Goal: Task Accomplishment & Management: Manage account settings

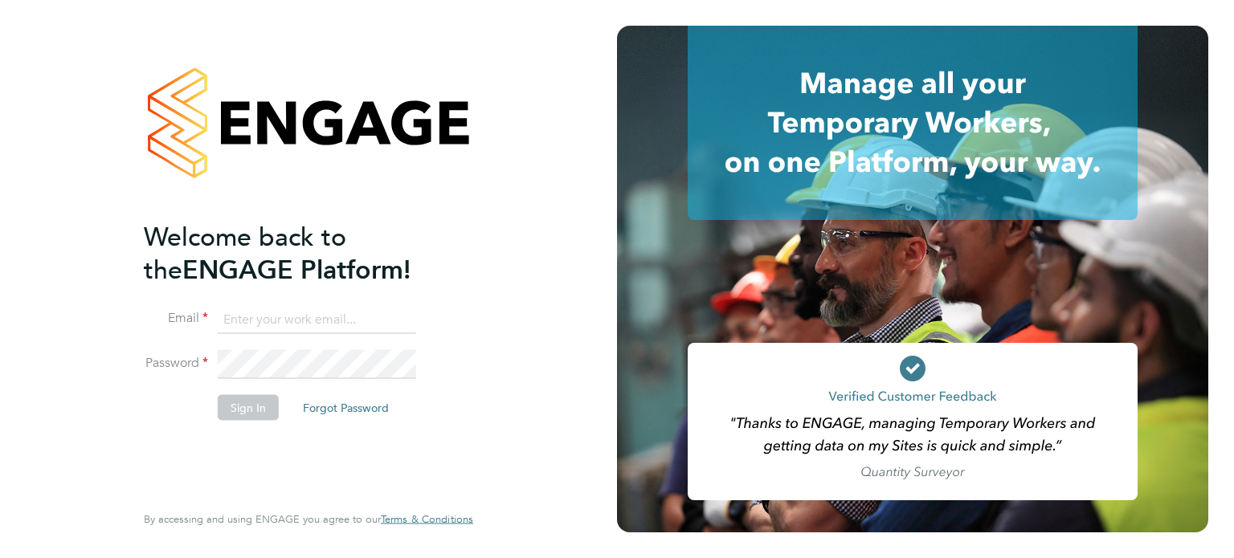
type input "john@falcongreen.co.uk"
click at [260, 399] on button "Sign In" at bounding box center [248, 407] width 61 height 26
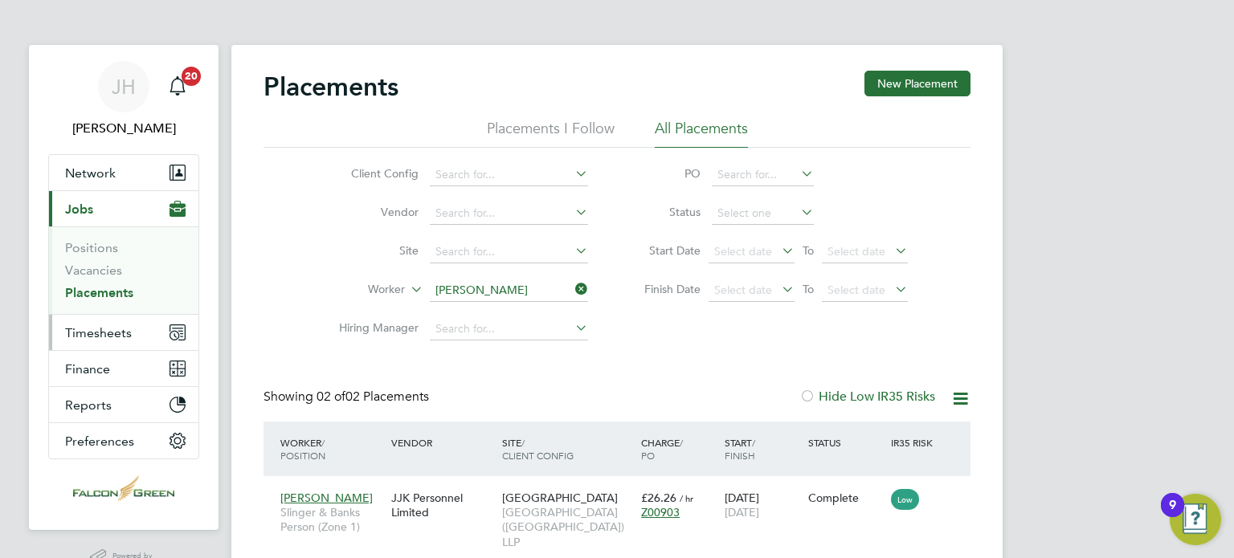
click at [91, 329] on span "Timesheets" at bounding box center [98, 332] width 67 height 15
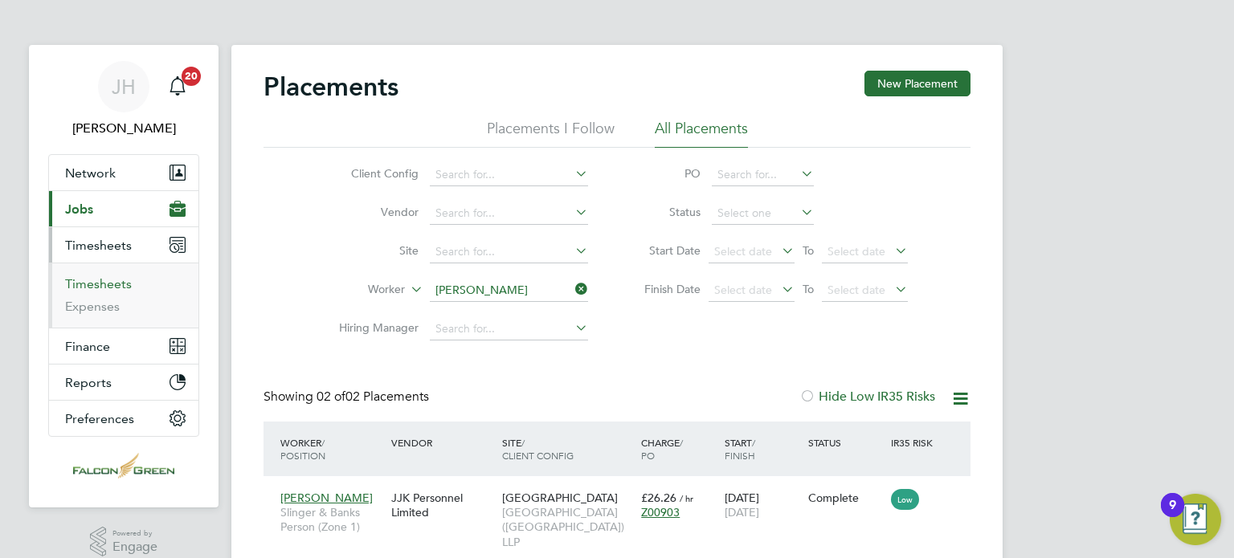
click at [85, 290] on link "Timesheets" at bounding box center [98, 283] width 67 height 15
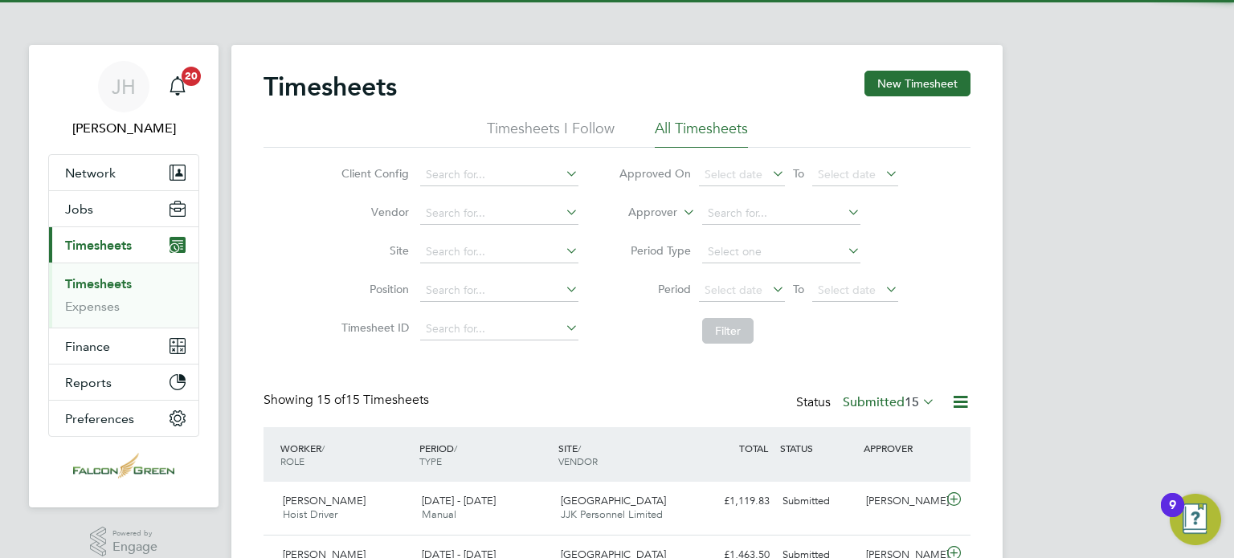
scroll to position [40, 140]
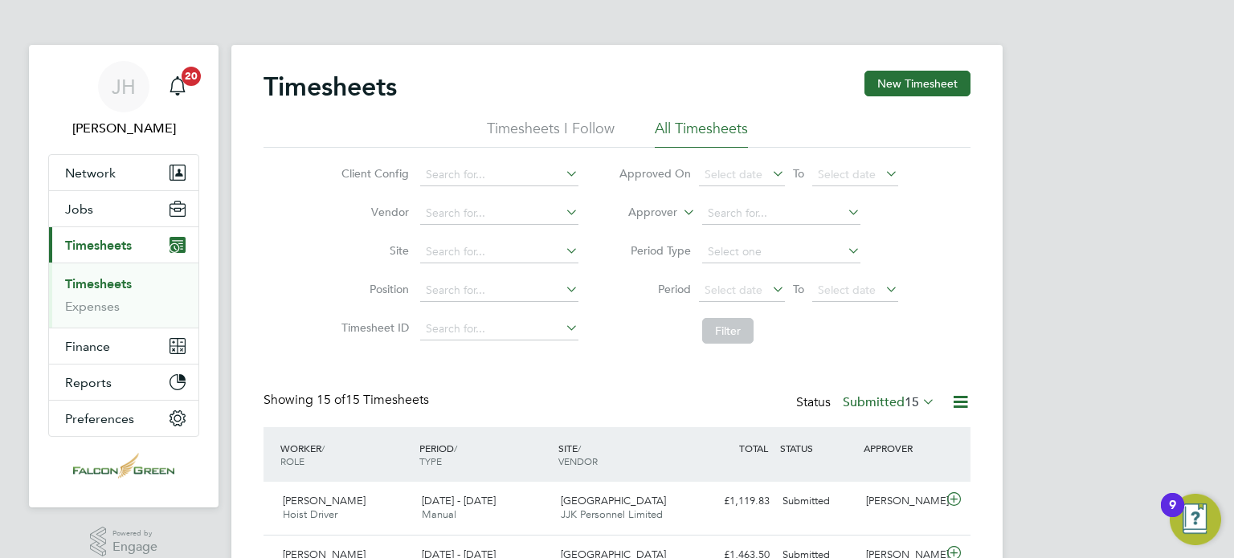
click at [575, 407] on div "Showing 15 of 15 Timesheets Status Submitted 15" at bounding box center [616, 409] width 707 height 35
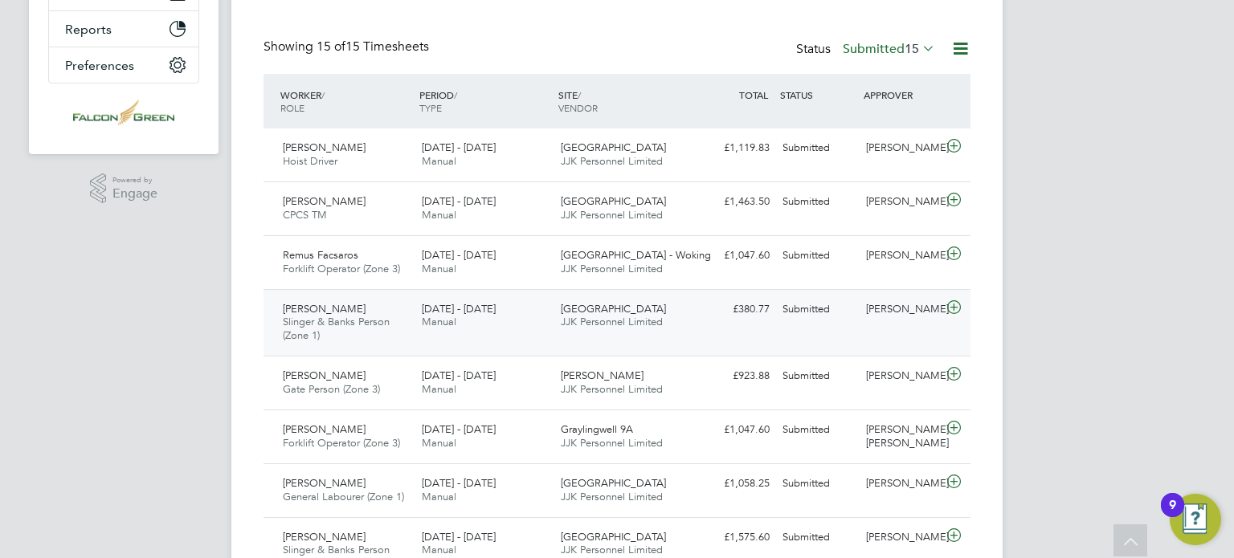
click at [616, 311] on span "[GEOGRAPHIC_DATA]" at bounding box center [613, 309] width 105 height 14
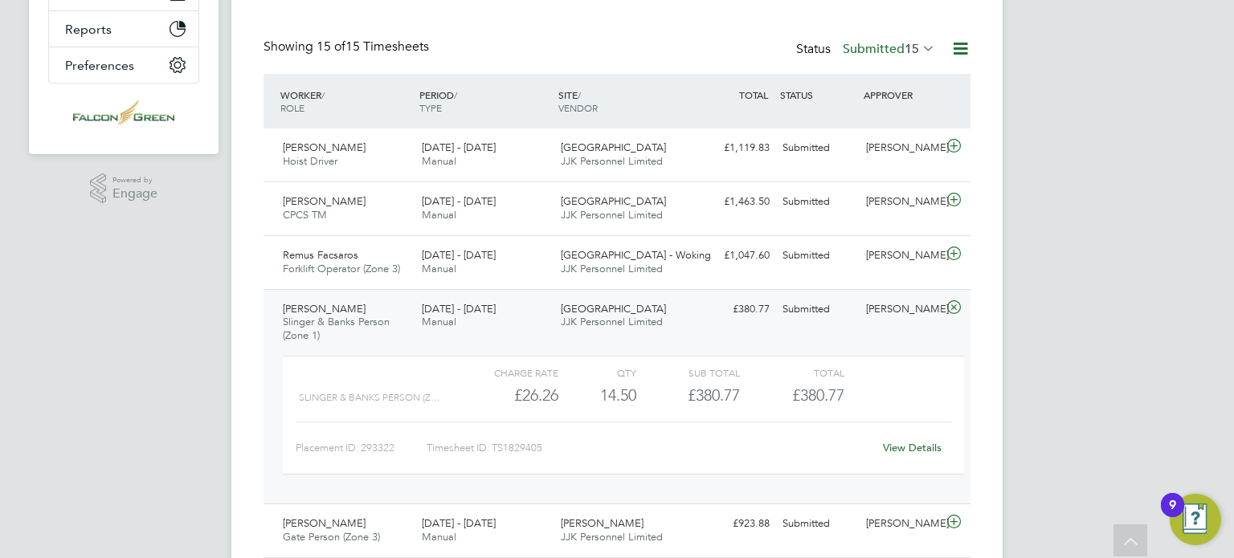
click at [911, 441] on link "View Details" at bounding box center [912, 448] width 59 height 14
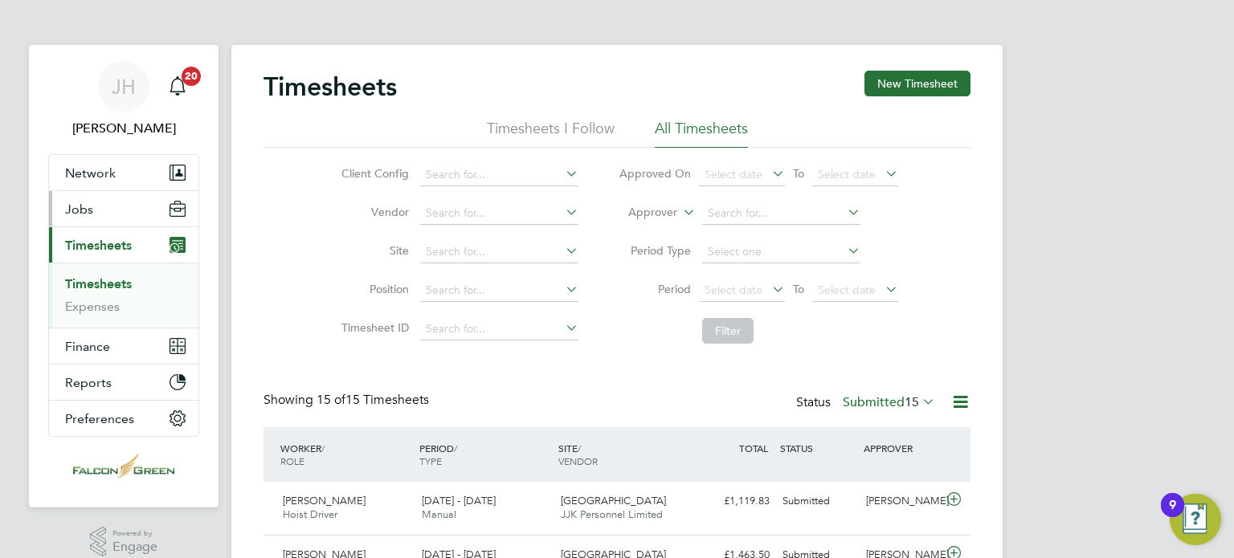
click at [96, 214] on button "Jobs" at bounding box center [123, 208] width 149 height 35
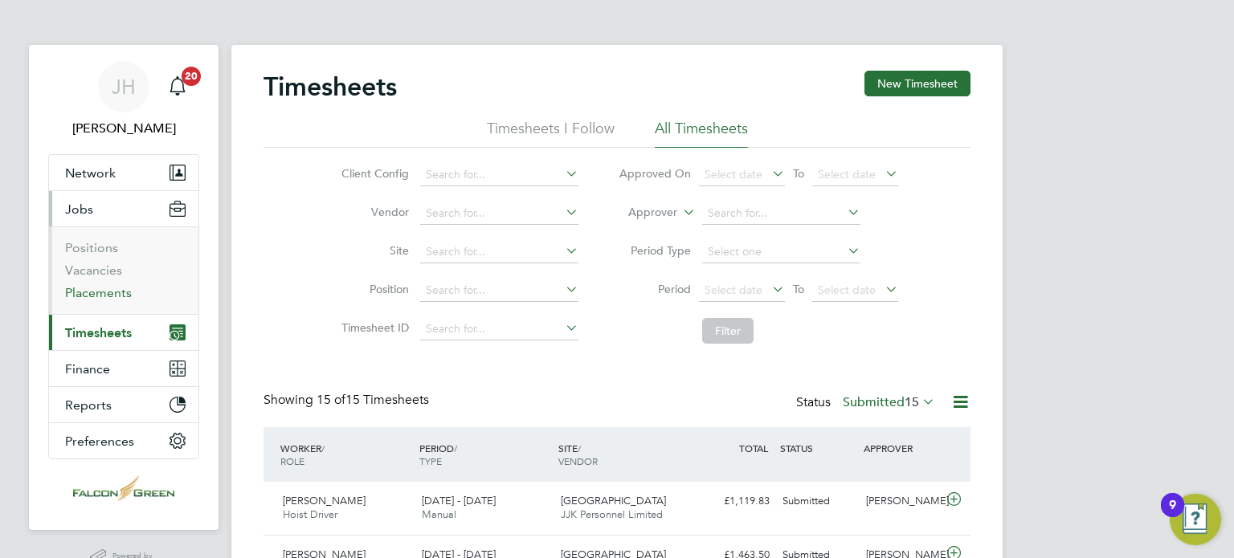
click at [108, 291] on link "Placements" at bounding box center [98, 292] width 67 height 15
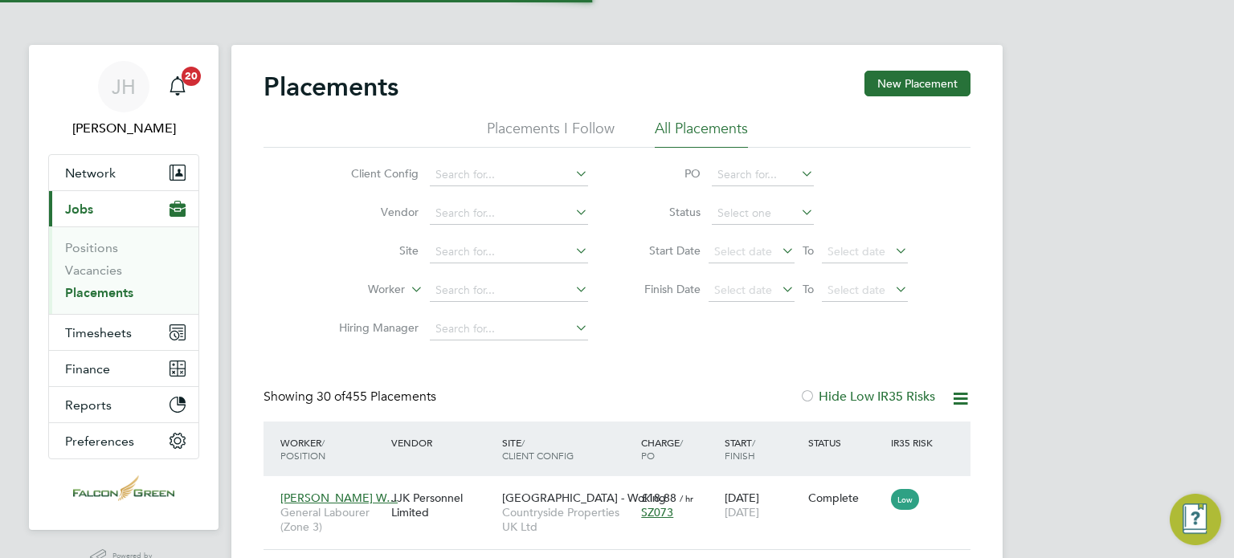
scroll to position [60, 140]
click at [744, 219] on input at bounding box center [763, 213] width 102 height 22
click at [746, 239] on li "Active" at bounding box center [763, 234] width 103 height 21
type input "Active"
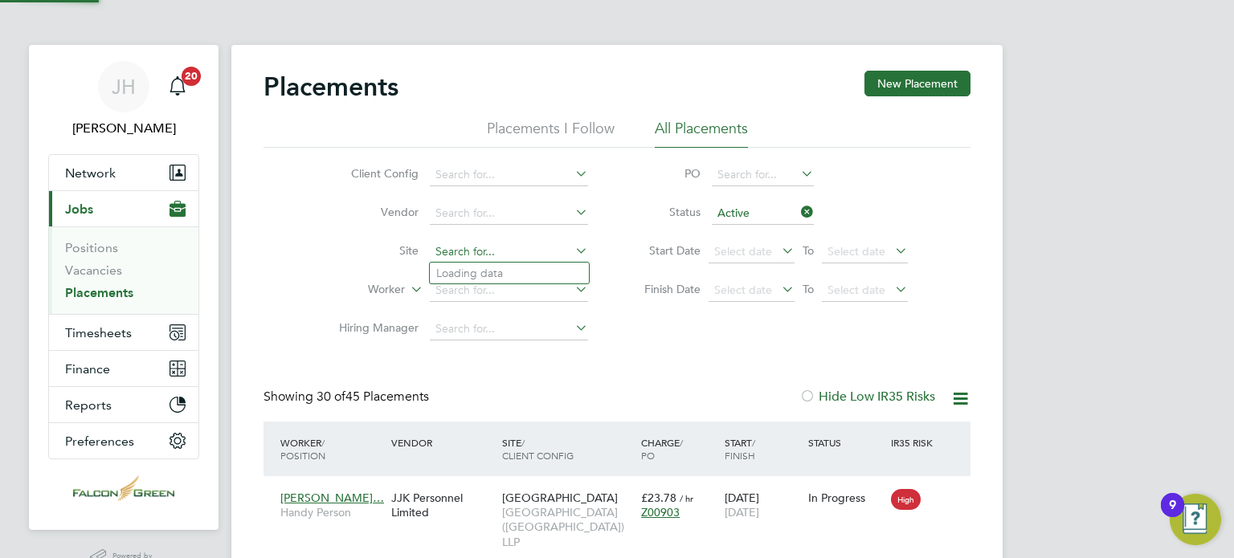
click at [475, 253] on input at bounding box center [509, 252] width 158 height 22
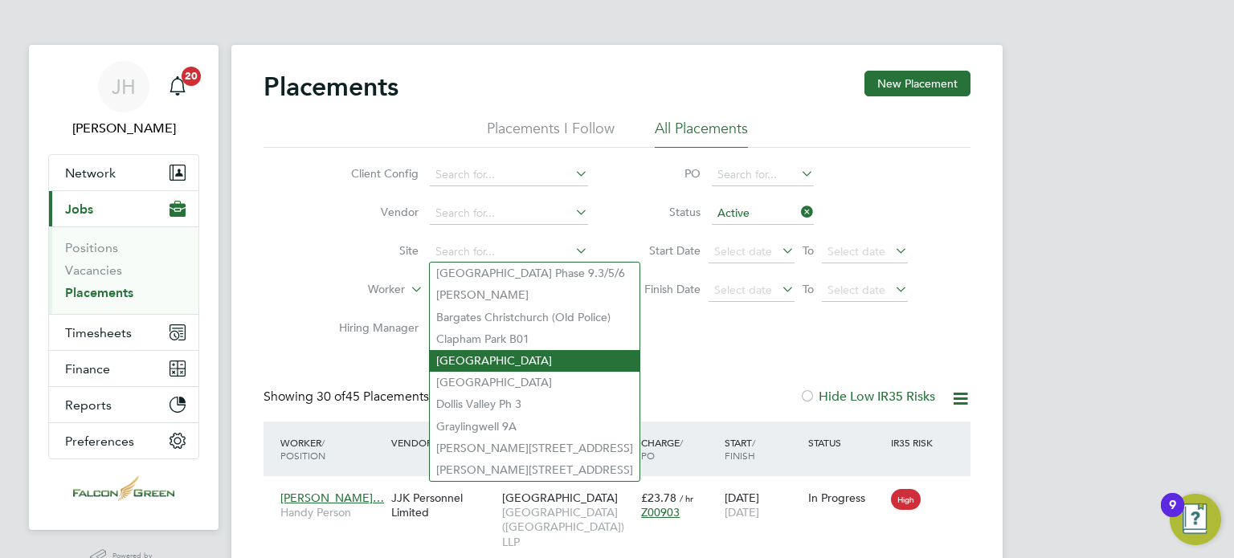
click at [499, 356] on li "Clapham Park C01" at bounding box center [535, 361] width 210 height 22
type input "Clapham Park C01"
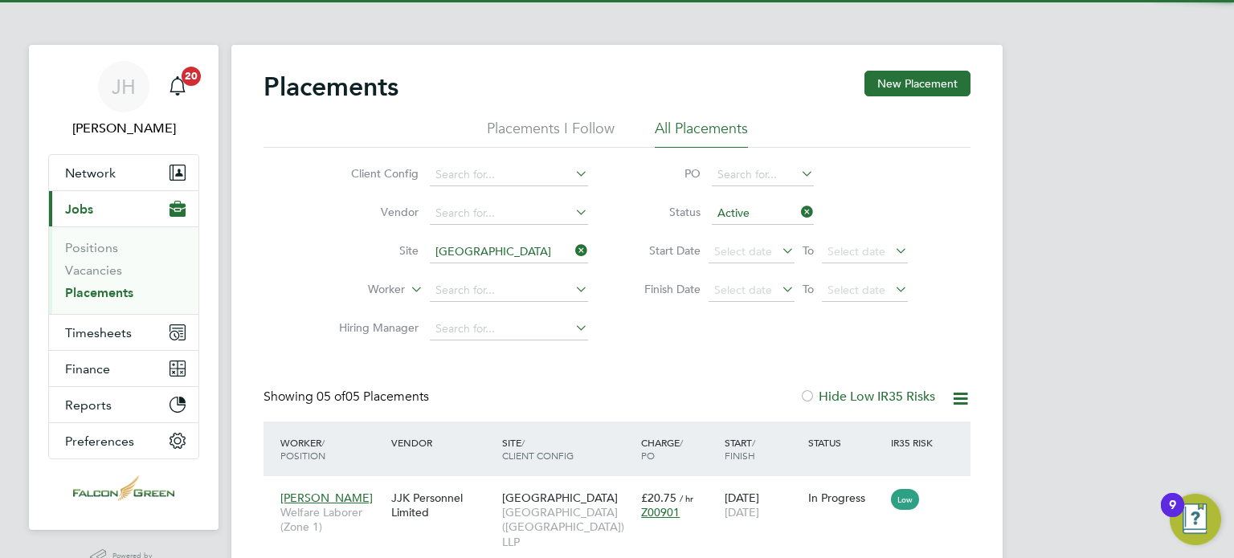
click at [837, 329] on div "Client Config Vendor Site Clapham Park C01 Worker Hiring Manager PO Status Acti…" at bounding box center [616, 248] width 707 height 201
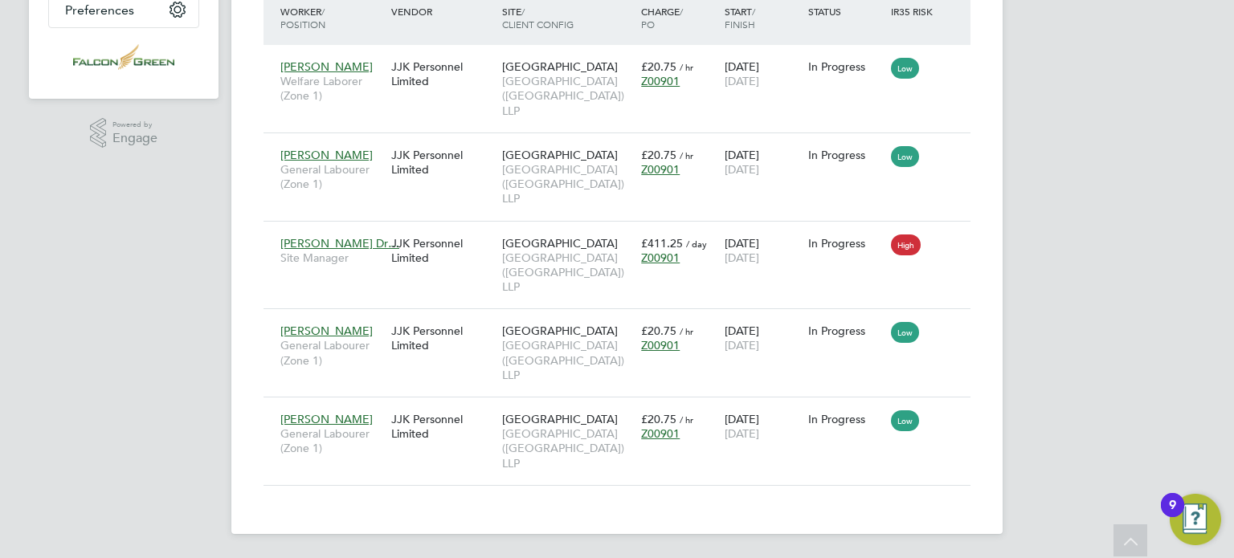
click at [658, 500] on div "Placements New Placement Placements I Follow All Placements Client Config Vendo…" at bounding box center [616, 74] width 771 height 920
click at [992, 425] on div "Placements New Placement Placements I Follow All Placements Client Config Vendo…" at bounding box center [616, 74] width 771 height 920
click at [983, 362] on div "Placements New Placement Placements I Follow All Placements Client Config Vendo…" at bounding box center [616, 74] width 771 height 920
click at [697, 487] on div "Placements New Placement Placements I Follow All Placements Client Config Vendo…" at bounding box center [616, 74] width 771 height 920
click at [329, 423] on span "Joseph Romain" at bounding box center [326, 419] width 92 height 14
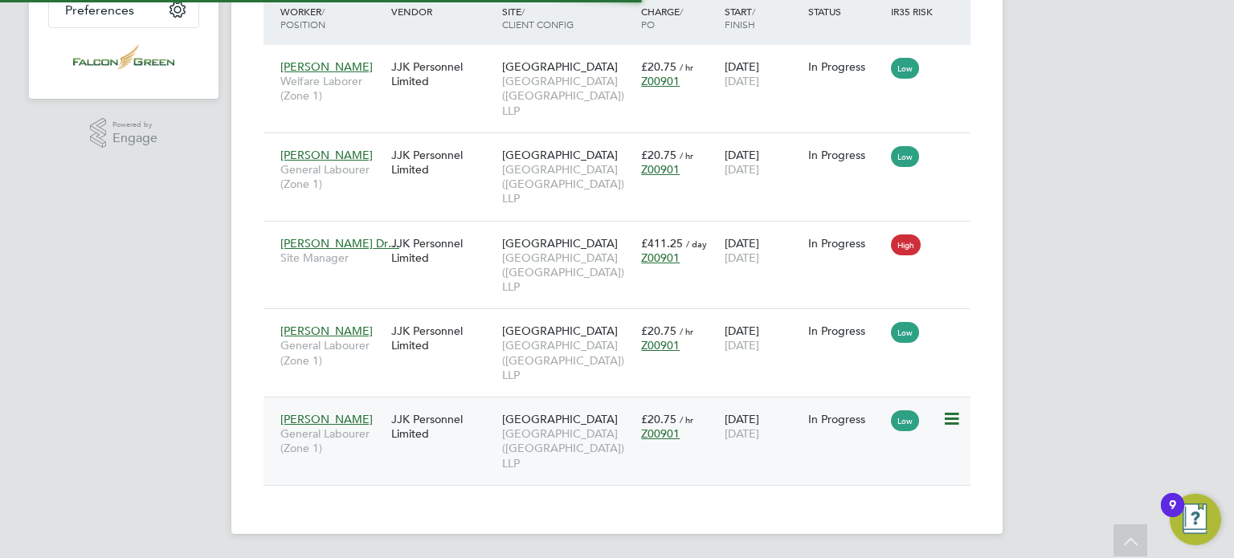
scroll to position [421, 335]
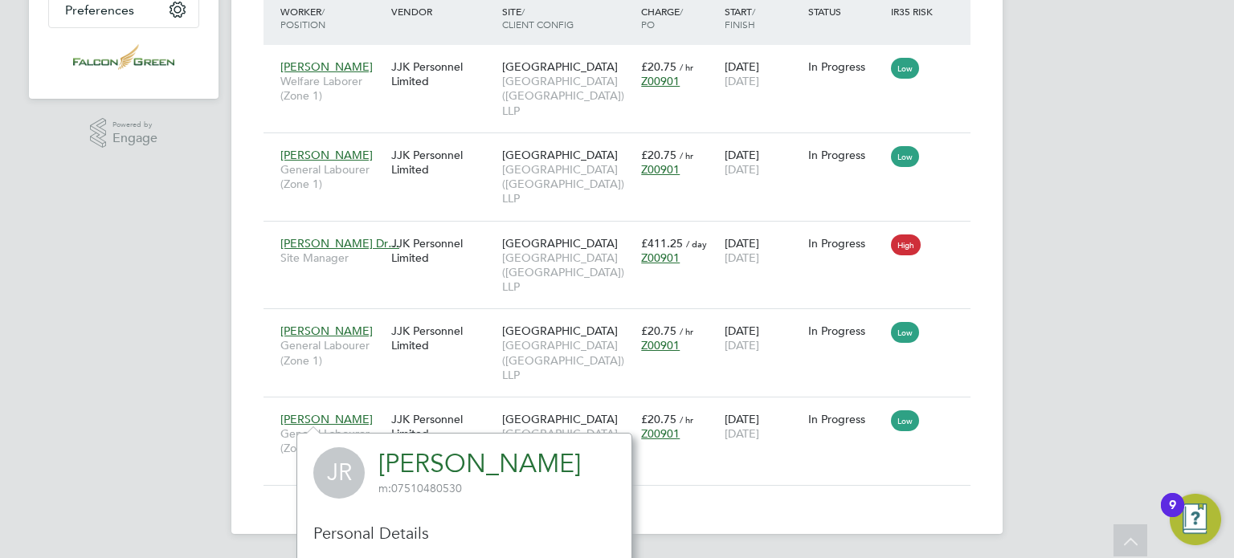
drag, startPoint x: 563, startPoint y: 458, endPoint x: 362, endPoint y: 471, distance: 201.2
click at [362, 471] on div "JR Joseph Romain m: 07510480530" at bounding box center [464, 472] width 302 height 51
copy div "Joseph Romain m: 07510480530"
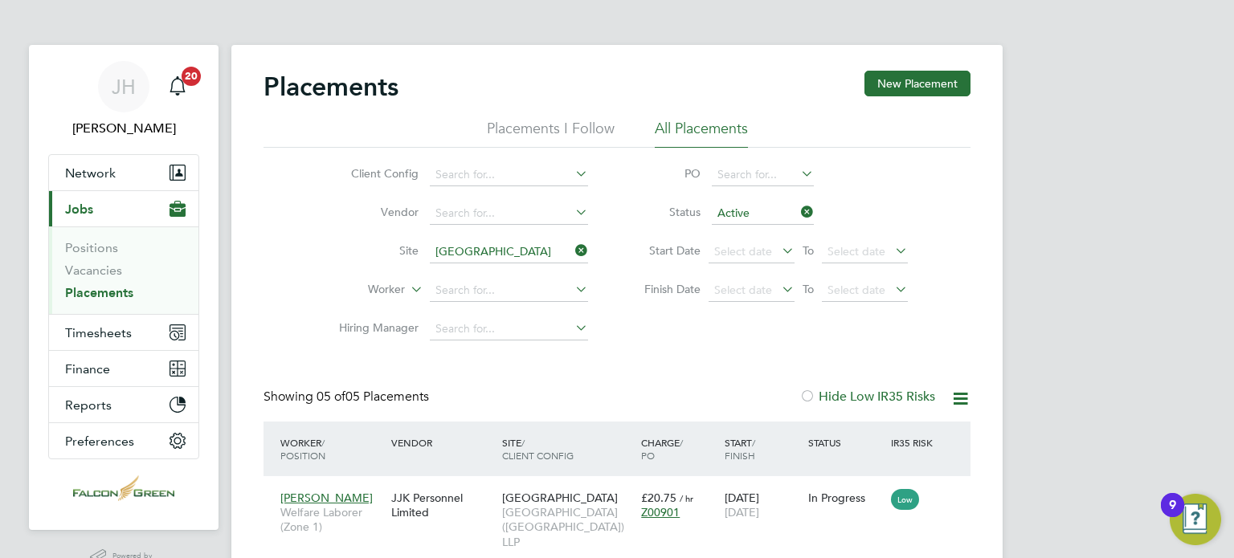
click at [920, 327] on div "Client Config Vendor Site Clapham Park C01 Worker Hiring Manager PO Status Acti…" at bounding box center [616, 248] width 707 height 201
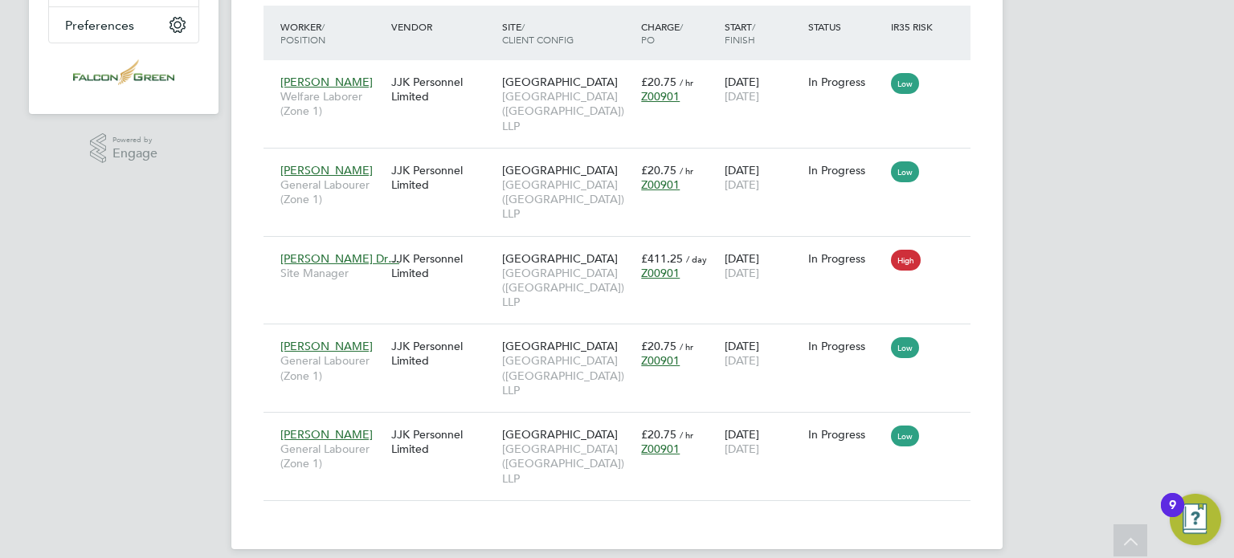
scroll to position [418, 0]
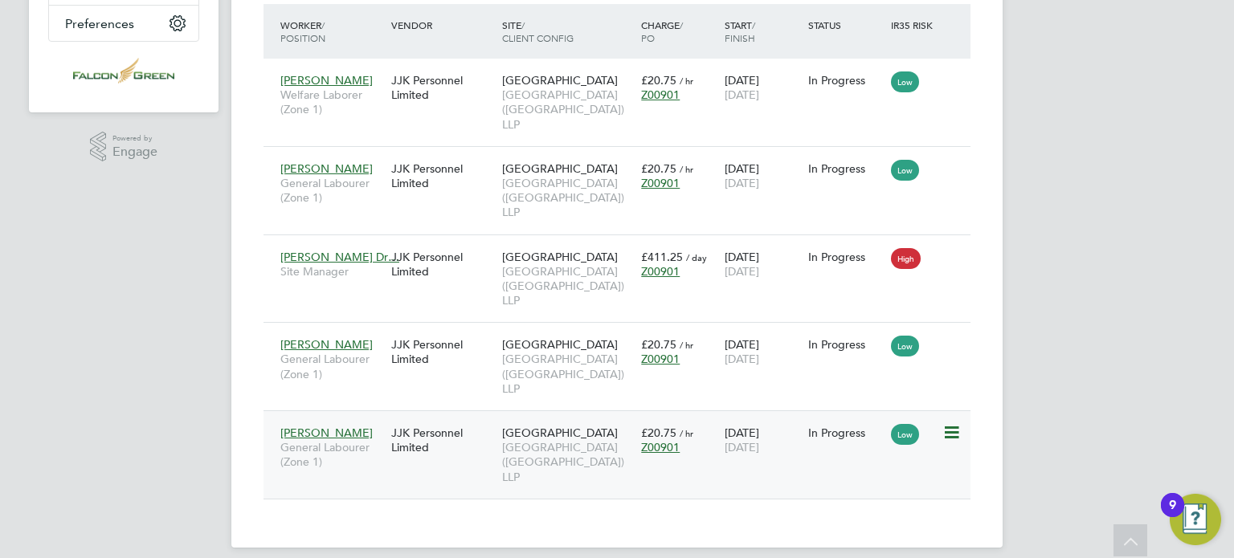
click at [402, 446] on div "JJK Personnel Limited" at bounding box center [442, 440] width 111 height 45
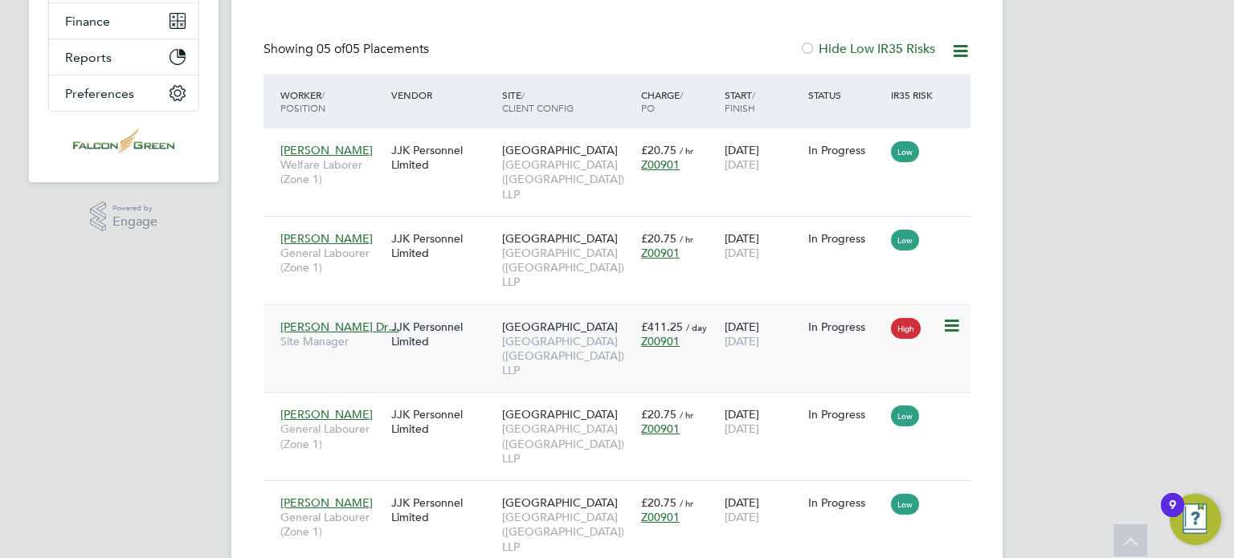
scroll to position [353, 0]
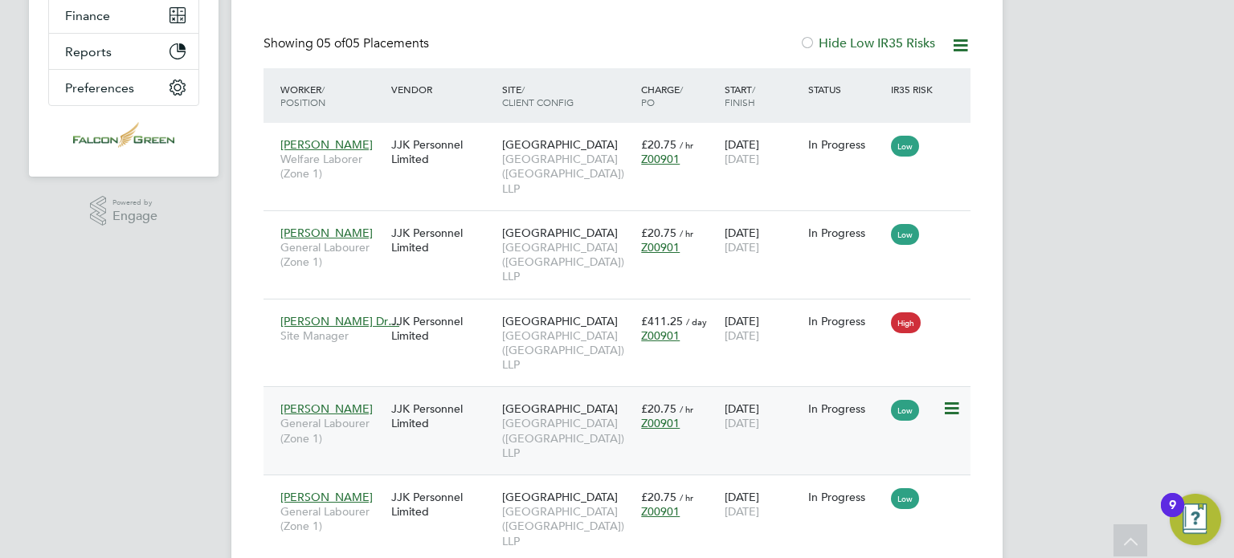
click at [321, 418] on span "General Labourer (Zone 1)" at bounding box center [331, 430] width 103 height 29
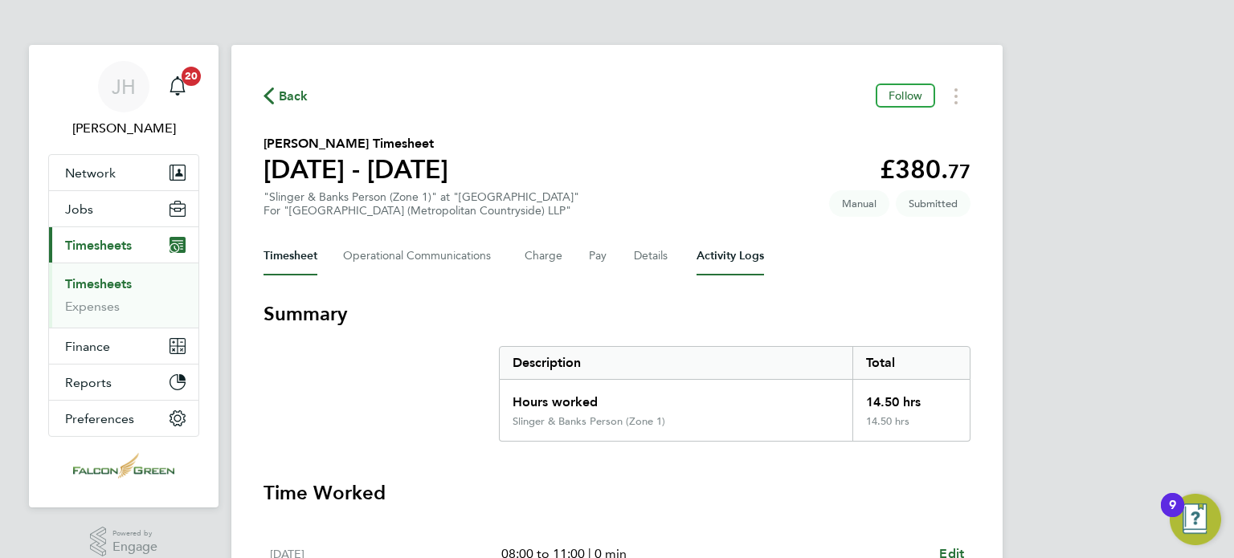
click at [736, 263] on Logs-tab "Activity Logs" at bounding box center [729, 256] width 67 height 39
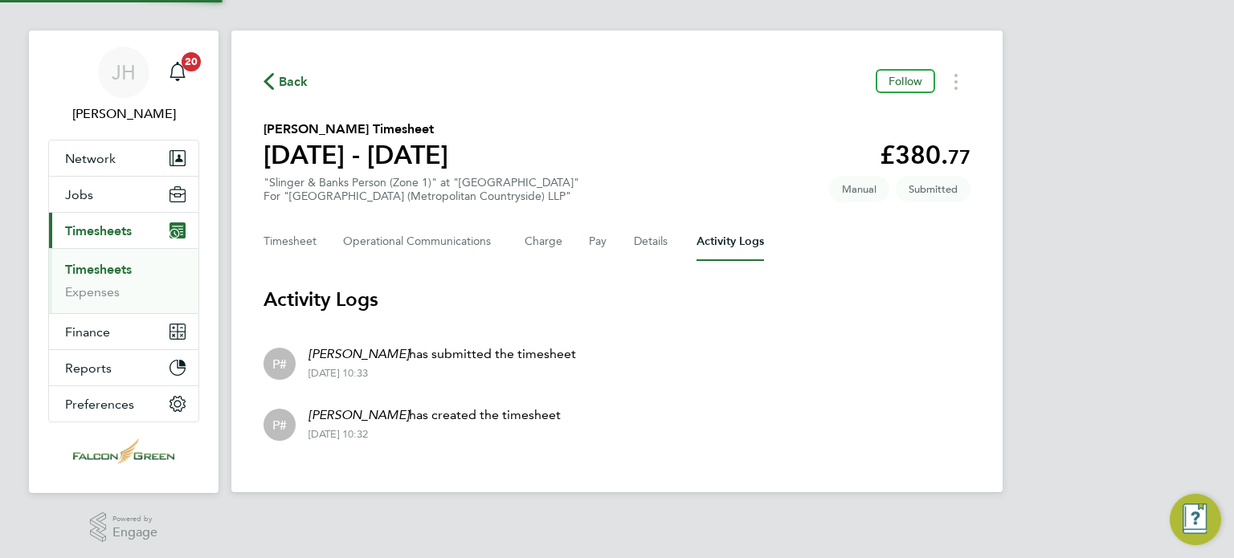
scroll to position [16, 0]
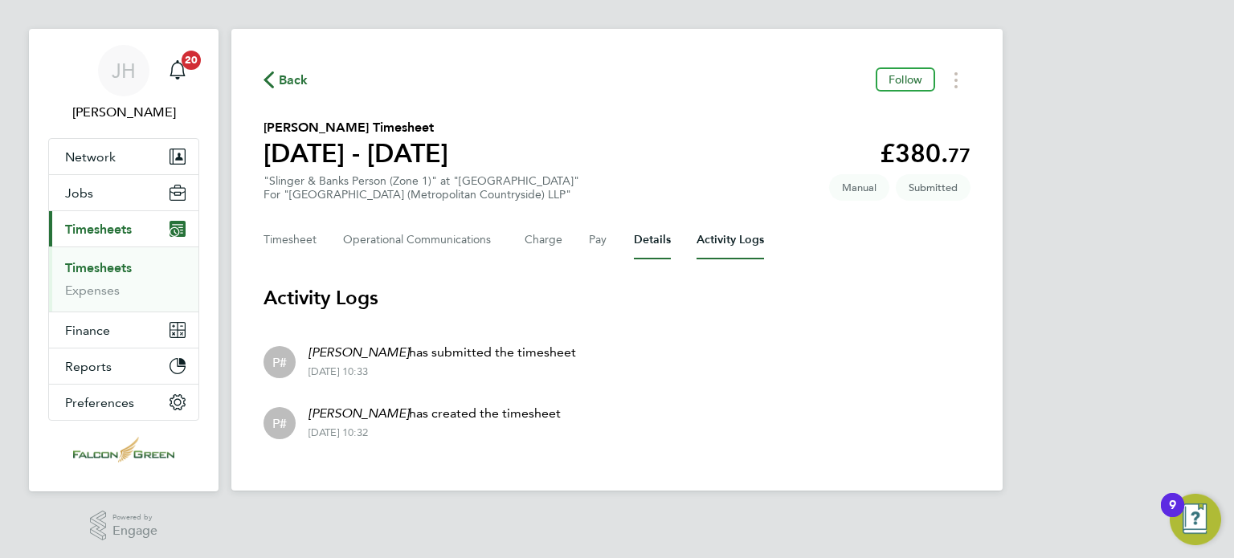
click at [638, 245] on button "Details" at bounding box center [652, 240] width 37 height 39
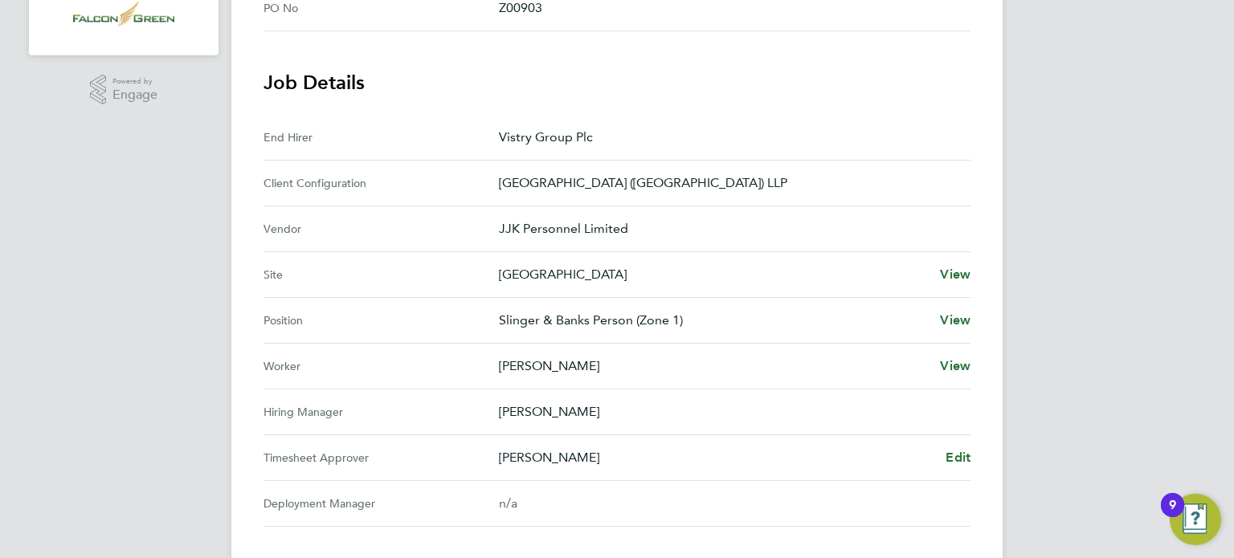
scroll to position [482, 0]
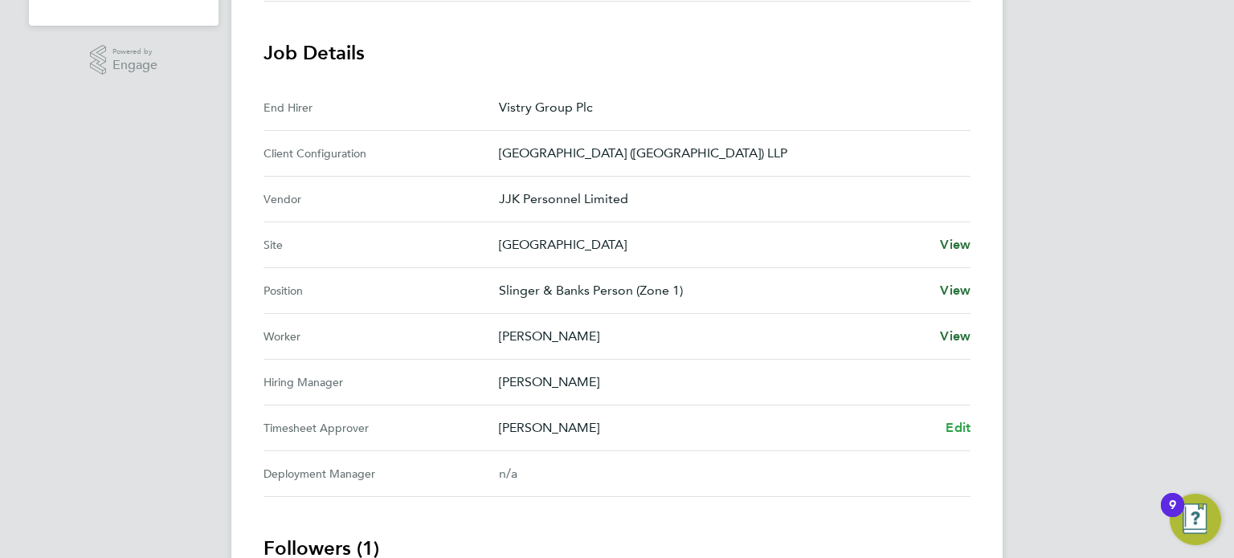
click at [964, 428] on span "Edit" at bounding box center [957, 427] width 25 height 15
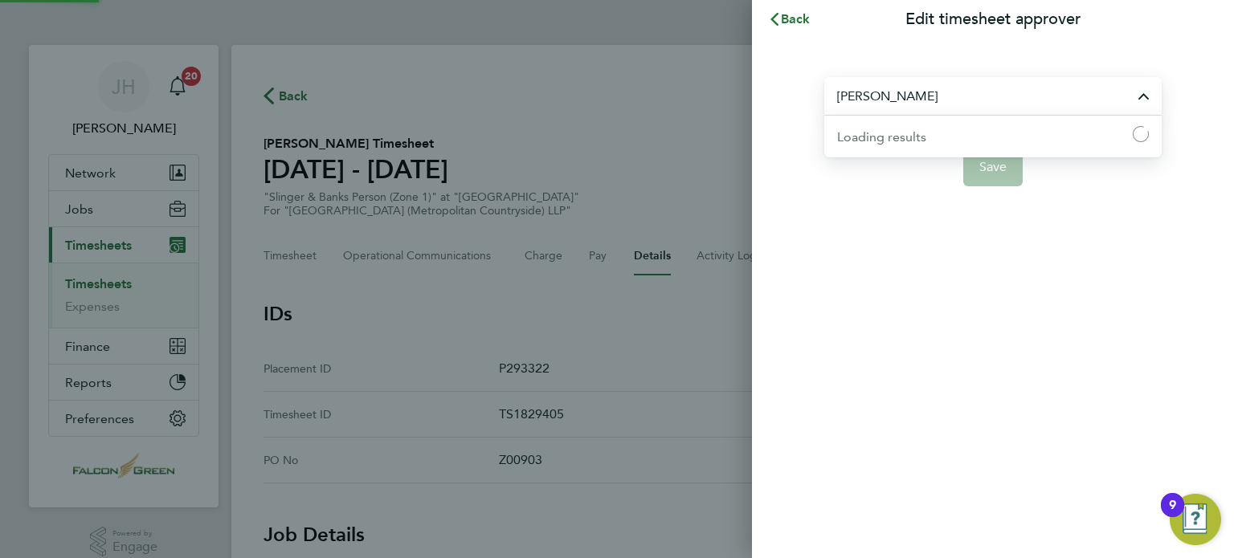
click at [941, 100] on input "[PERSON_NAME]" at bounding box center [992, 96] width 337 height 38
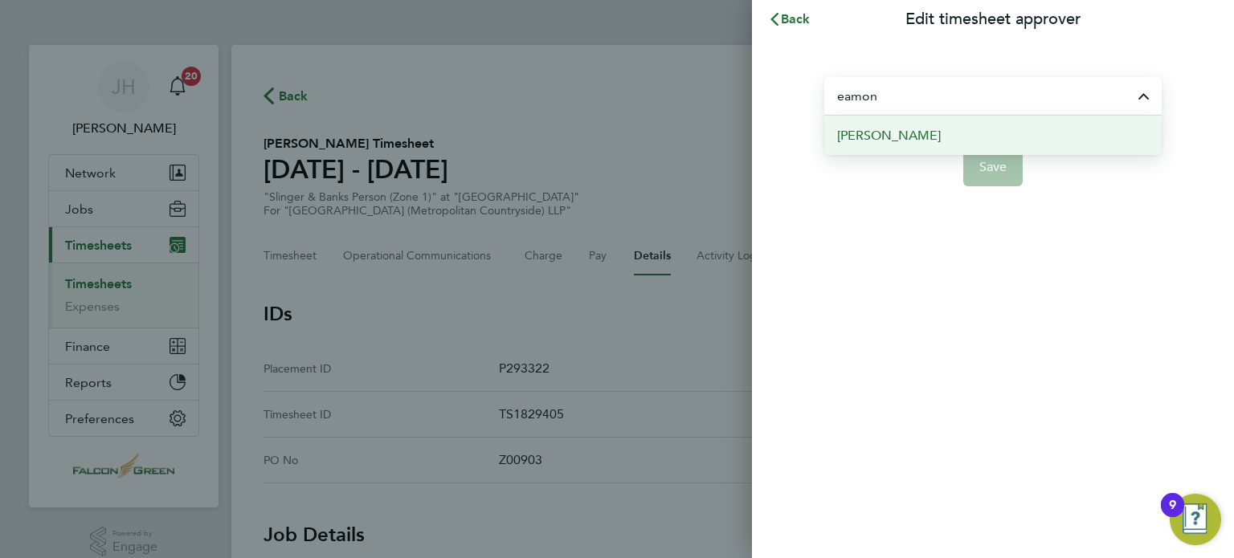
click at [895, 132] on span "[PERSON_NAME]" at bounding box center [889, 135] width 104 height 19
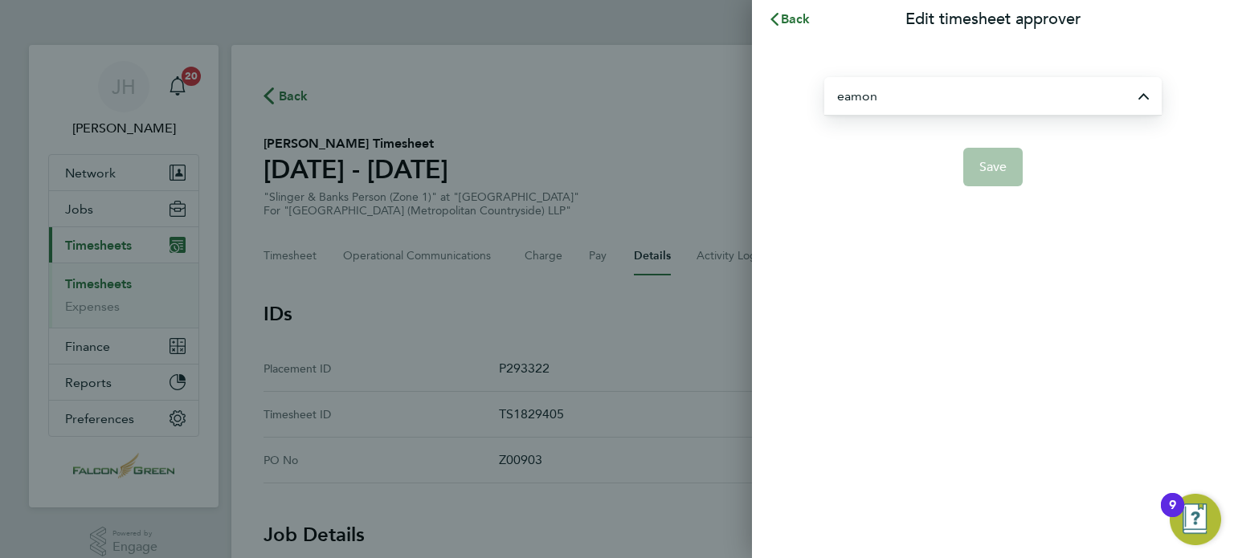
type input "[PERSON_NAME]"
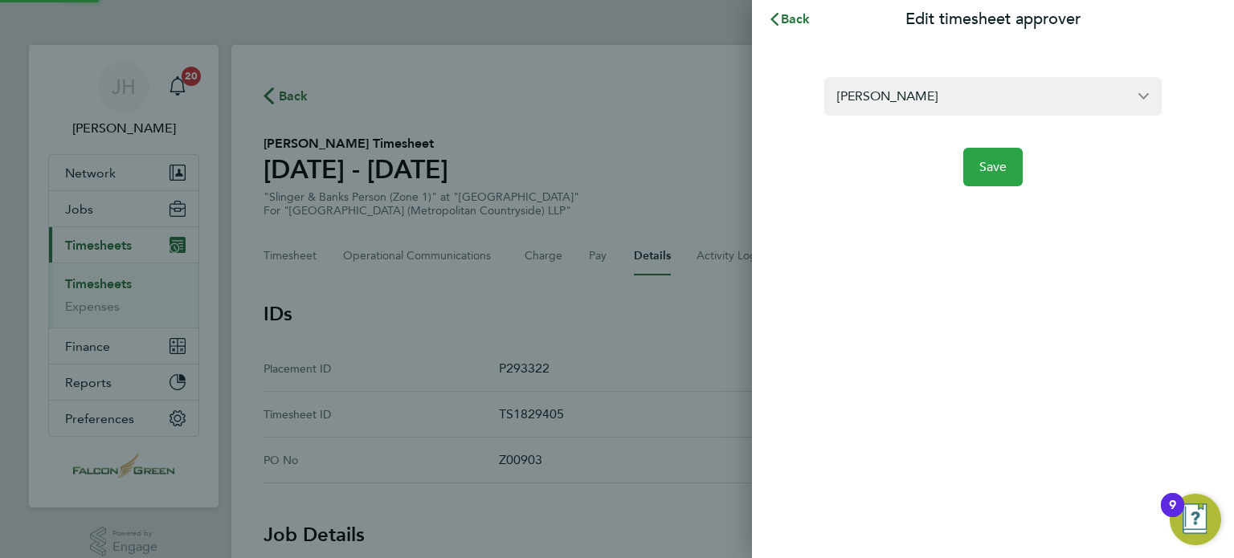
click at [980, 168] on span "Save" at bounding box center [993, 167] width 28 height 16
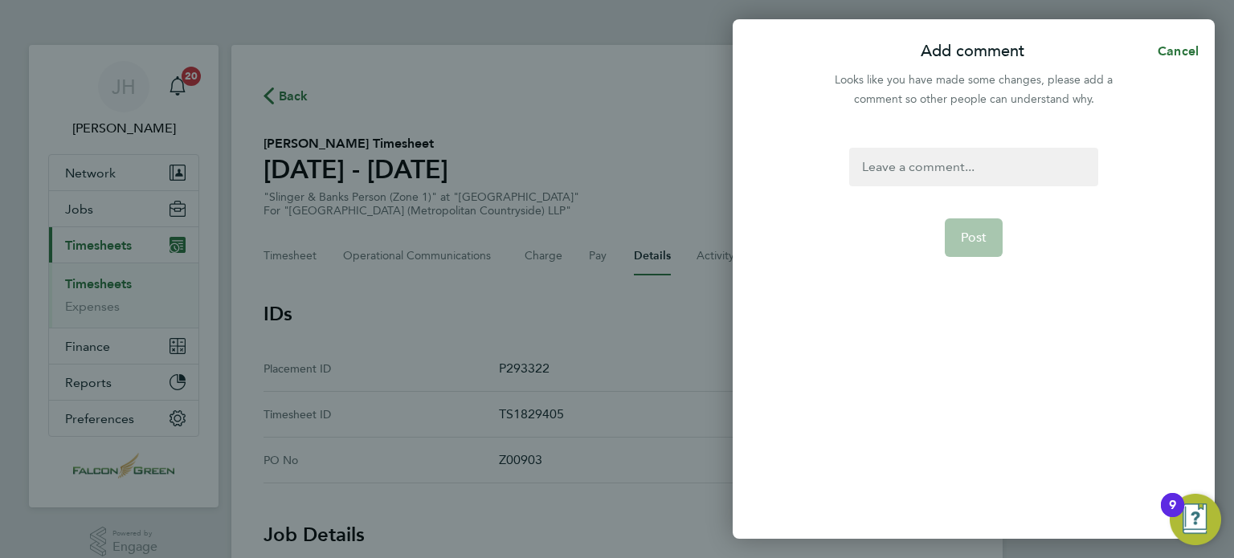
click at [955, 179] on div at bounding box center [973, 167] width 248 height 39
click at [970, 254] on button "Post" at bounding box center [973, 237] width 59 height 39
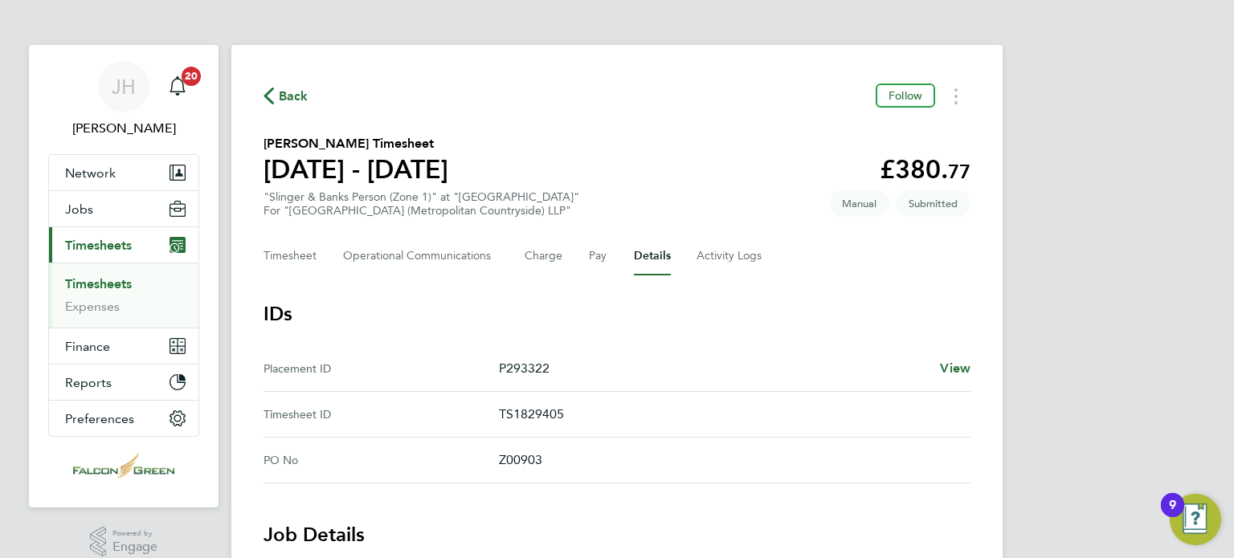
click at [277, 102] on span "Back" at bounding box center [285, 95] width 45 height 15
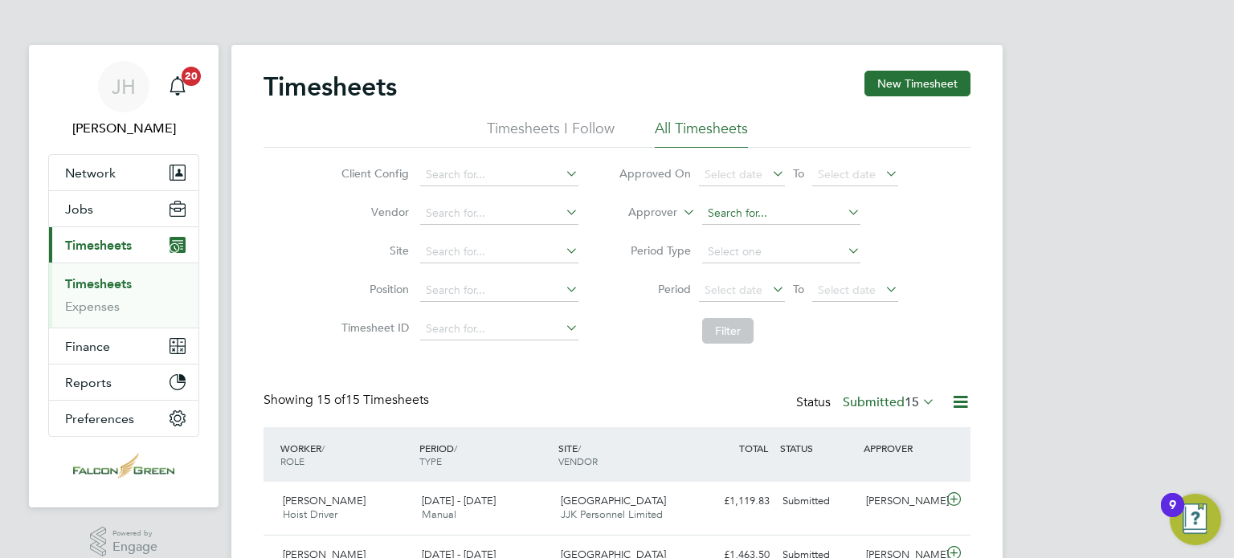
click at [734, 217] on input at bounding box center [781, 213] width 158 height 22
click at [735, 221] on input "jon" at bounding box center [781, 213] width 158 height 22
click at [736, 224] on li "Jon athan Convery" at bounding box center [800, 235] width 198 height 22
type input "Jonathan Convery"
click at [721, 334] on button "Filter" at bounding box center [727, 331] width 51 height 26
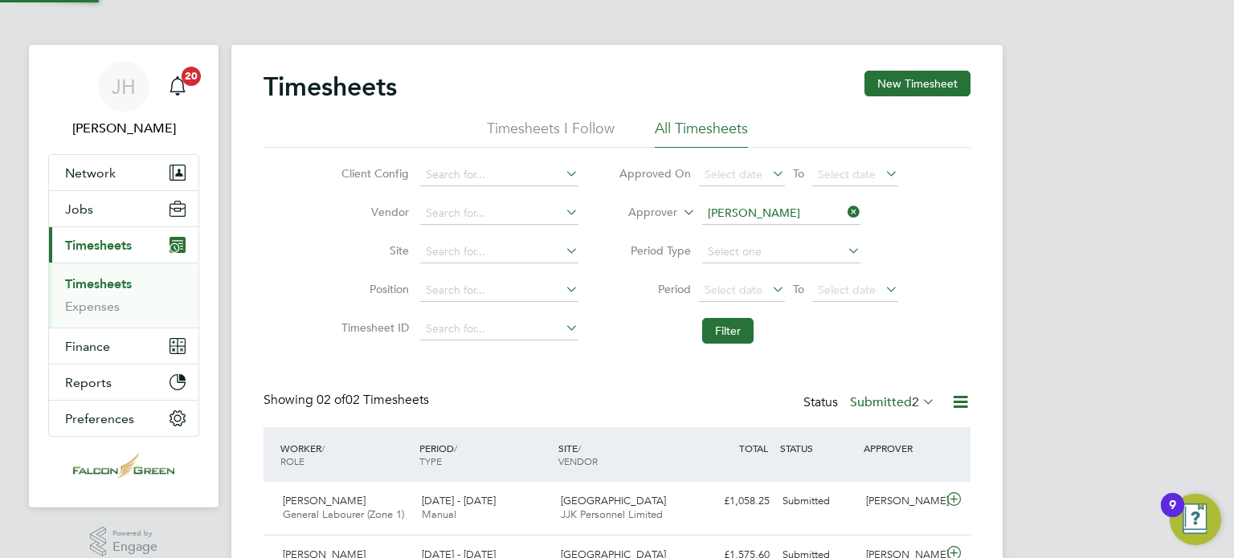
click at [633, 360] on div "Timesheets New Timesheet Timesheets I Follow All Timesheets Client Config Vendo…" at bounding box center [616, 337] width 707 height 532
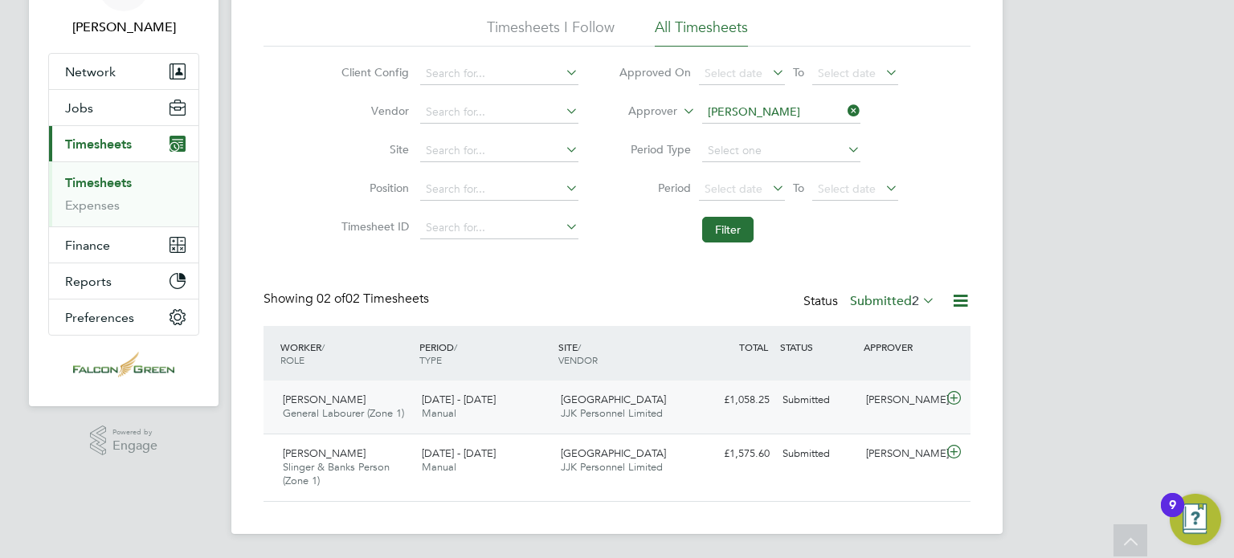
click at [862, 397] on div "Jonathan Convery" at bounding box center [901, 400] width 84 height 27
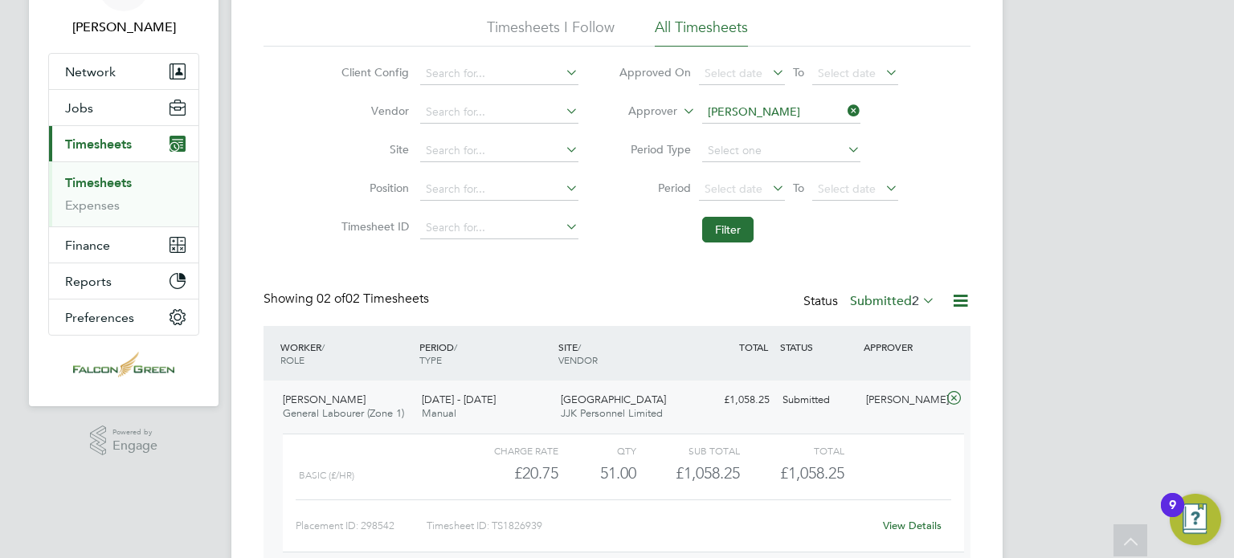
click at [906, 524] on link "View Details" at bounding box center [912, 526] width 59 height 14
click at [928, 526] on link "View Details" at bounding box center [912, 526] width 59 height 14
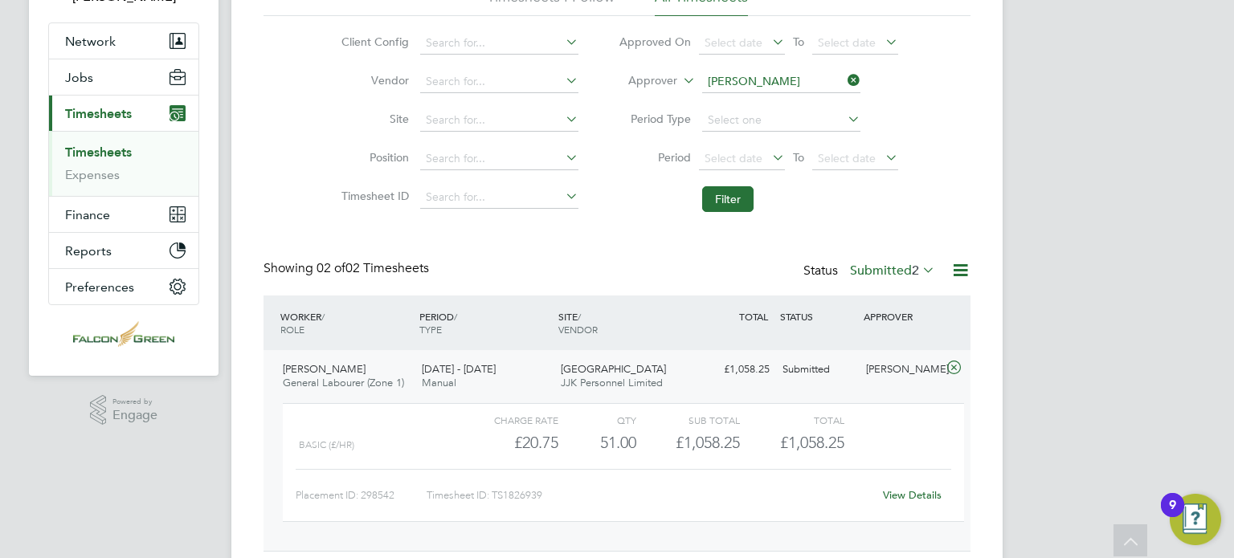
scroll to position [133, 0]
click at [897, 503] on div "View Details" at bounding box center [911, 494] width 79 height 26
click at [900, 495] on link "View Details" at bounding box center [912, 494] width 59 height 14
click at [102, 150] on link "Timesheets" at bounding box center [98, 150] width 67 height 15
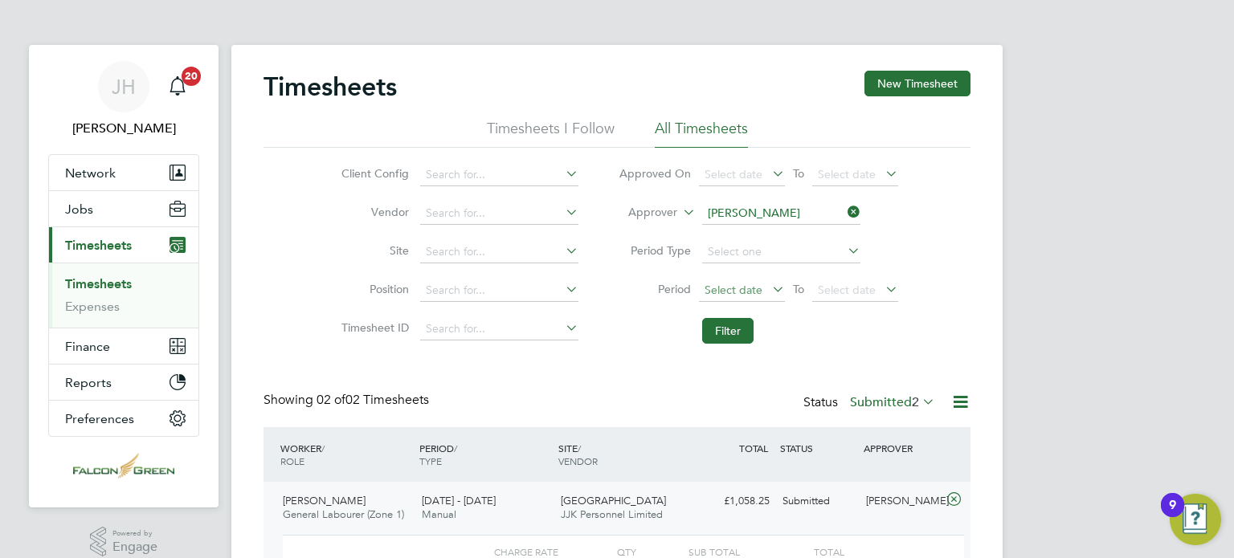
click at [727, 283] on span "Select date" at bounding box center [733, 290] width 58 height 14
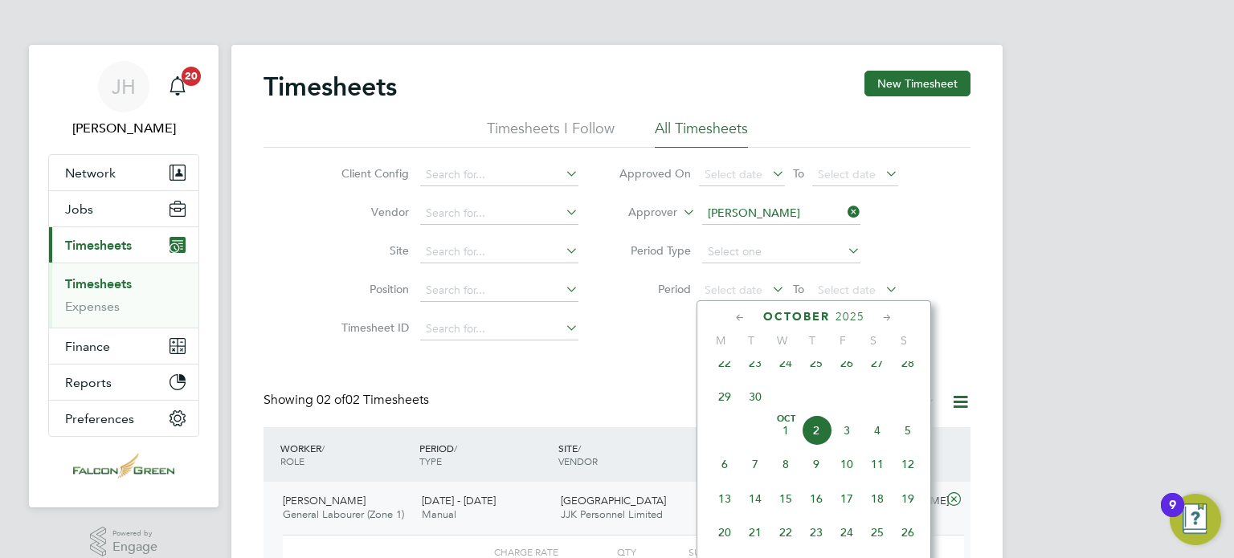
click at [844, 211] on icon at bounding box center [844, 212] width 0 height 22
click at [729, 294] on span "Select date" at bounding box center [733, 290] width 58 height 14
click at [606, 310] on li "Filter" at bounding box center [758, 331] width 320 height 42
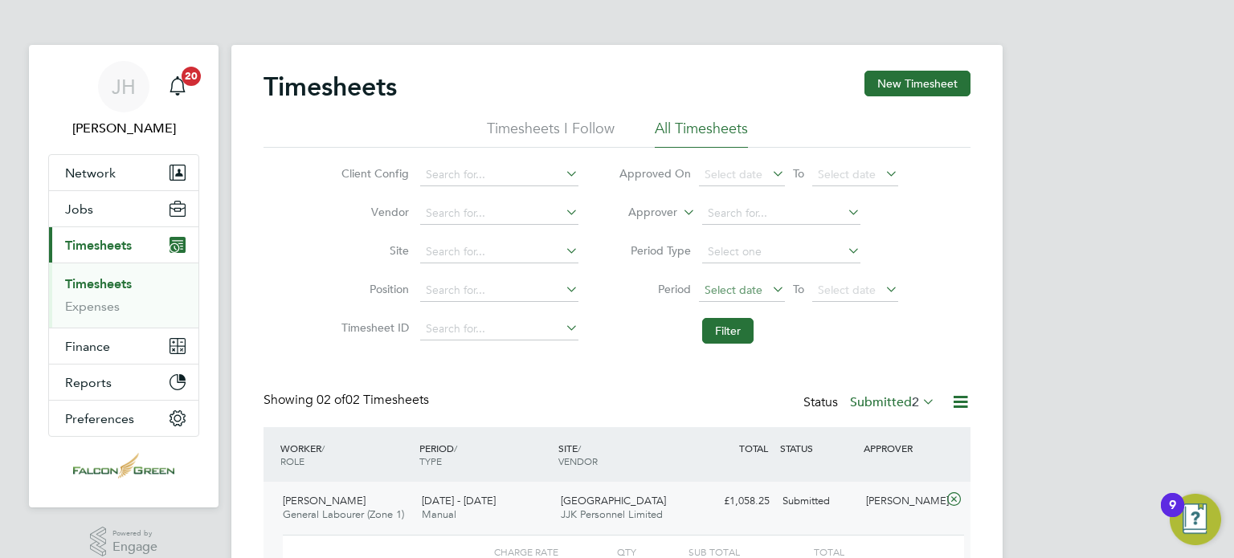
click at [760, 284] on span "Select date" at bounding box center [733, 290] width 58 height 14
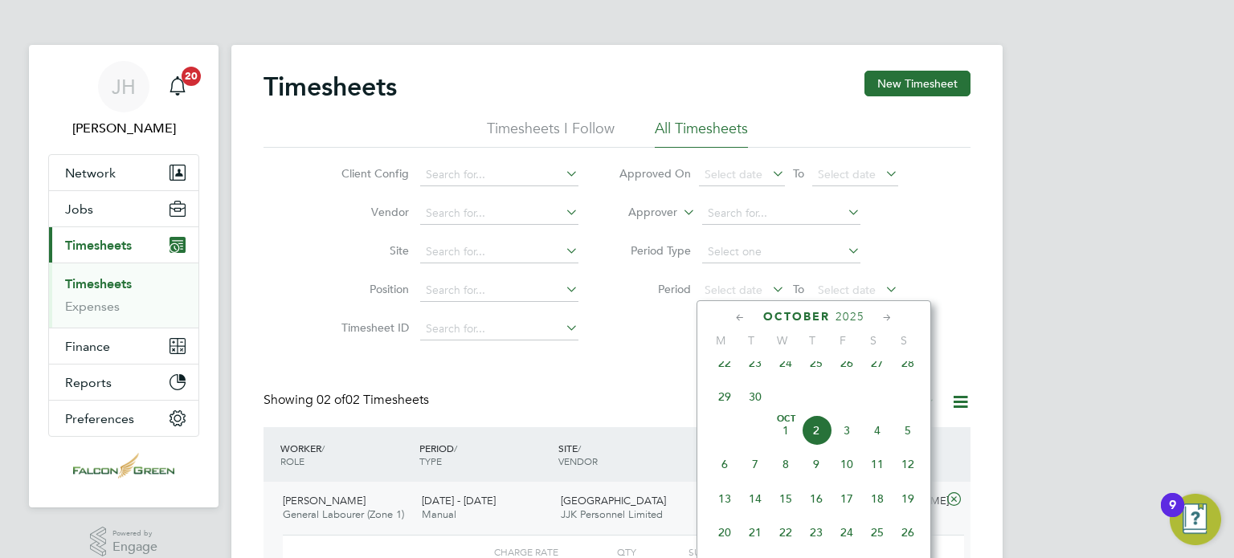
click at [722, 378] on span "22" at bounding box center [724, 363] width 31 height 31
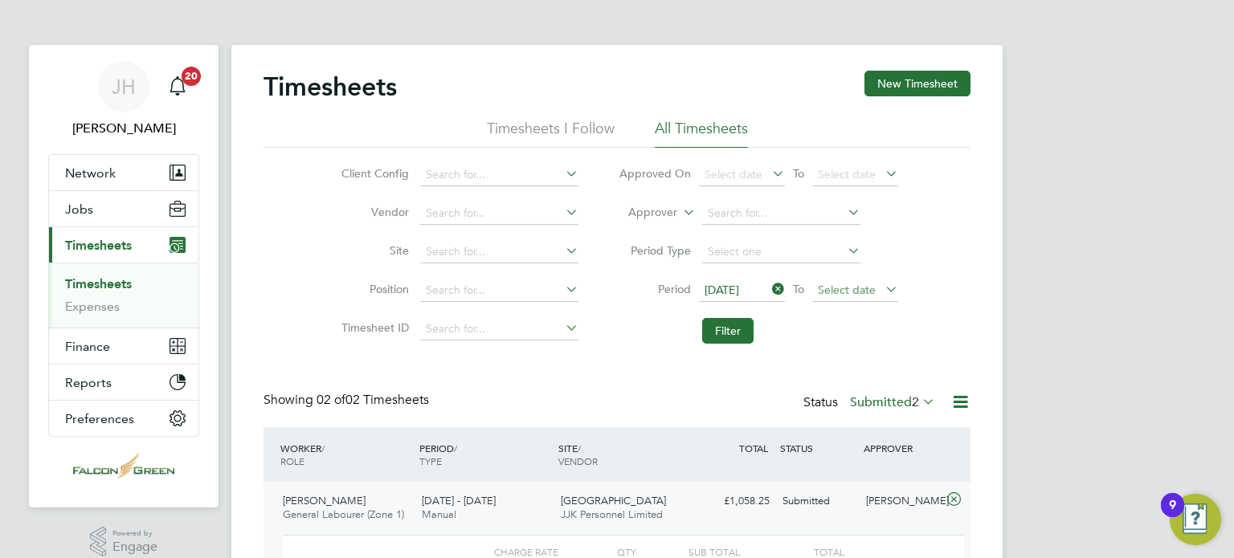
click at [879, 282] on span "Select date" at bounding box center [855, 291] width 86 height 22
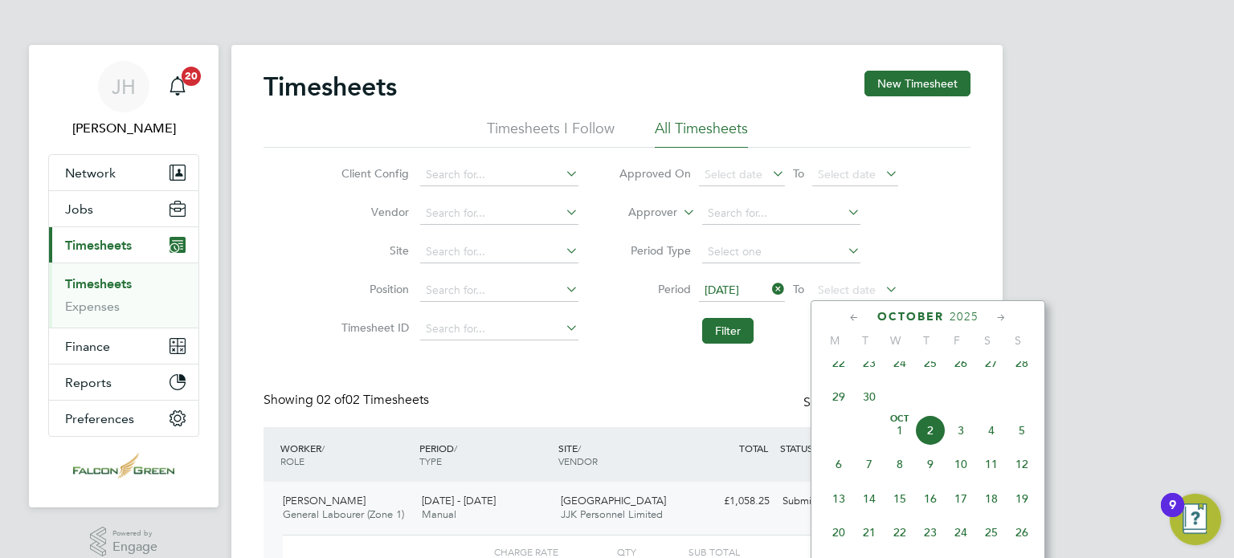
click at [1017, 376] on span "28" at bounding box center [1021, 363] width 31 height 31
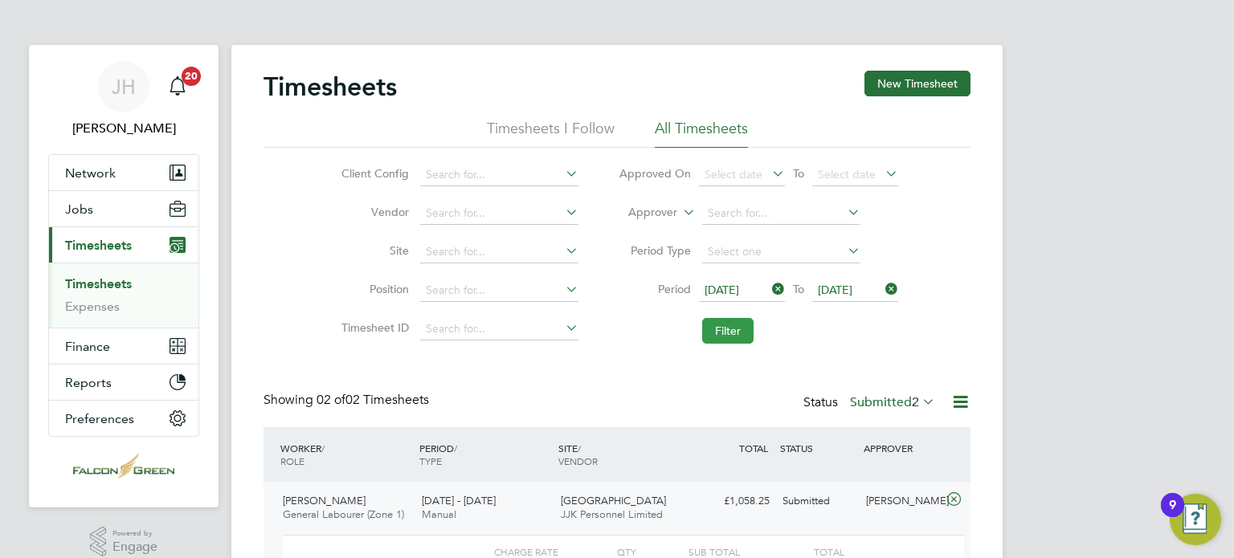
click at [739, 333] on button "Filter" at bounding box center [727, 331] width 51 height 26
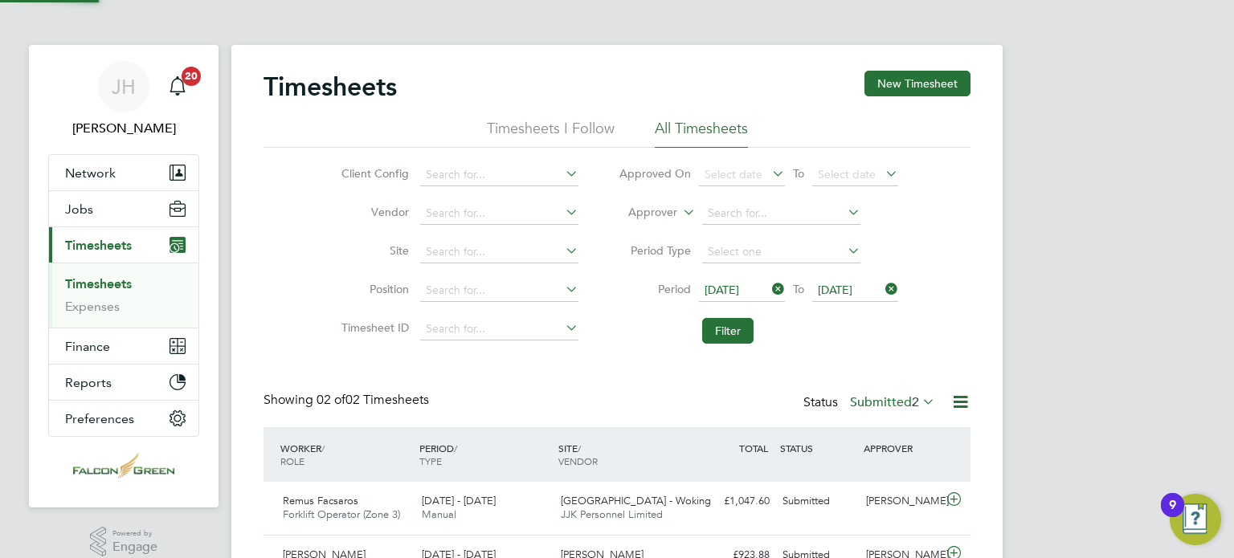
scroll to position [40, 140]
click at [858, 407] on label "Submitted 2" at bounding box center [892, 402] width 85 height 16
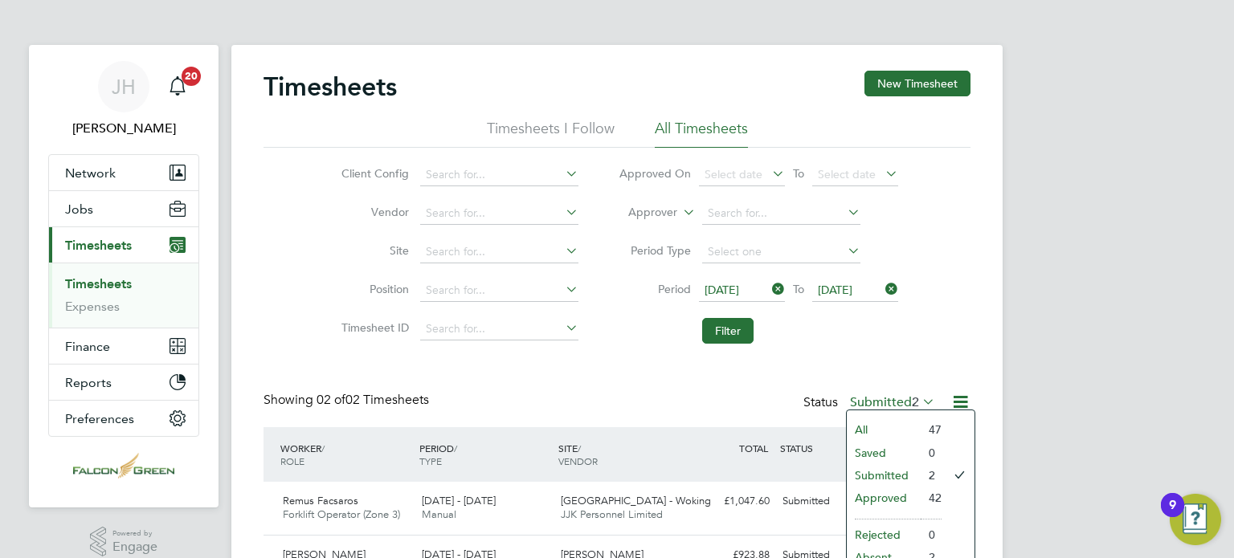
click at [891, 491] on li "Approved" at bounding box center [883, 498] width 74 height 22
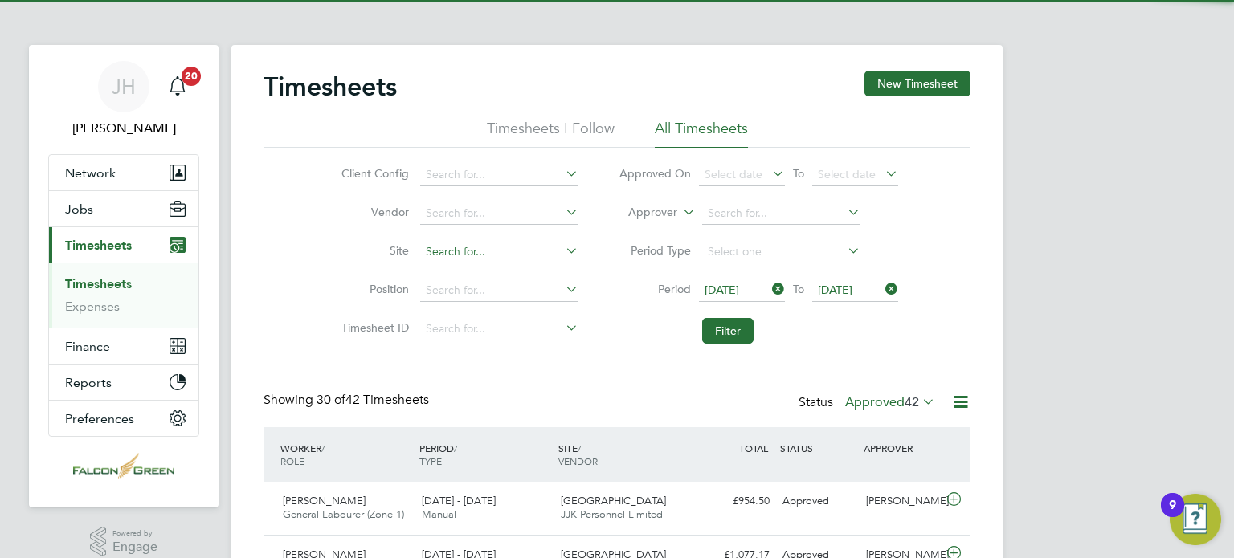
click at [449, 251] on input at bounding box center [499, 252] width 158 height 22
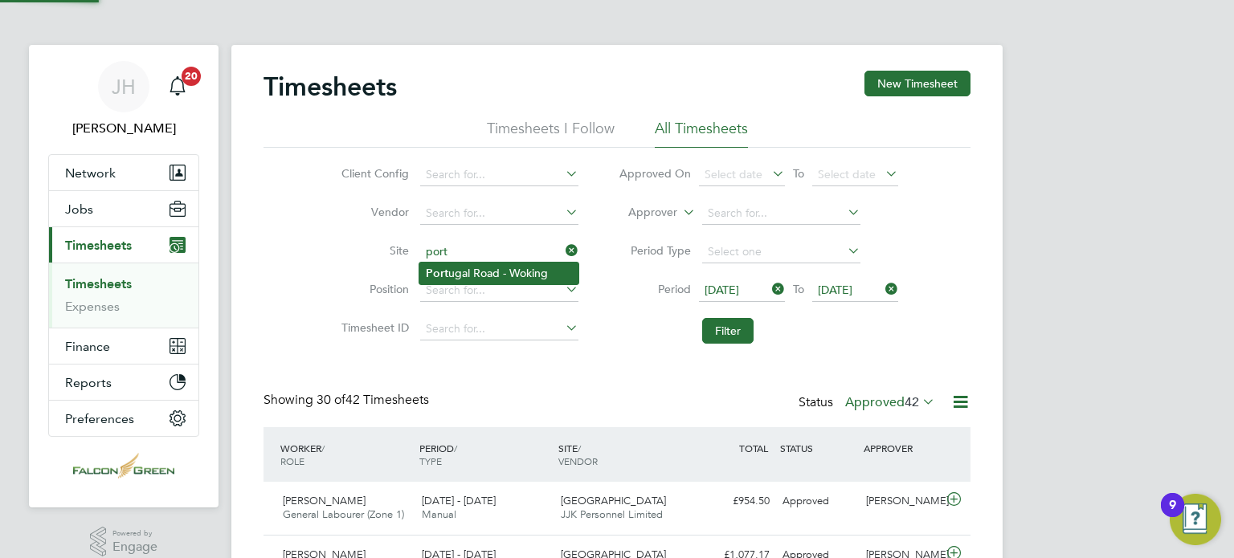
click at [467, 270] on li "Port ugal Road - Woking" at bounding box center [498, 274] width 159 height 22
type input "[GEOGRAPHIC_DATA] - Woking"
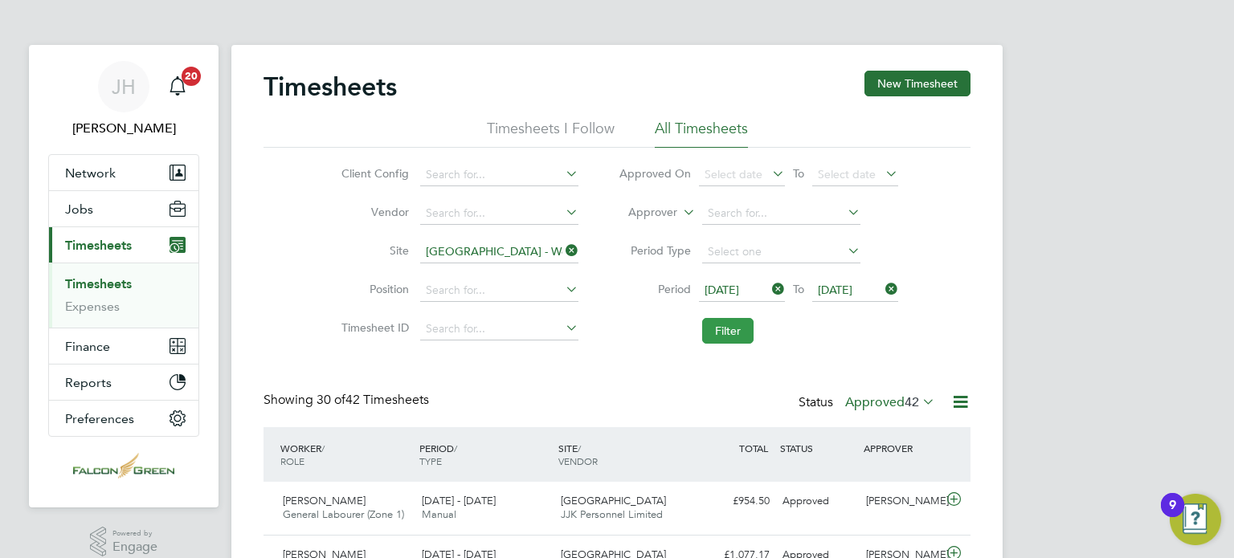
click at [748, 334] on button "Filter" at bounding box center [727, 331] width 51 height 26
click at [626, 353] on div "Timesheets New Timesheet Timesheets I Follow All Timesheets Client Config Vendo…" at bounding box center [616, 410] width 707 height 679
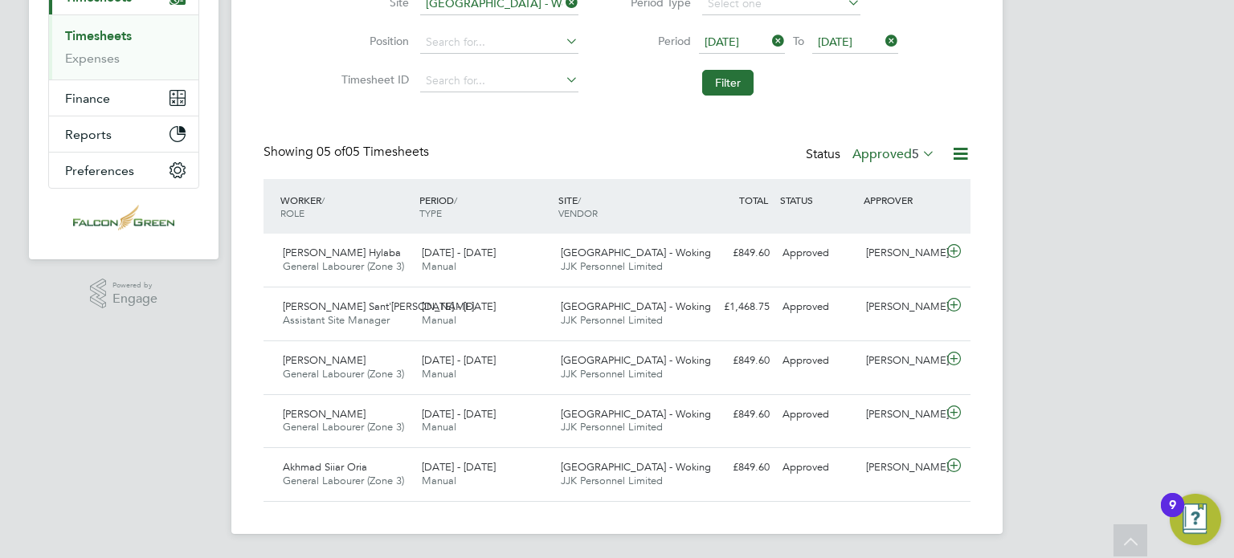
click at [868, 153] on label "Approved 5" at bounding box center [893, 154] width 83 height 16
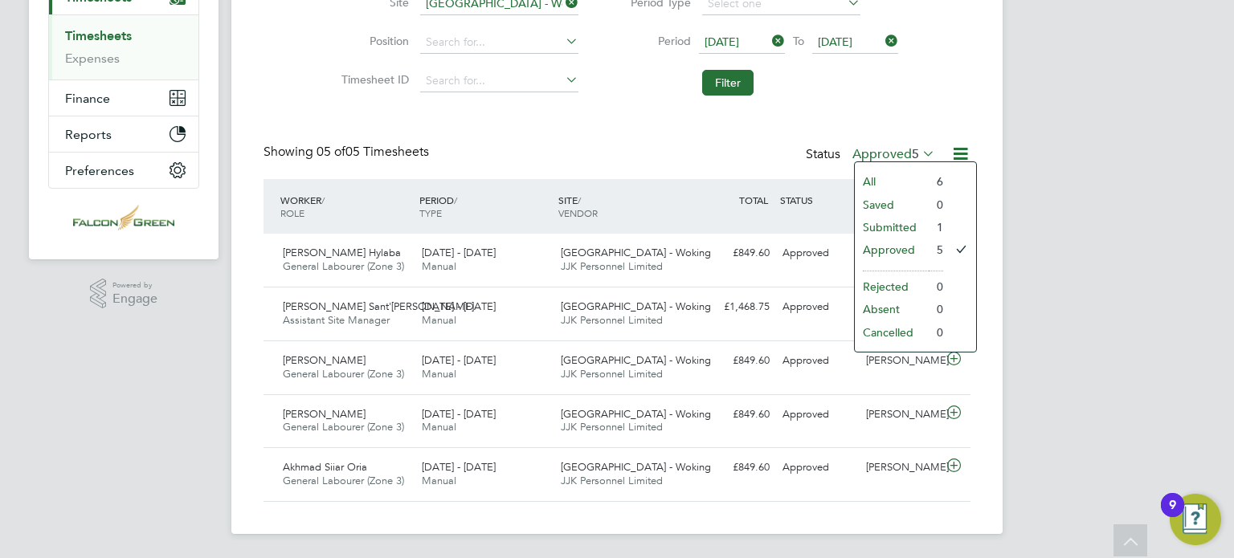
click at [878, 222] on li "Submitted" at bounding box center [891, 227] width 74 height 22
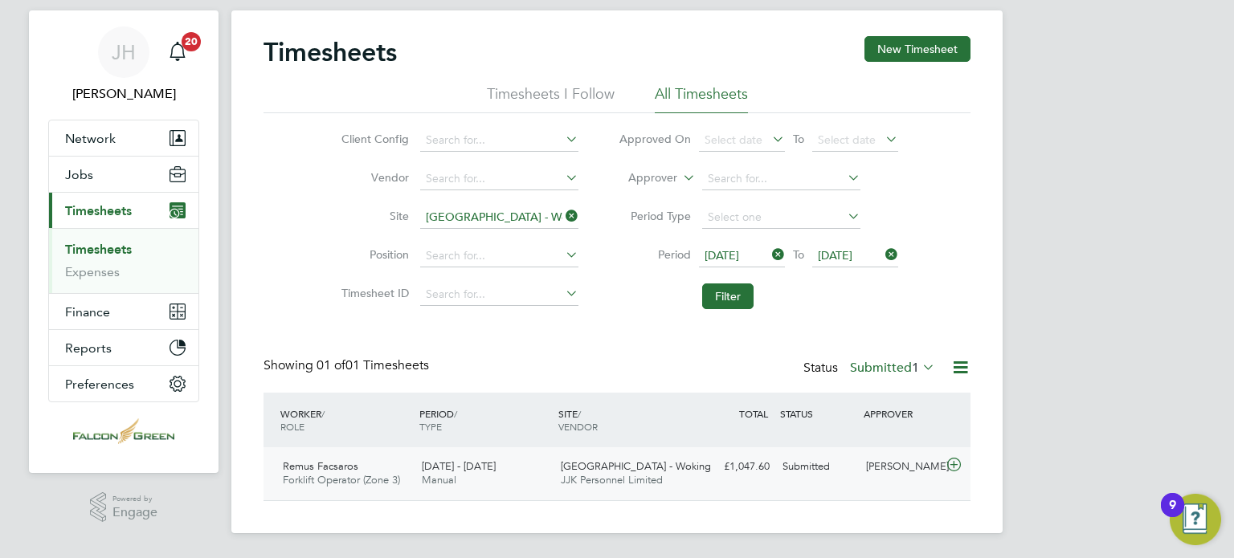
click at [623, 471] on span "[GEOGRAPHIC_DATA] - Woking" at bounding box center [636, 466] width 150 height 14
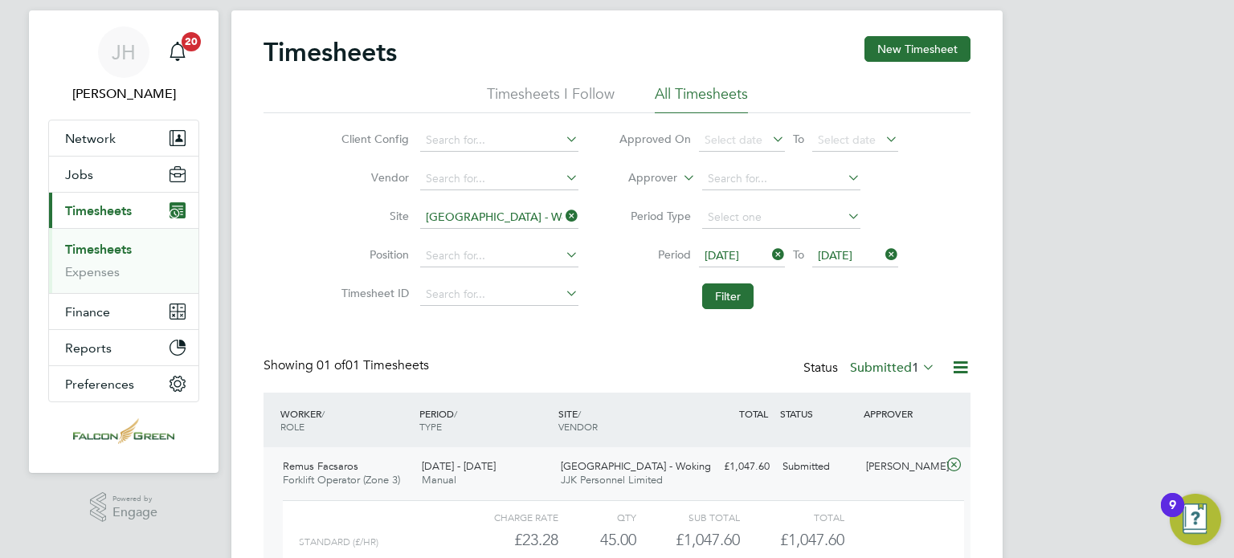
click at [985, 254] on div "Timesheets New Timesheet Timesheets I Follow All Timesheets Client Config Vendo…" at bounding box center [616, 345] width 771 height 671
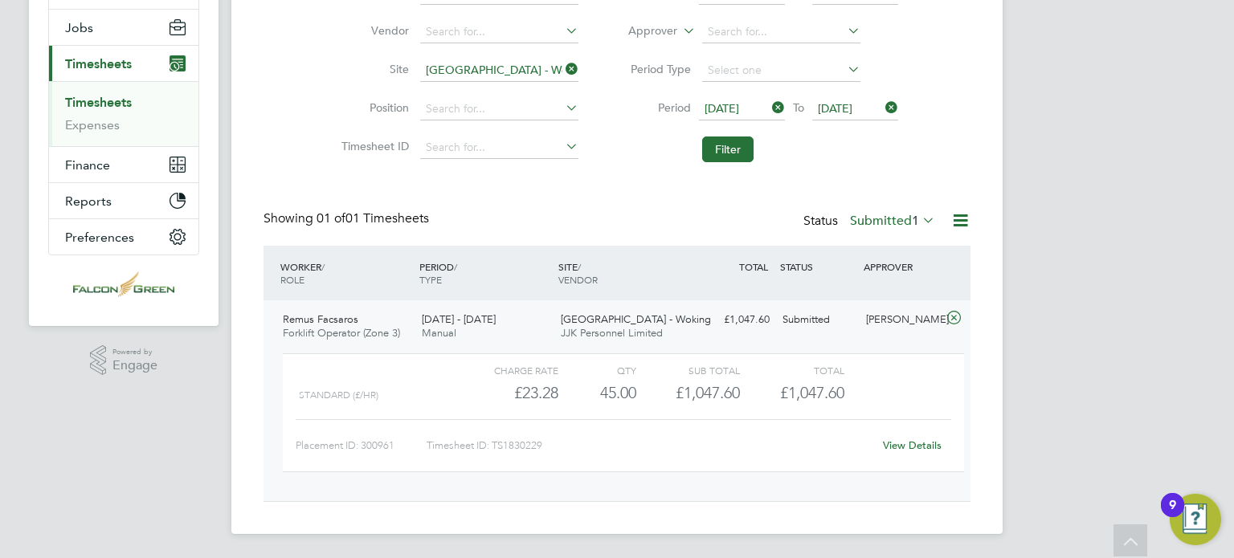
click at [930, 439] on link "View Details" at bounding box center [912, 445] width 59 height 14
click at [907, 449] on link "View Details" at bounding box center [912, 445] width 59 height 14
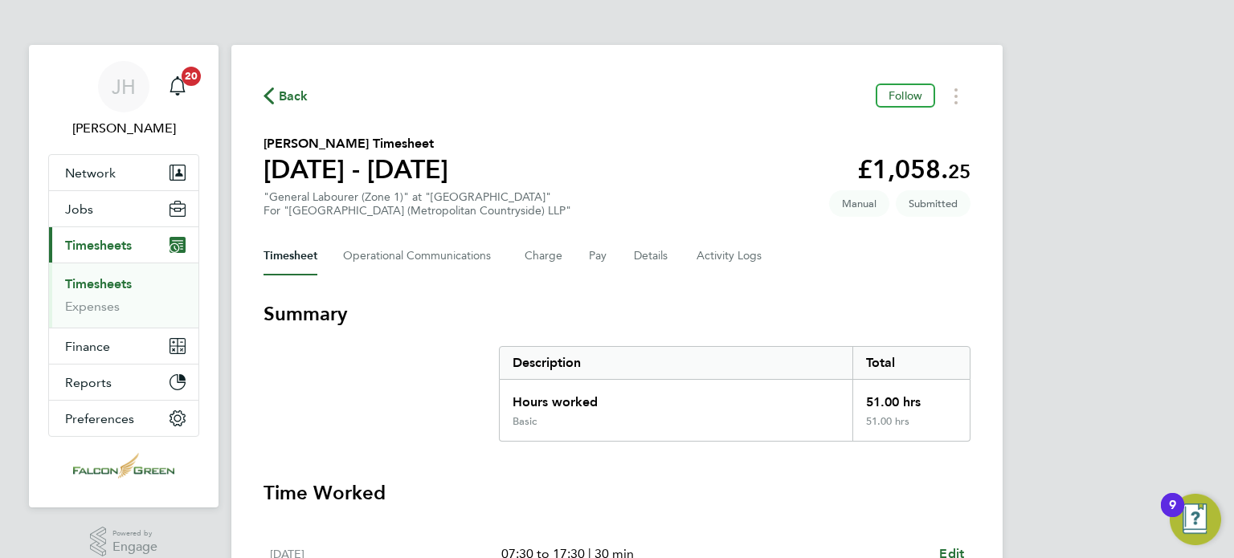
click at [624, 254] on div "Timesheet Operational Communications Charge Pay Details Activity Logs" at bounding box center [616, 256] width 707 height 39
click at [639, 259] on button "Details" at bounding box center [652, 256] width 37 height 39
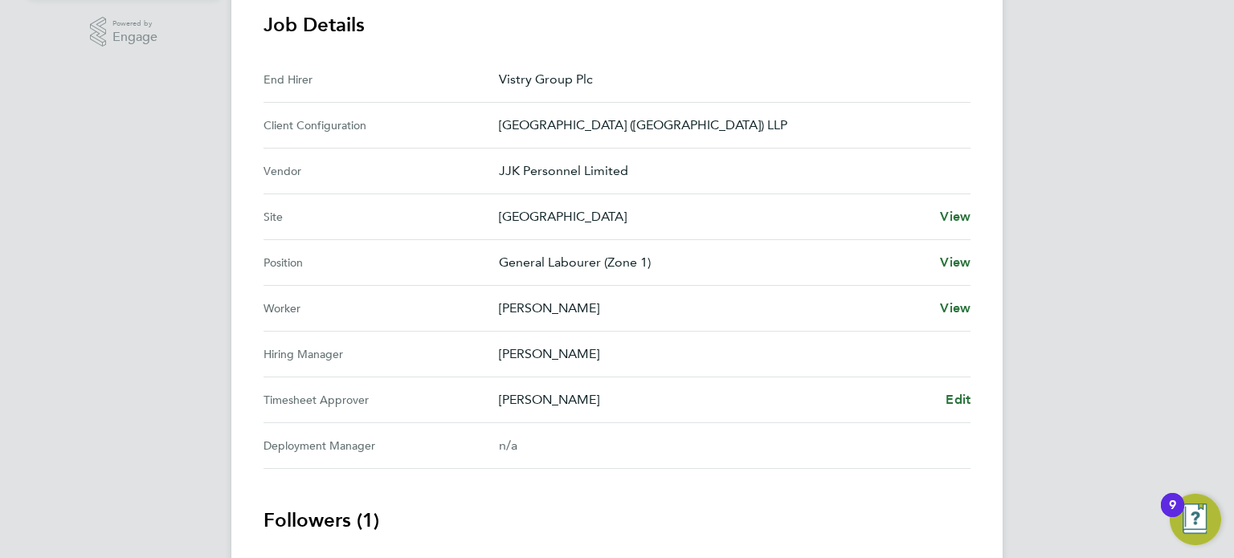
scroll to position [514, 0]
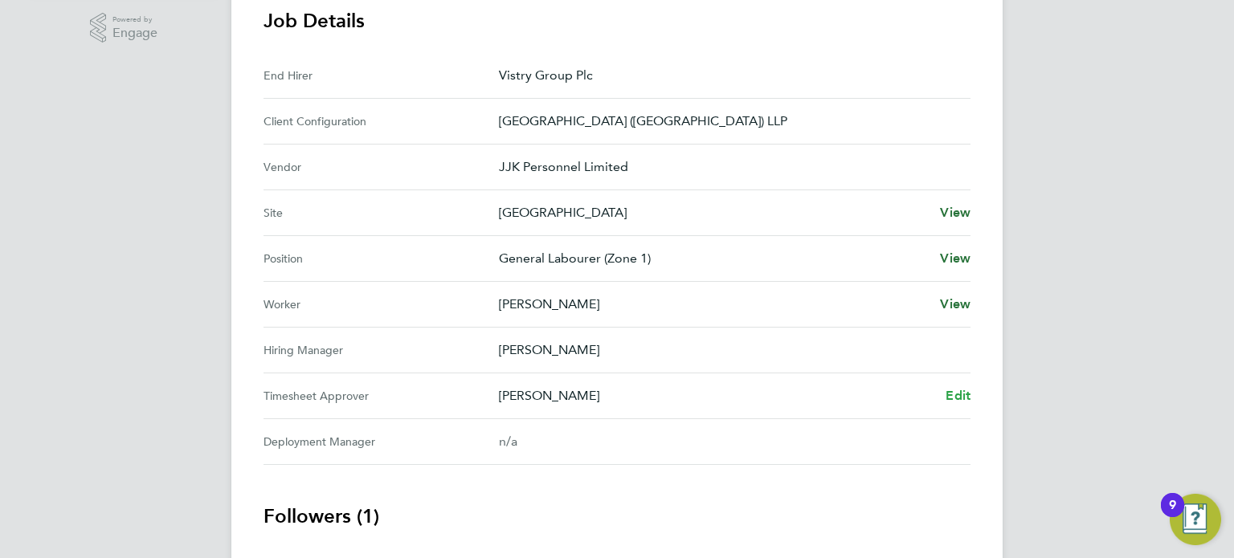
click at [951, 394] on span "Edit" at bounding box center [957, 395] width 25 height 15
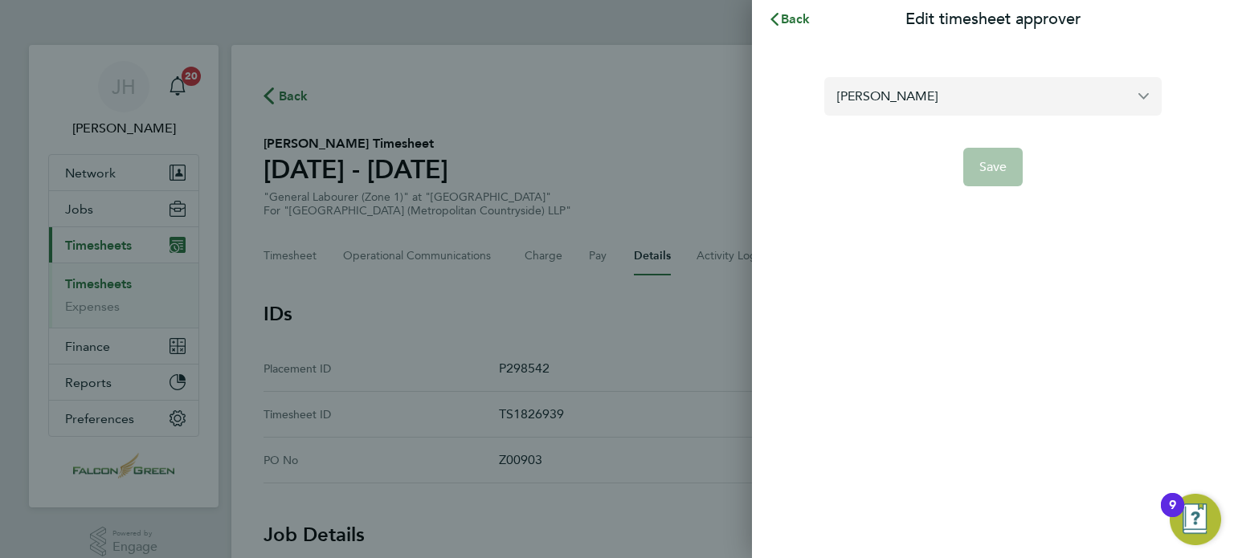
click at [964, 92] on input "[PERSON_NAME]" at bounding box center [992, 96] width 337 height 38
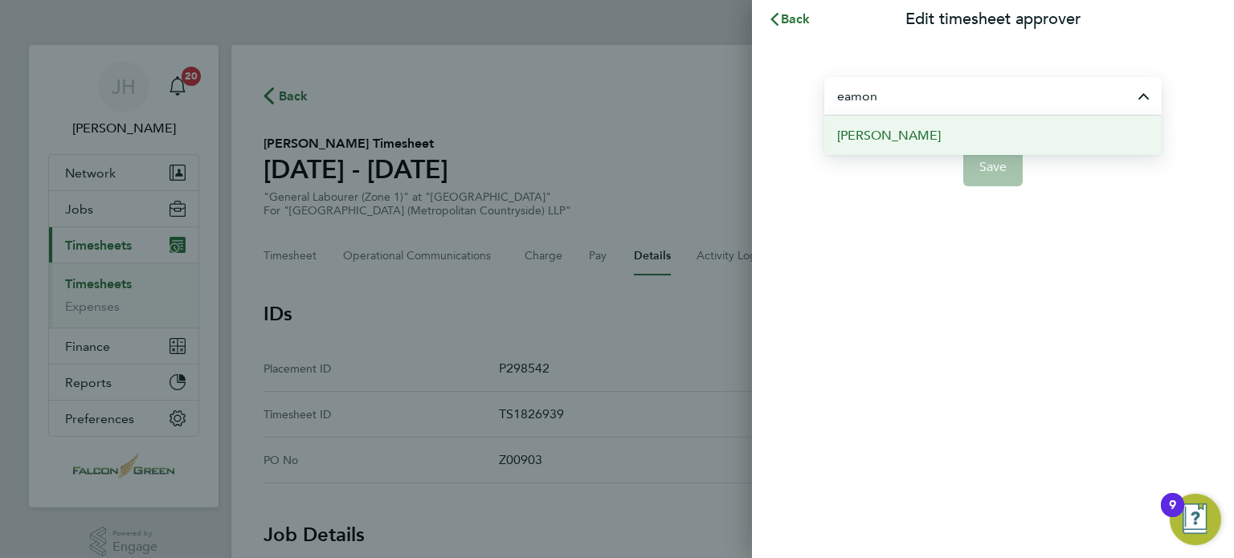
click at [879, 132] on span "Eamon Woods" at bounding box center [889, 135] width 104 height 19
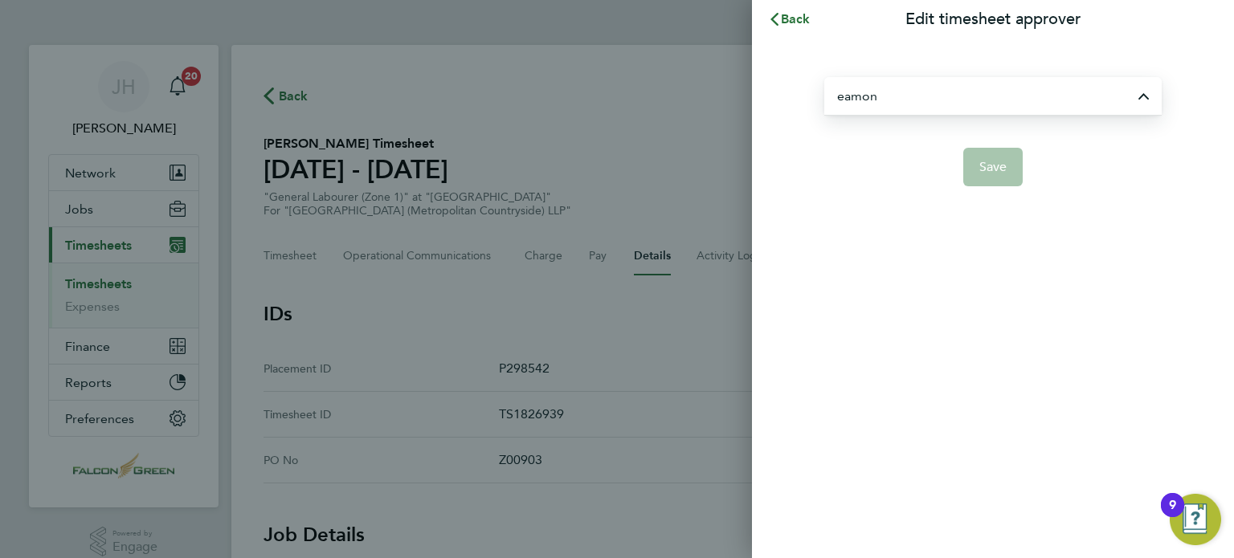
type input "Eamon Woods"
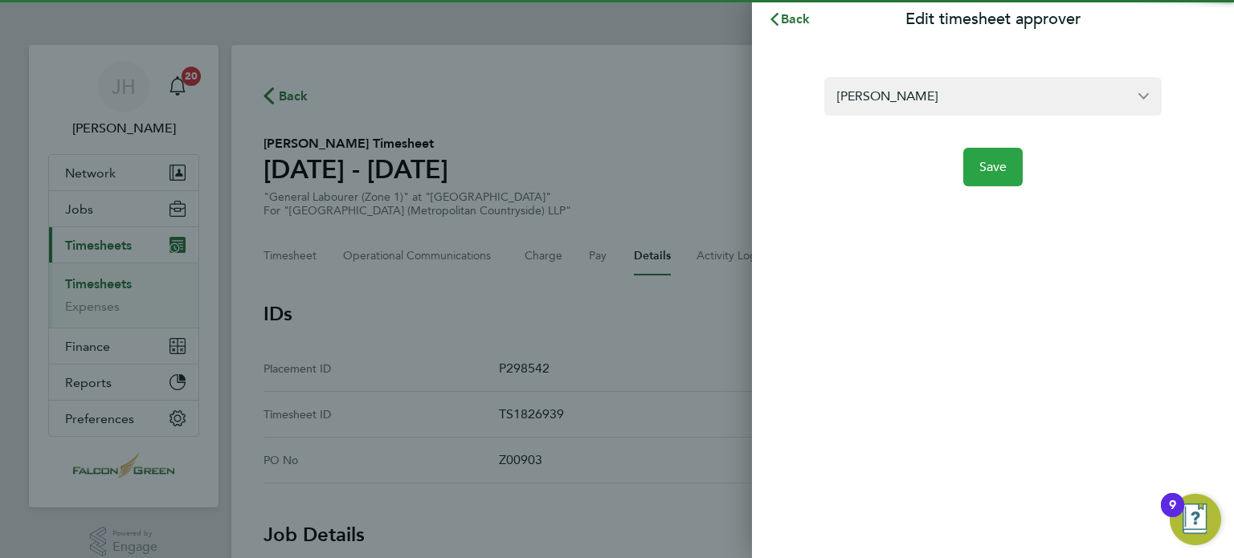
click at [991, 169] on span "Save" at bounding box center [993, 167] width 28 height 16
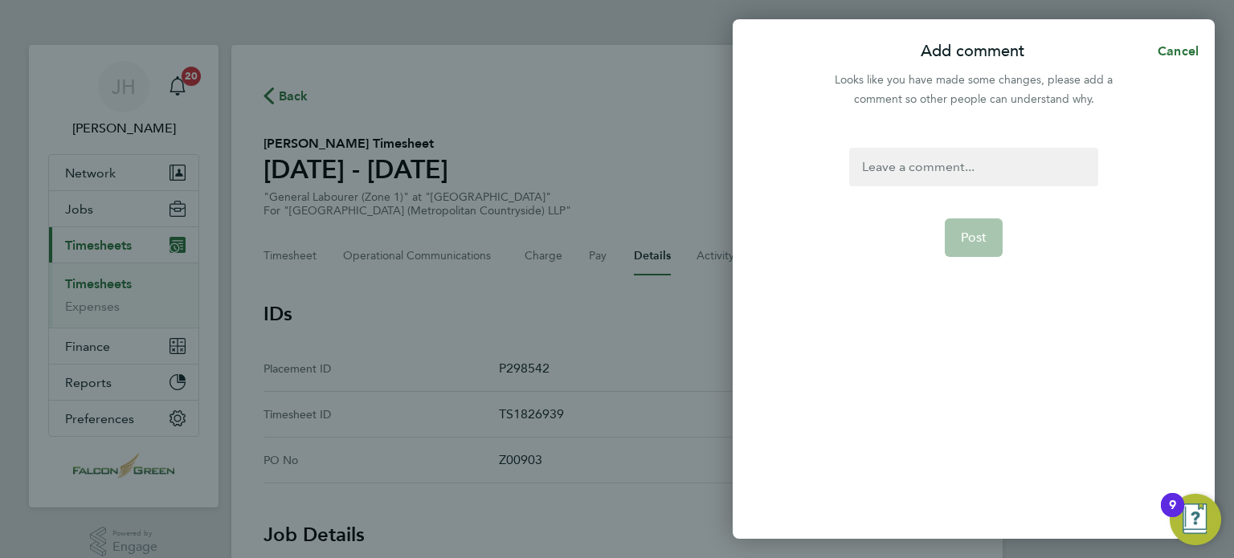
click at [874, 170] on div at bounding box center [973, 167] width 248 height 39
click at [992, 250] on button "Post" at bounding box center [973, 237] width 59 height 39
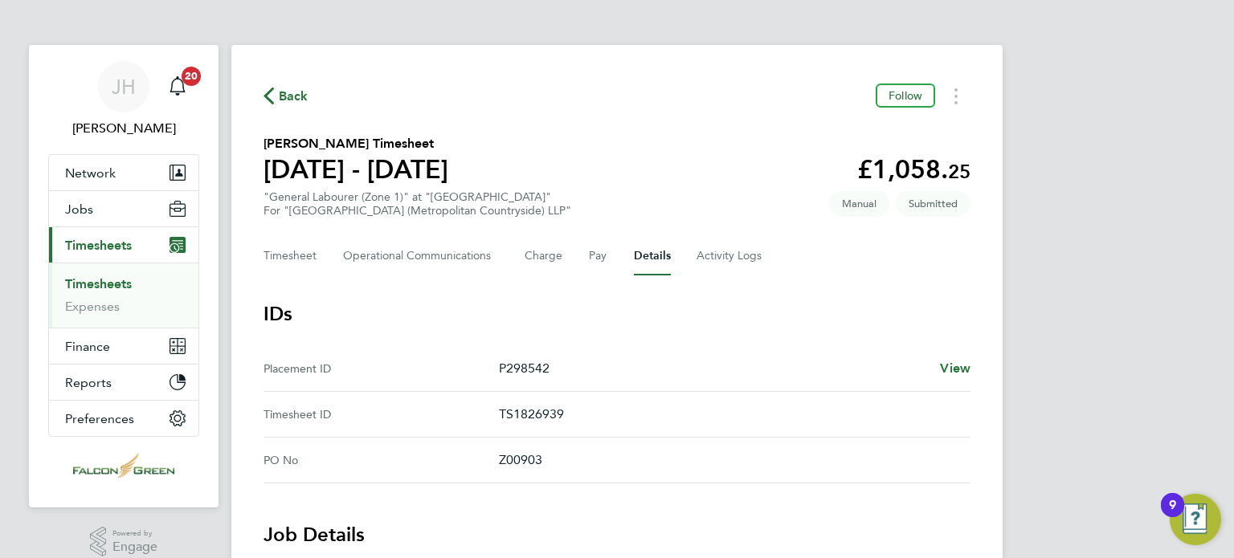
click at [290, 104] on span "Back" at bounding box center [294, 96] width 30 height 19
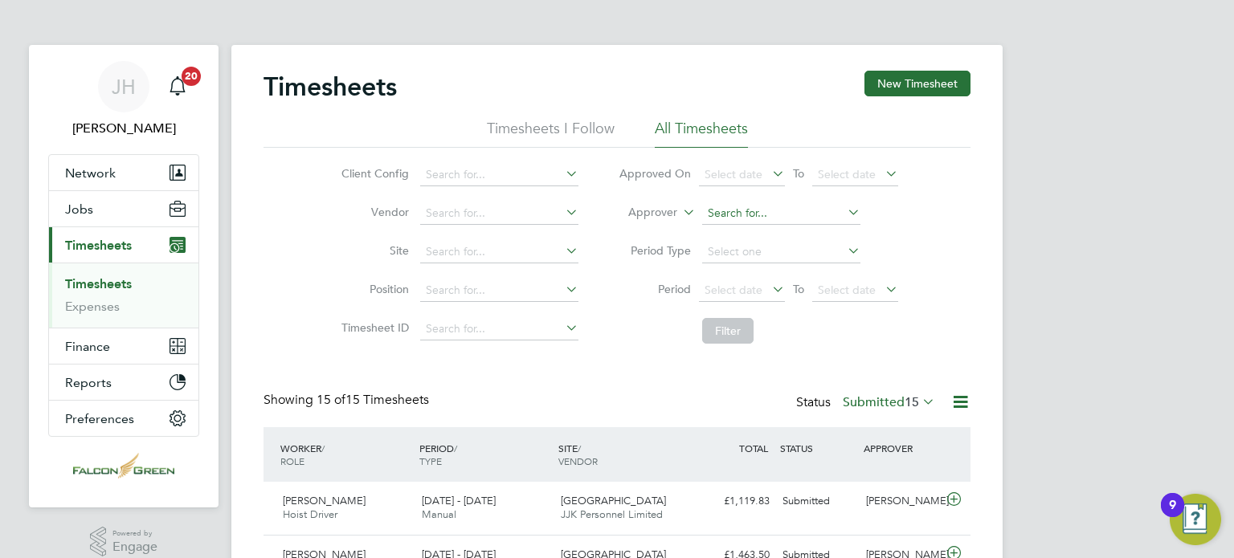
click at [730, 217] on input at bounding box center [781, 213] width 158 height 22
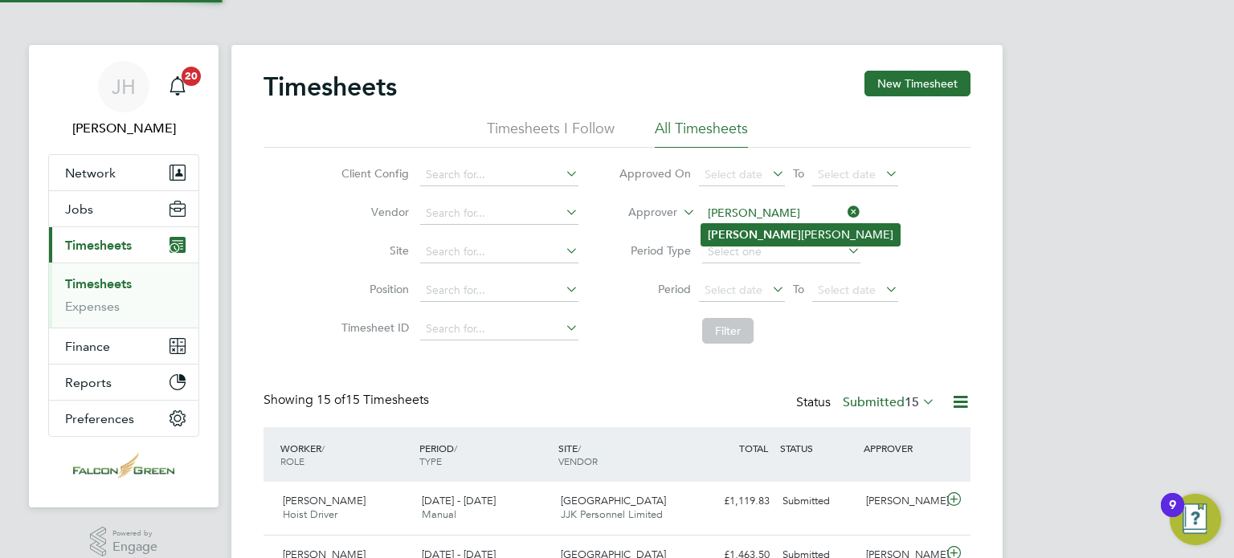
click at [742, 231] on li "Jon athan Convery" at bounding box center [800, 235] width 198 height 22
type input "Jonathan Convery"
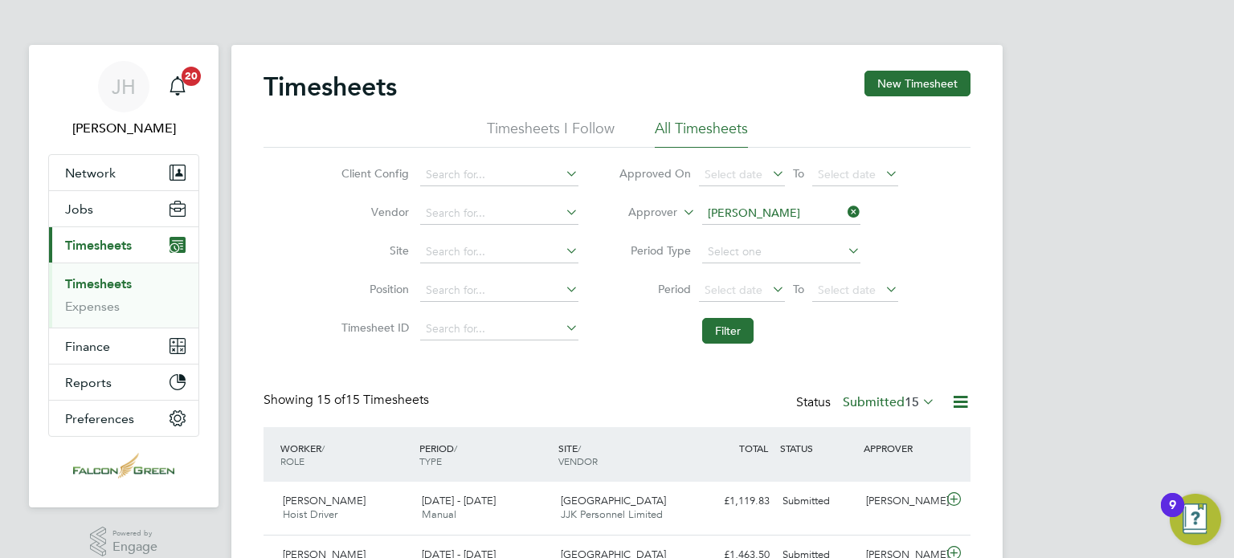
click at [731, 311] on li "Filter" at bounding box center [758, 331] width 320 height 42
click at [732, 324] on button "Filter" at bounding box center [727, 331] width 51 height 26
click at [610, 357] on div "Timesheets New Timesheet Timesheets I Follow All Timesheets Client Config Vendo…" at bounding box center [616, 310] width 707 height 479
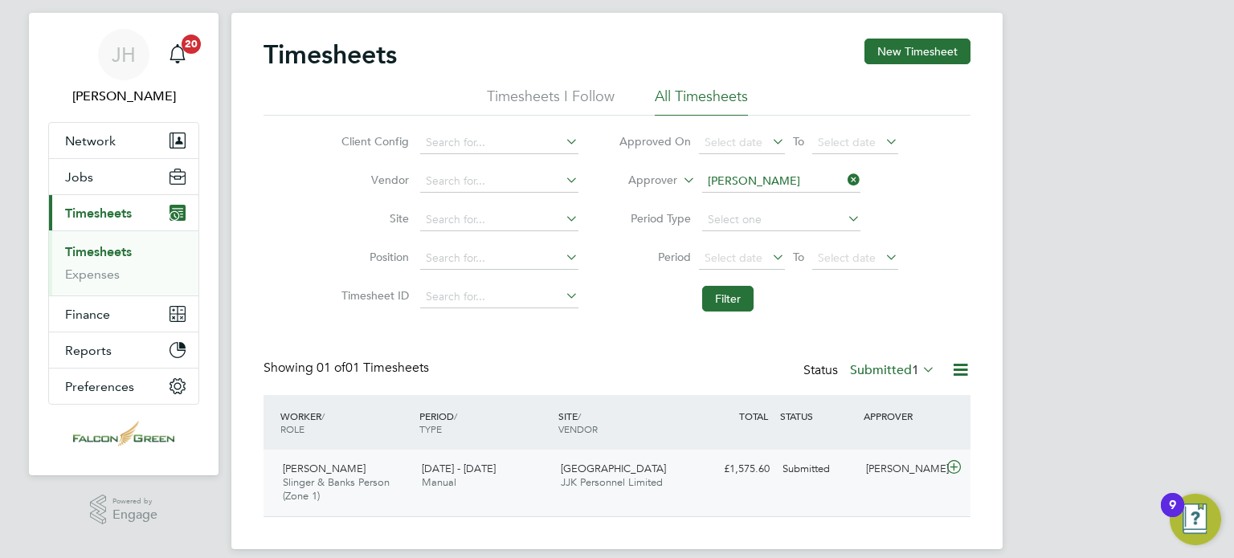
click at [897, 475] on div "Jonathan Convery" at bounding box center [901, 469] width 84 height 27
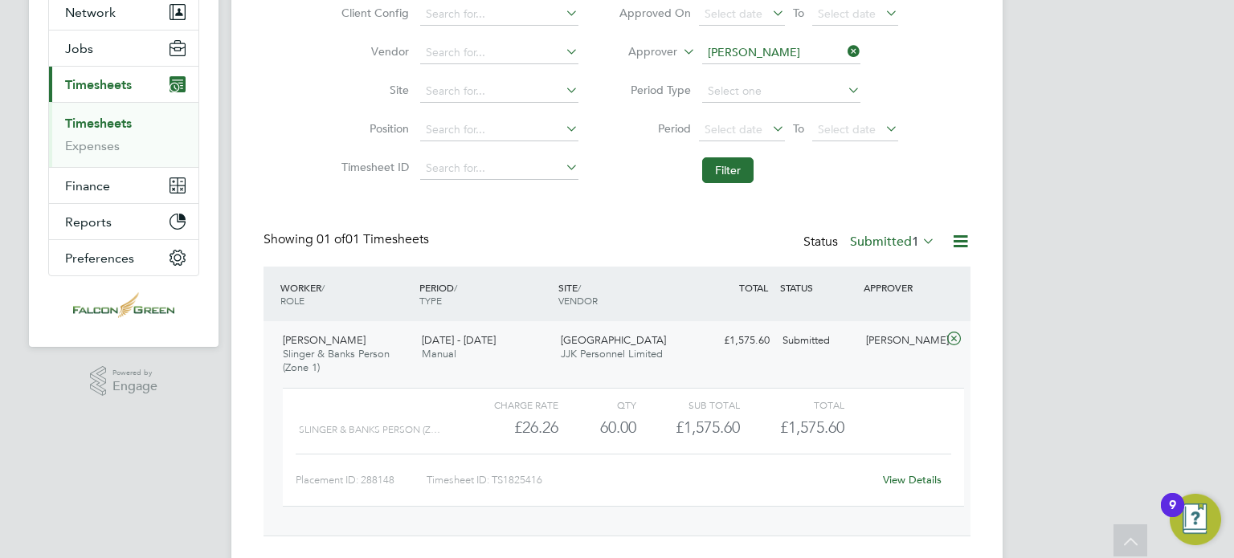
click at [918, 476] on link "View Details" at bounding box center [912, 480] width 59 height 14
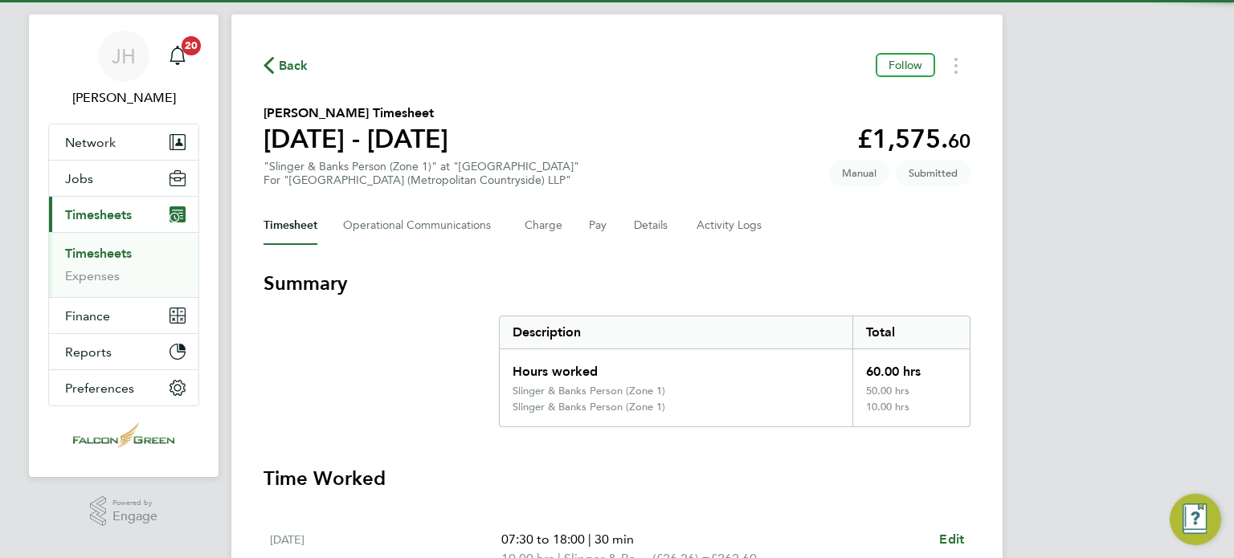
scroll to position [32, 0]
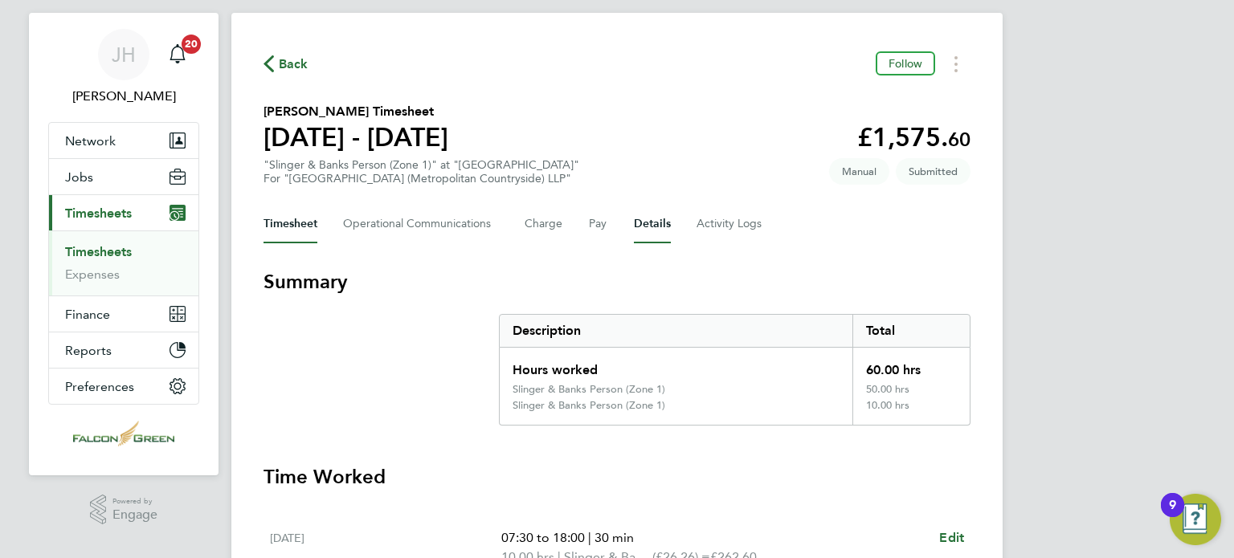
click at [639, 221] on button "Details" at bounding box center [652, 224] width 37 height 39
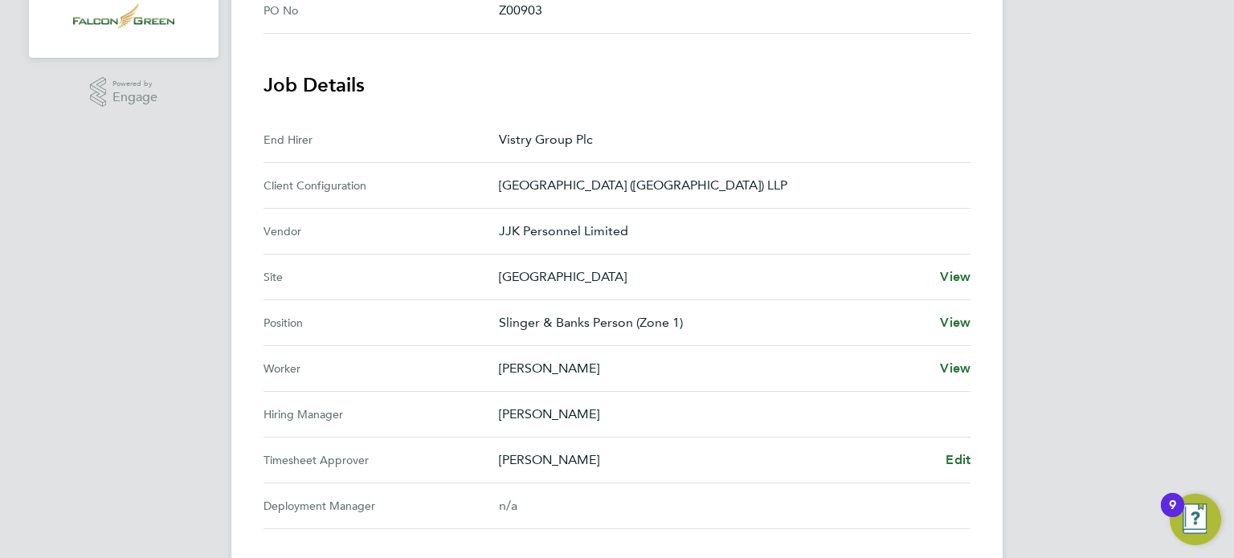
scroll to position [482, 0]
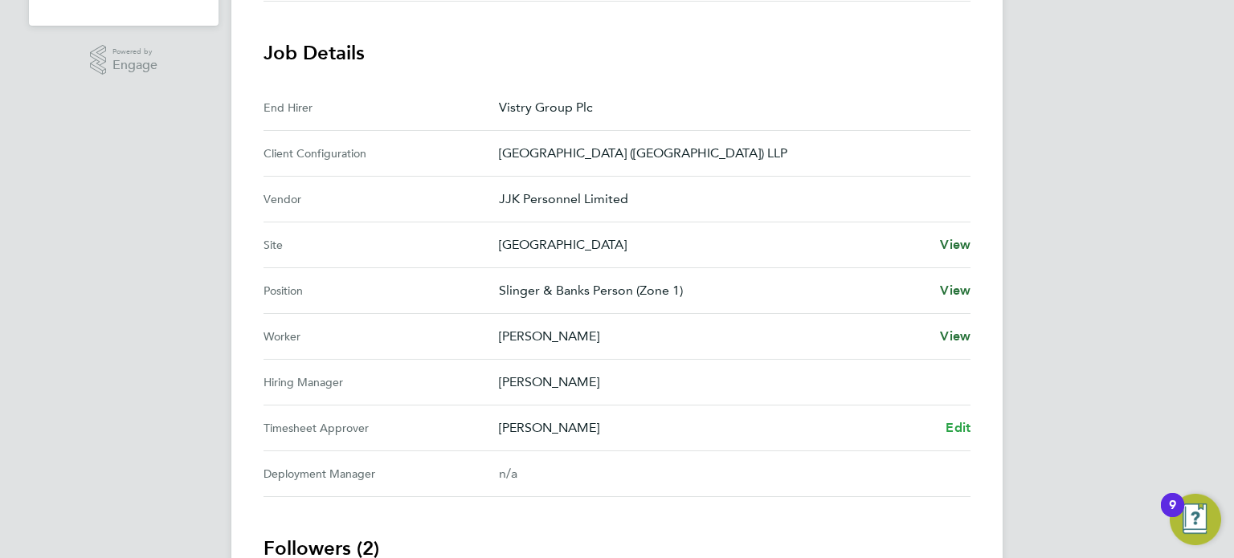
click at [964, 427] on span "Edit" at bounding box center [957, 427] width 25 height 15
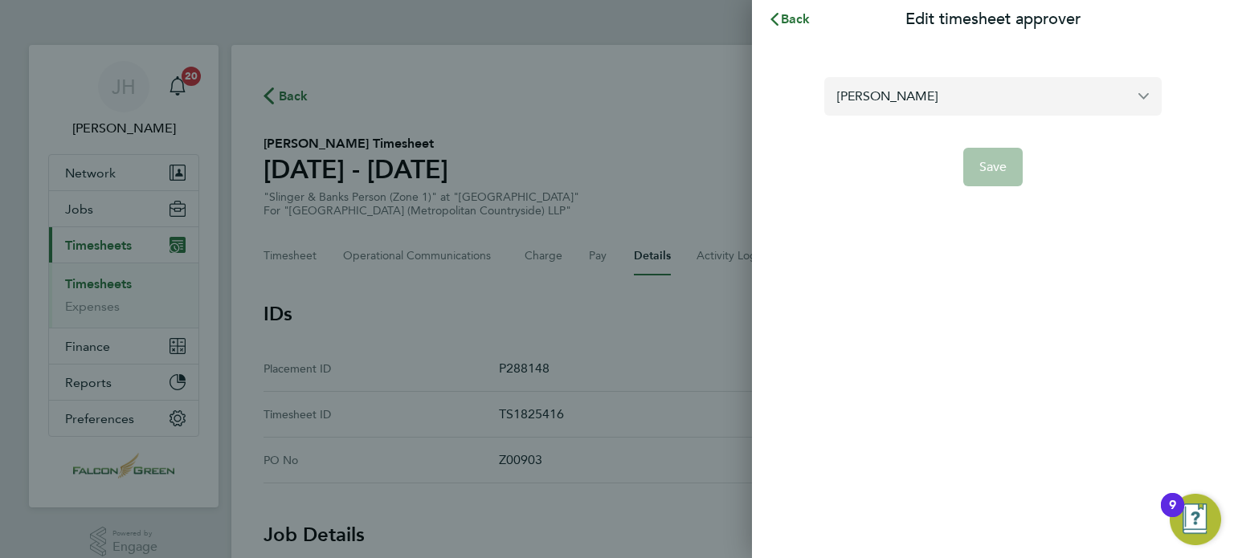
click at [914, 95] on input "Jonathan Convery" at bounding box center [992, 96] width 337 height 38
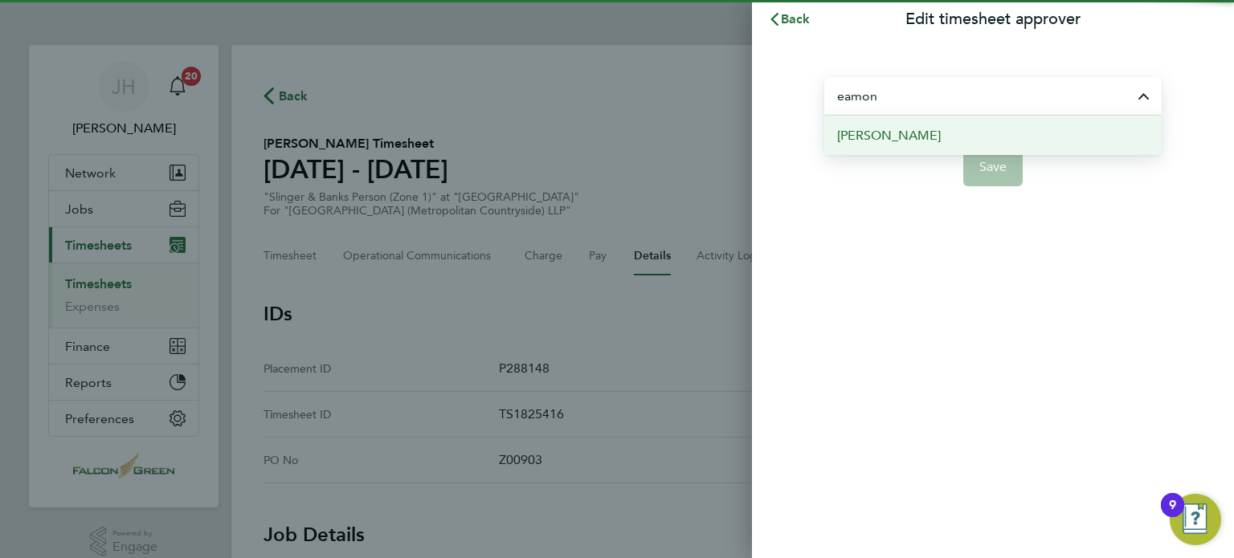
click at [904, 134] on span "[PERSON_NAME]" at bounding box center [889, 135] width 104 height 19
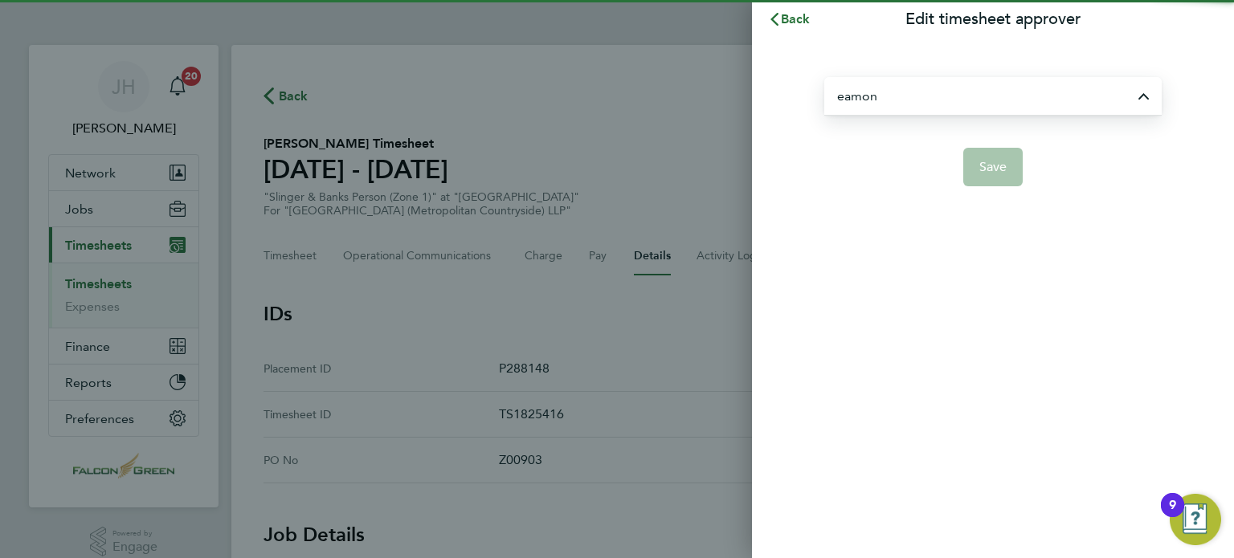
type input "[PERSON_NAME]"
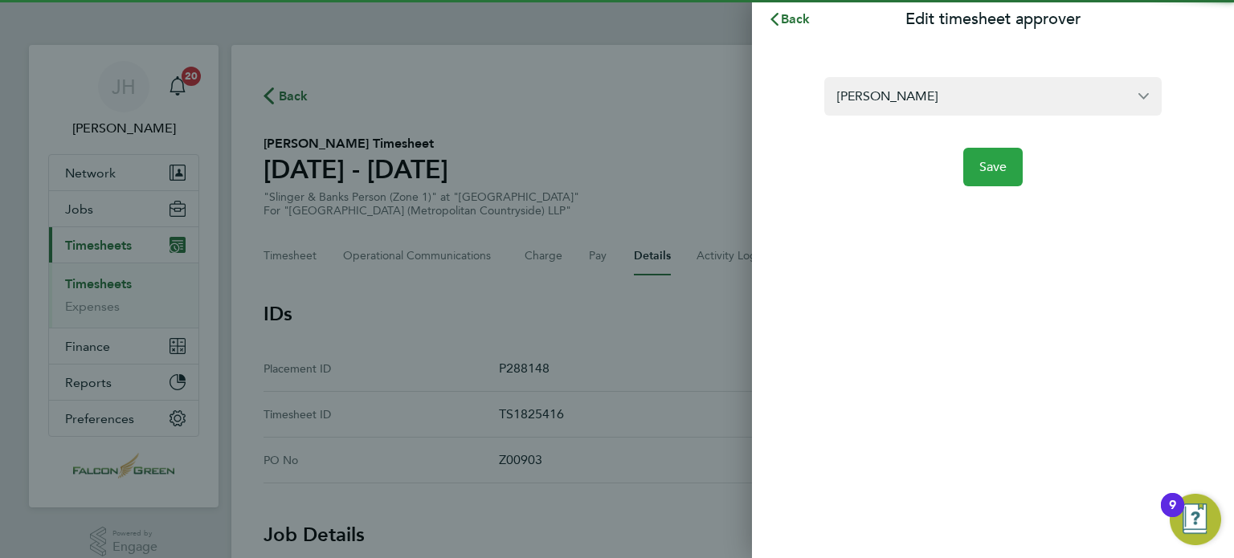
click at [988, 173] on span "Save" at bounding box center [993, 167] width 28 height 16
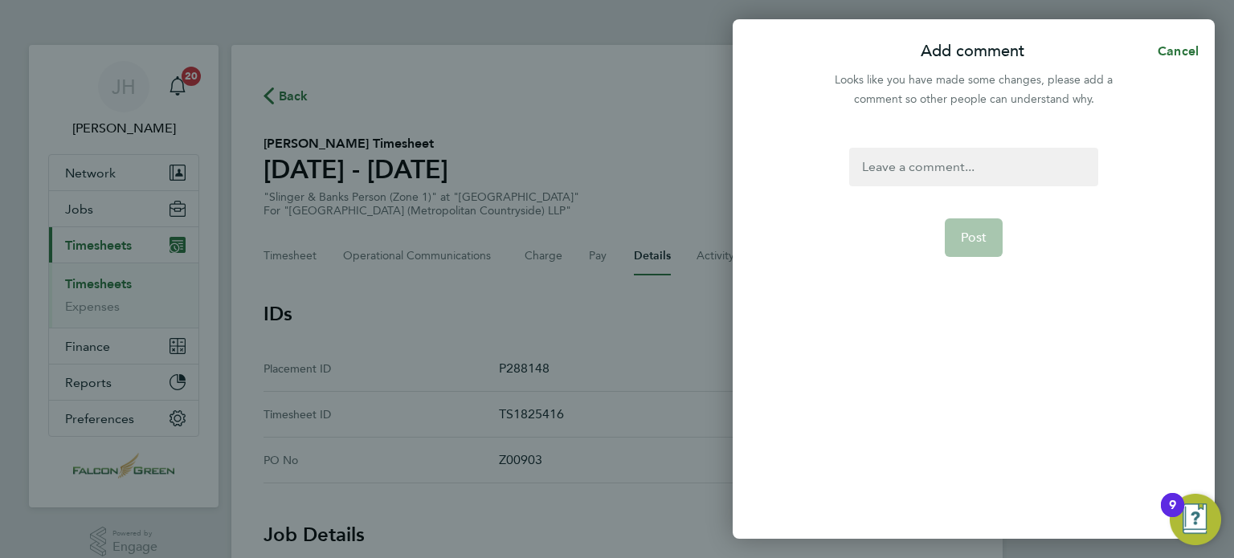
click at [958, 190] on form "Post" at bounding box center [972, 272] width 261 height 248
click at [899, 167] on div at bounding box center [973, 167] width 248 height 39
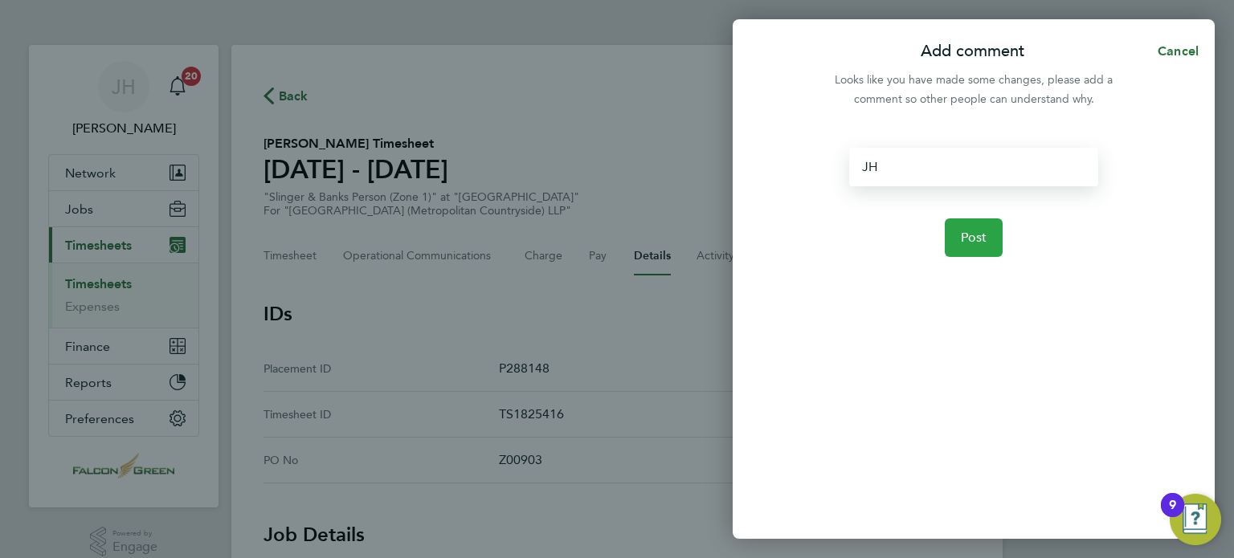
click at [952, 230] on button "Post" at bounding box center [973, 237] width 59 height 39
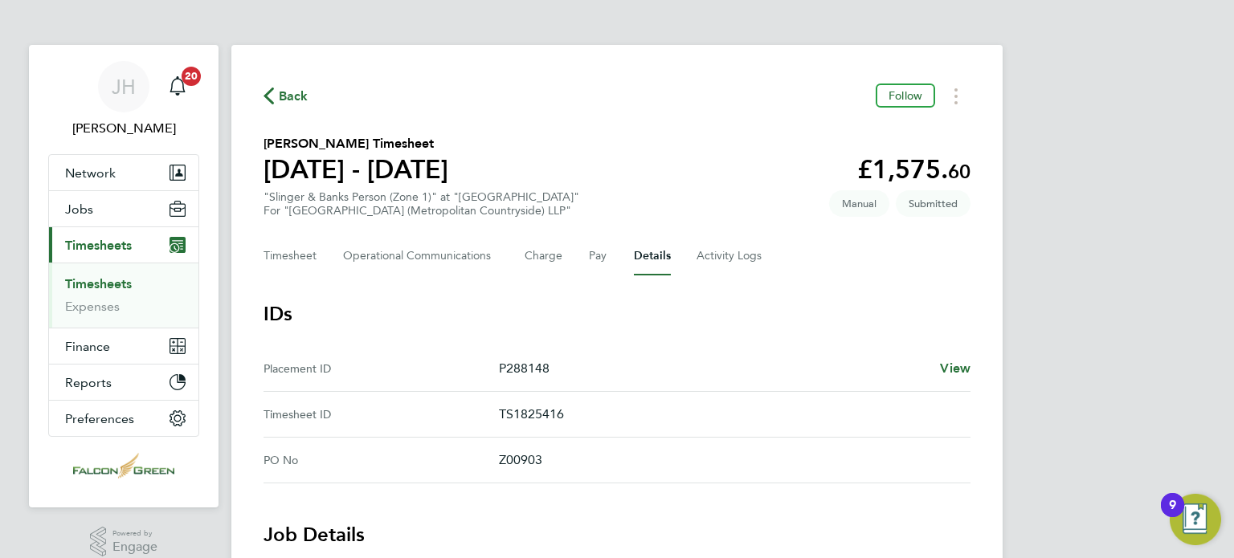
click at [283, 100] on span "Back" at bounding box center [294, 96] width 30 height 19
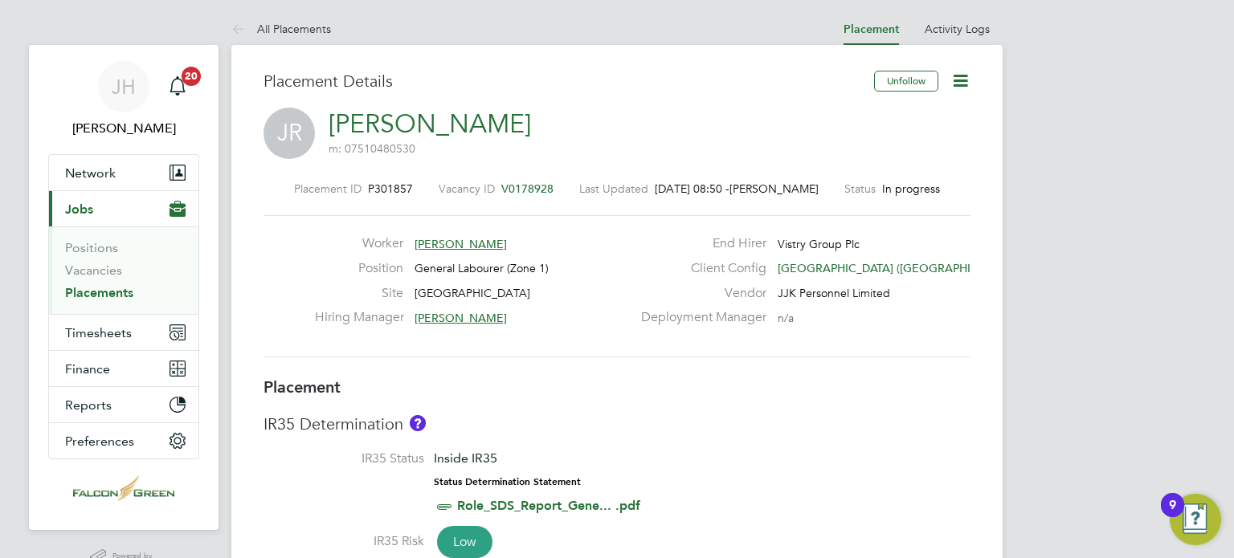
click at [959, 80] on icon at bounding box center [960, 81] width 20 height 20
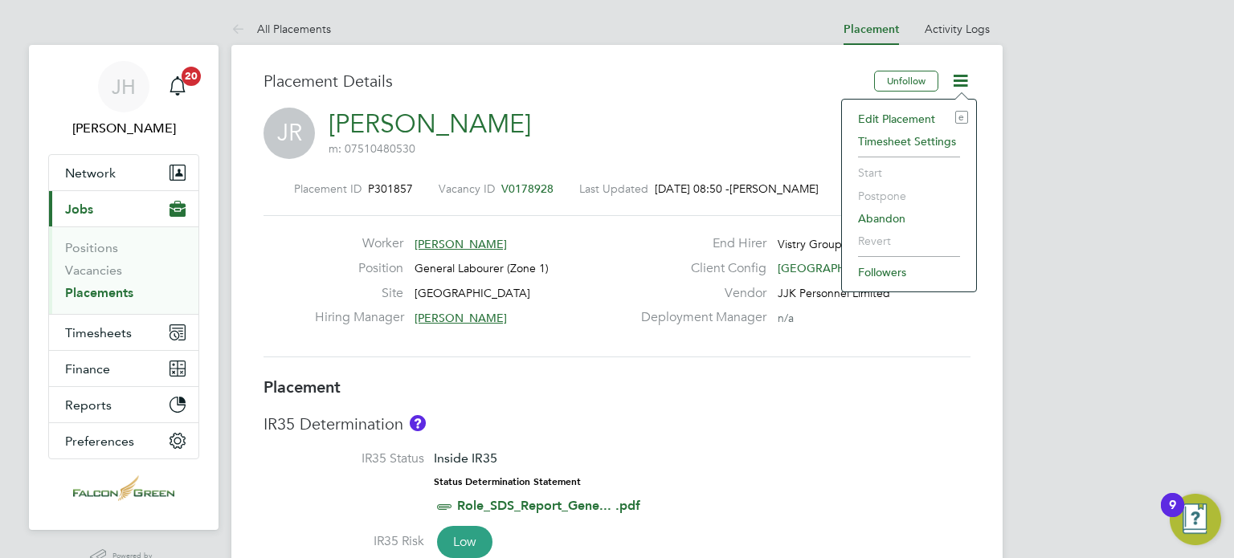
click at [887, 119] on li "Edit Placement e" at bounding box center [909, 119] width 118 height 22
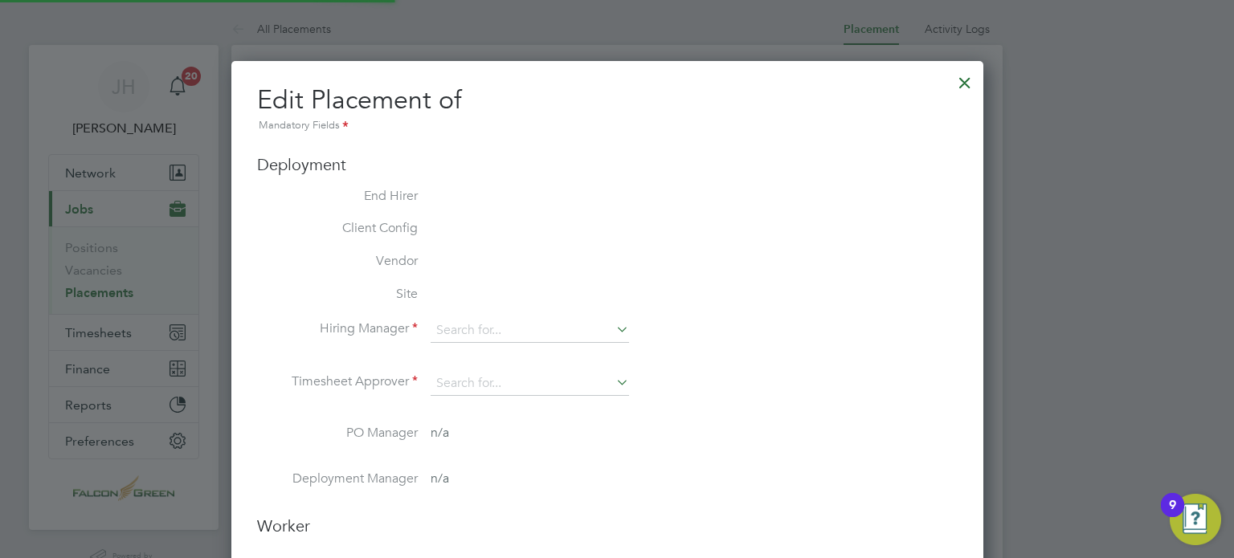
type input "Adrian Iacob"
type input "[PERSON_NAME]"
type input "[DATE]"
type input "08:00"
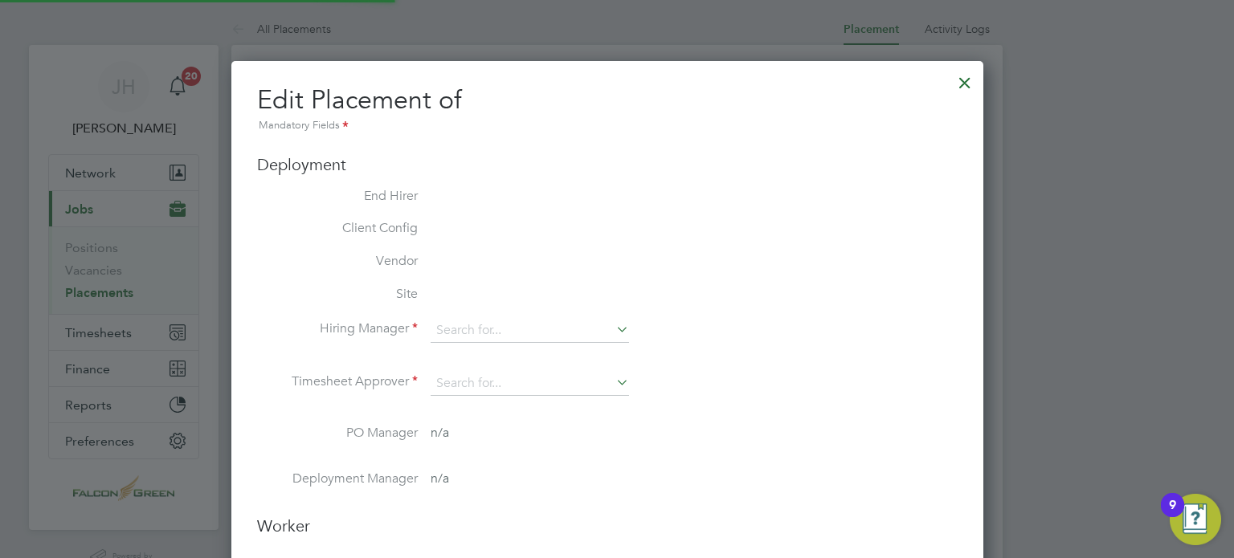
type input "17:00"
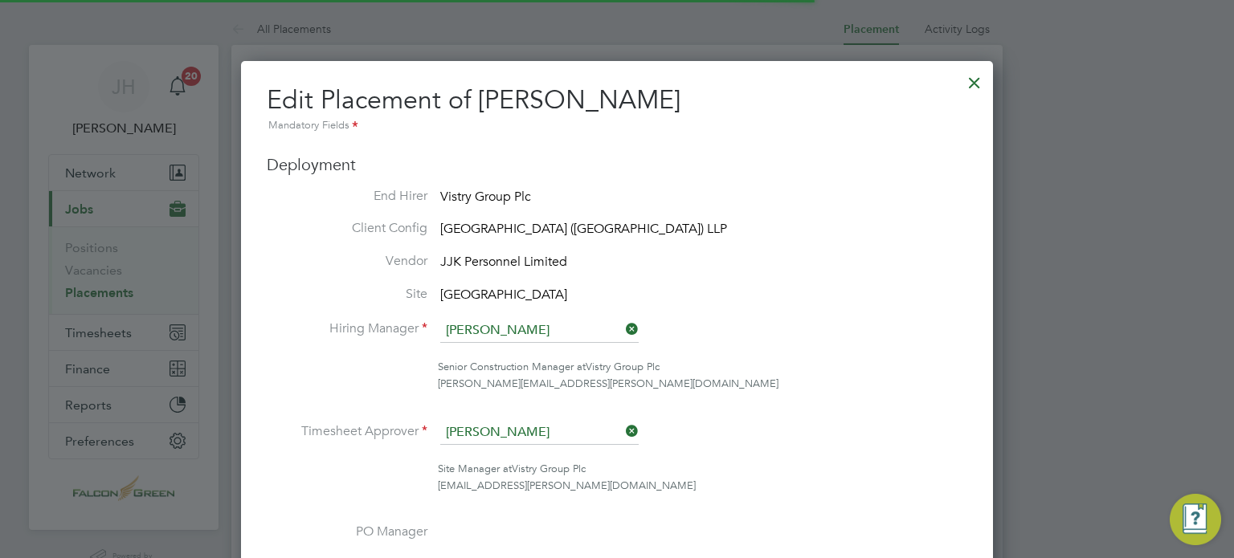
scroll to position [8, 8]
click at [805, 201] on li "End Hirer Vistry Group Plc" at bounding box center [617, 198] width 700 height 20
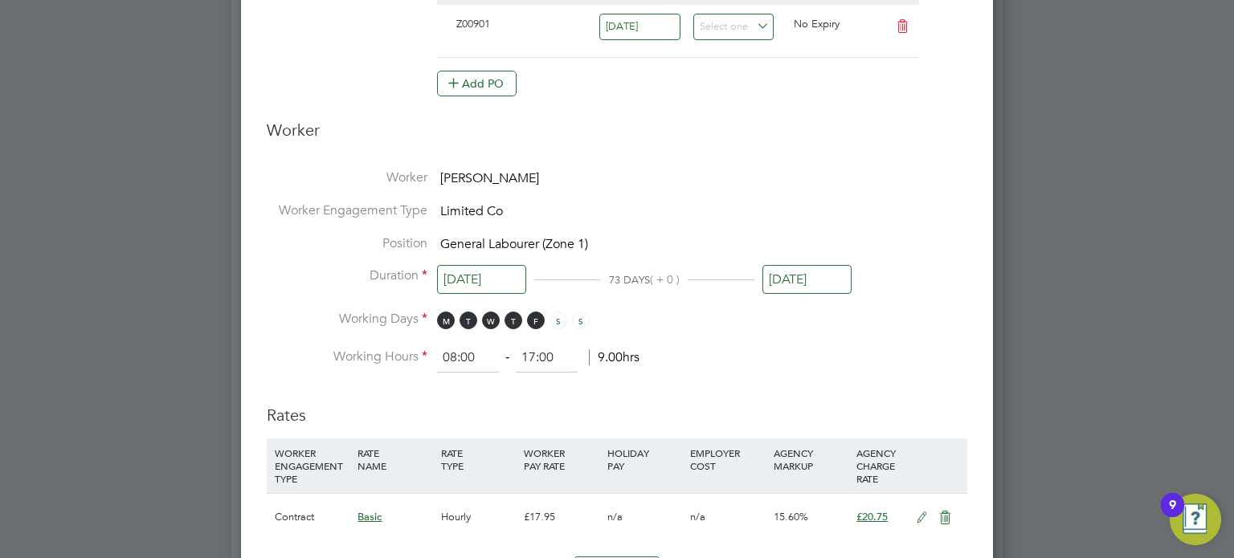
click at [659, 108] on li "PO No PO Number Valid From Valid To Expiry Z00901 30 Jan 2023 No Expiry Add PO" at bounding box center [617, 38] width 700 height 150
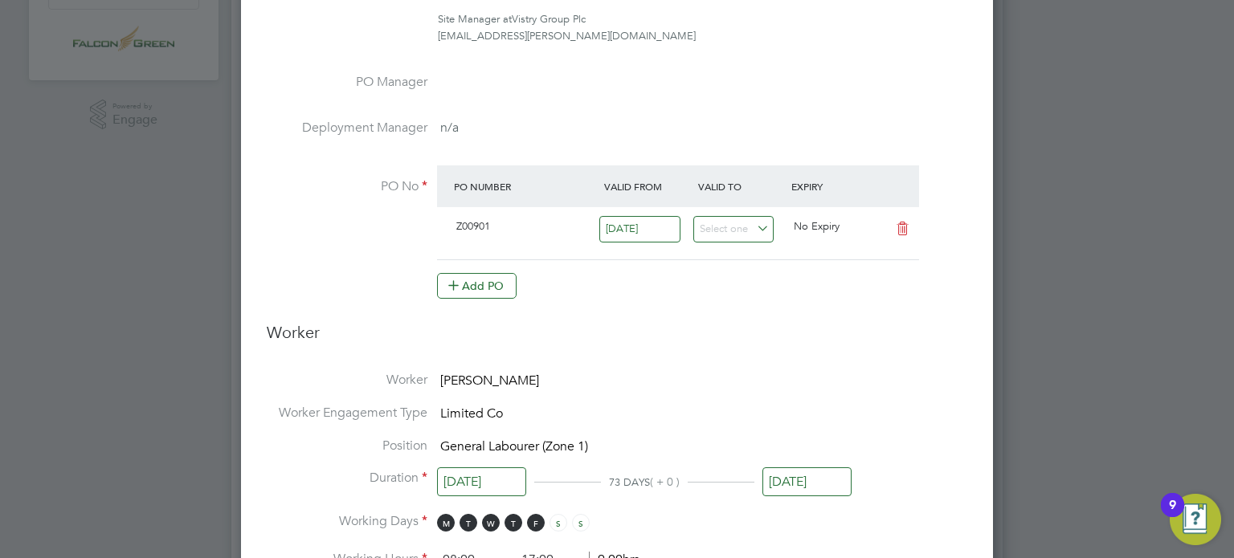
scroll to position [482, 0]
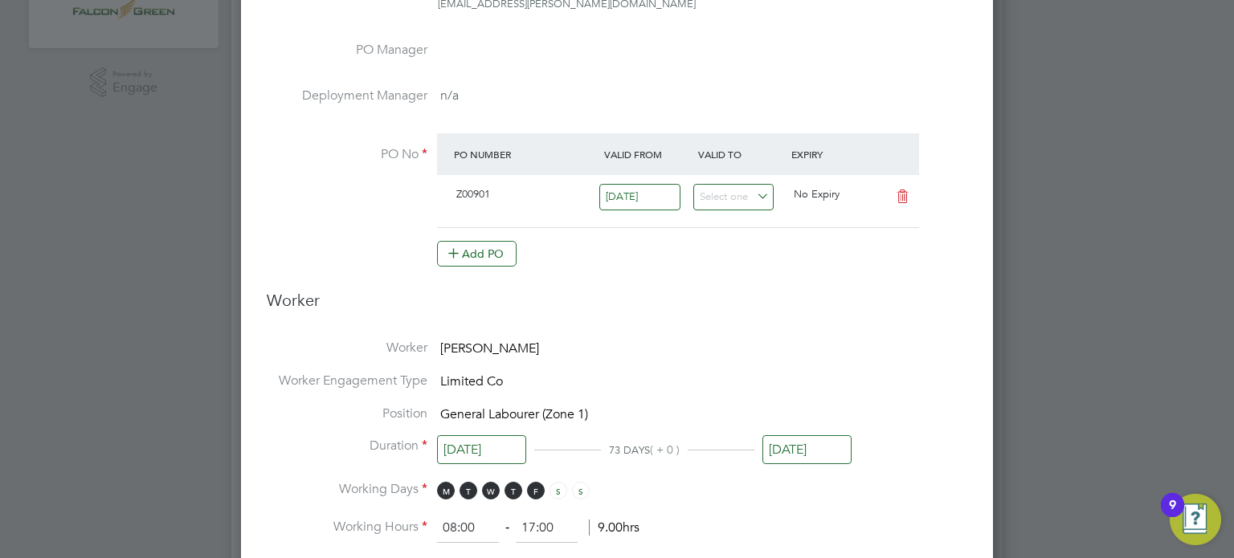
click at [814, 465] on div "31 Oct 2025" at bounding box center [806, 454] width 89 height 30
click at [793, 435] on input "31 Oct 2025" at bounding box center [806, 450] width 89 height 30
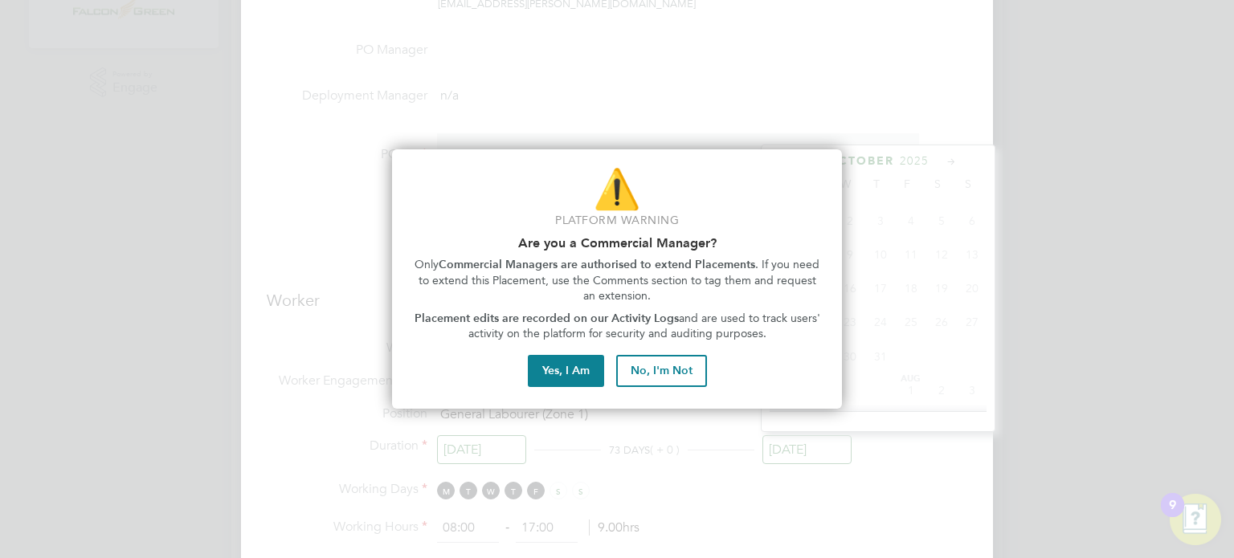
scroll to position [594, 0]
click at [645, 377] on button "No, I'm Not" at bounding box center [661, 371] width 91 height 32
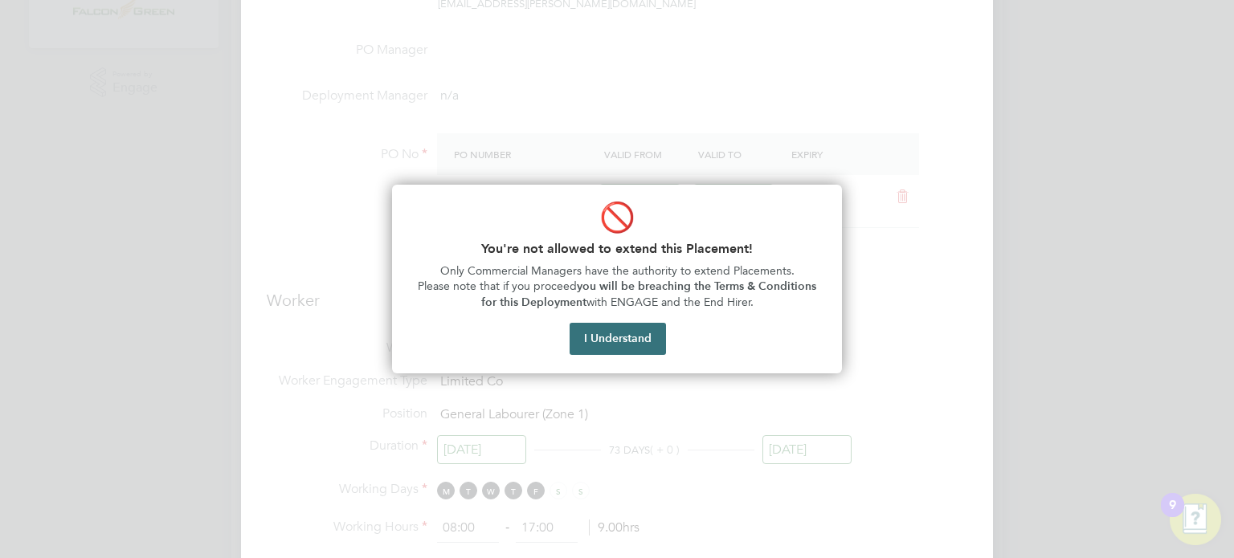
click at [606, 340] on button "I Understand" at bounding box center [617, 339] width 96 height 32
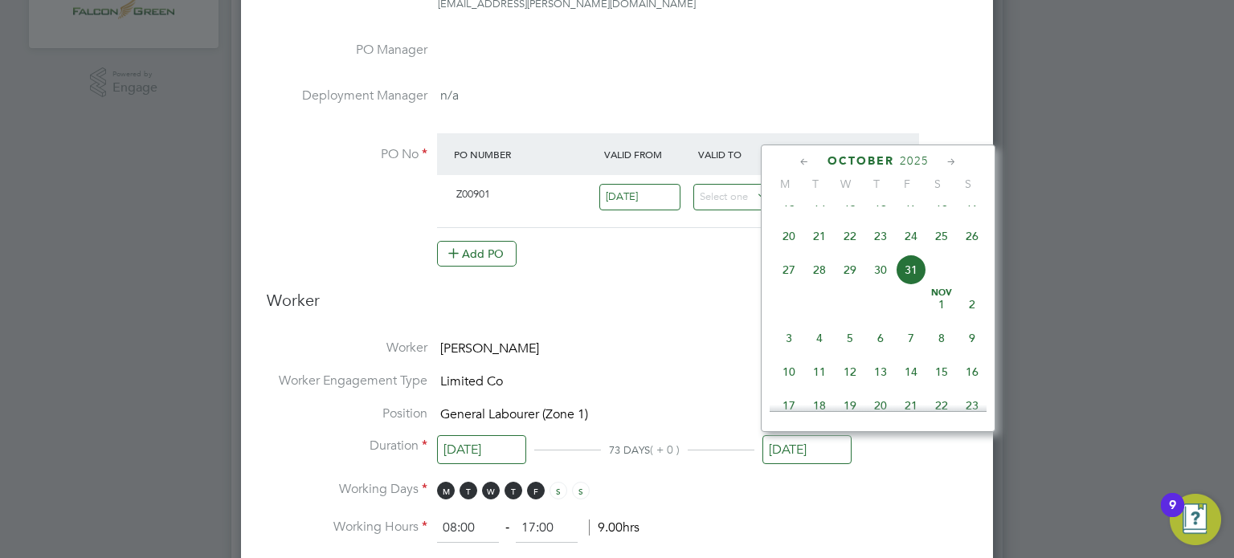
click at [805, 156] on icon at bounding box center [804, 162] width 15 height 18
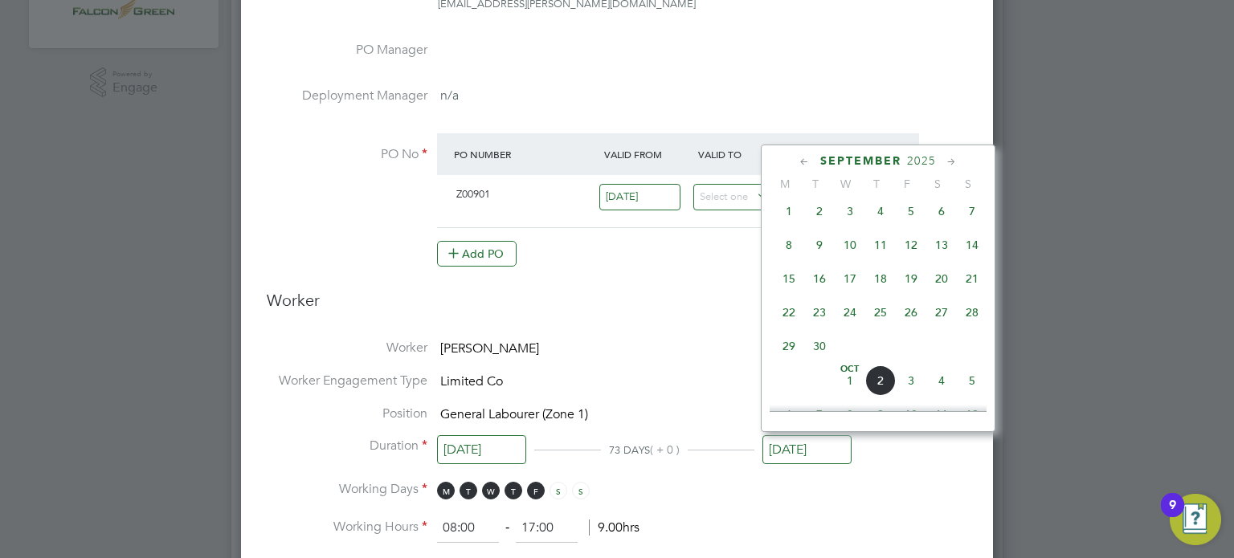
click at [975, 324] on span "28" at bounding box center [971, 312] width 31 height 31
type input "[DATE]"
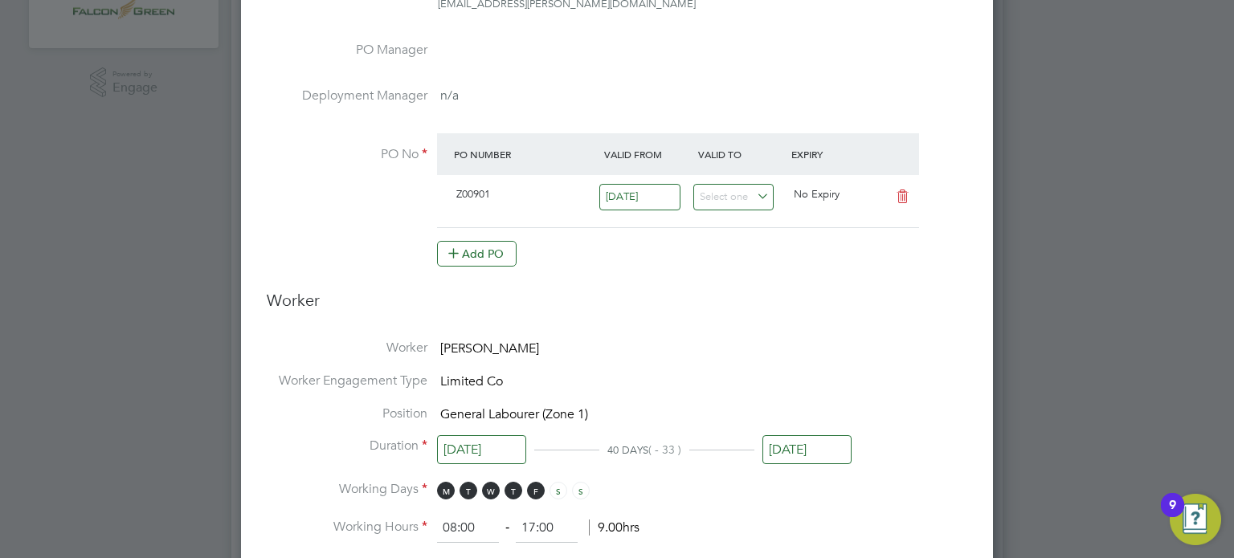
click at [975, 324] on span "28" at bounding box center [971, 312] width 31 height 31
click at [871, 292] on h3 "Worker" at bounding box center [617, 307] width 700 height 34
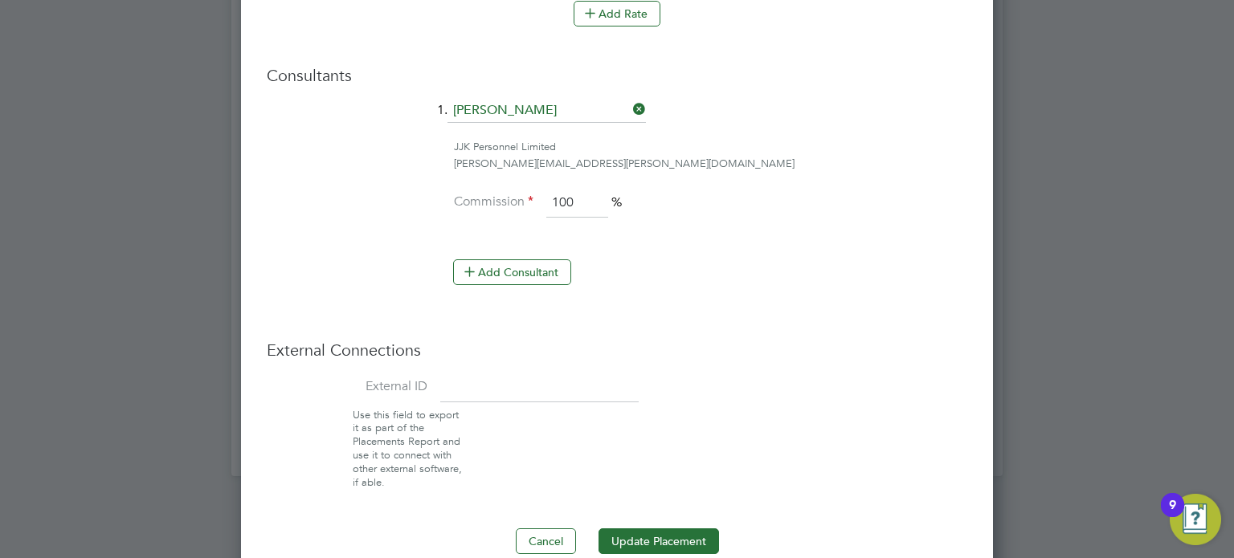
scroll to position [1230, 0]
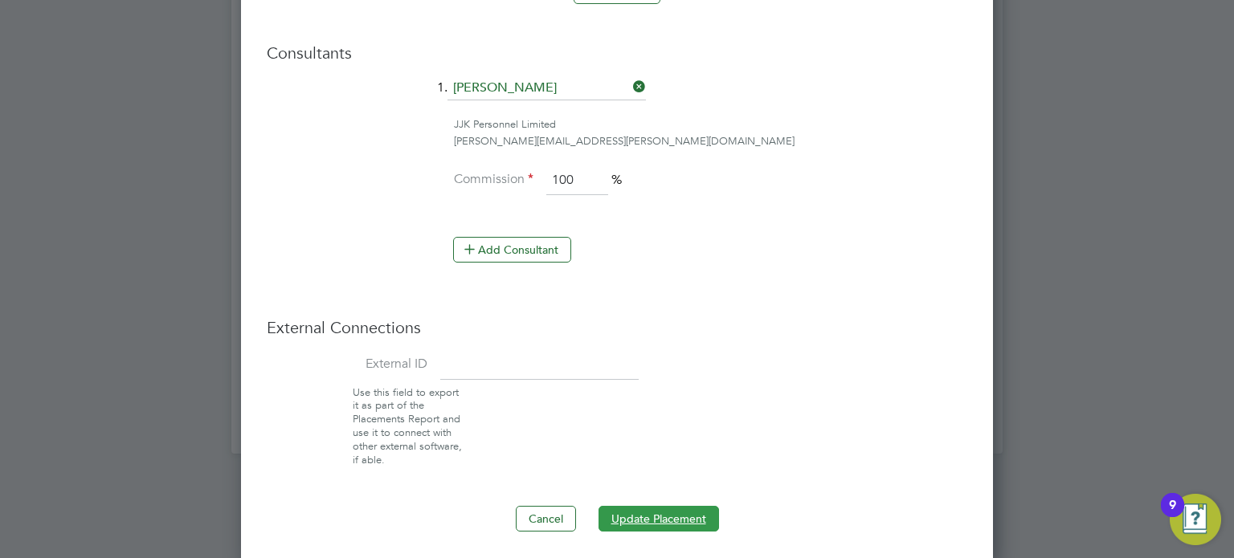
click at [660, 508] on button "Update Placement" at bounding box center [658, 519] width 120 height 26
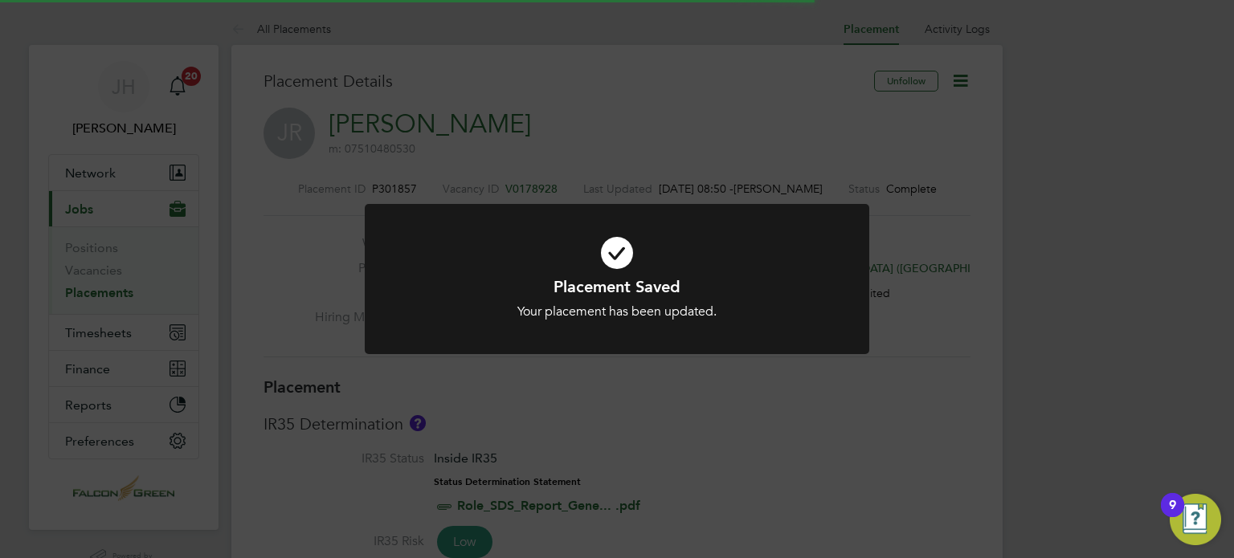
scroll to position [47, 112]
click at [925, 388] on div "Placement Saved Your placement has been updated. Cancel Okay" at bounding box center [617, 279] width 1234 height 558
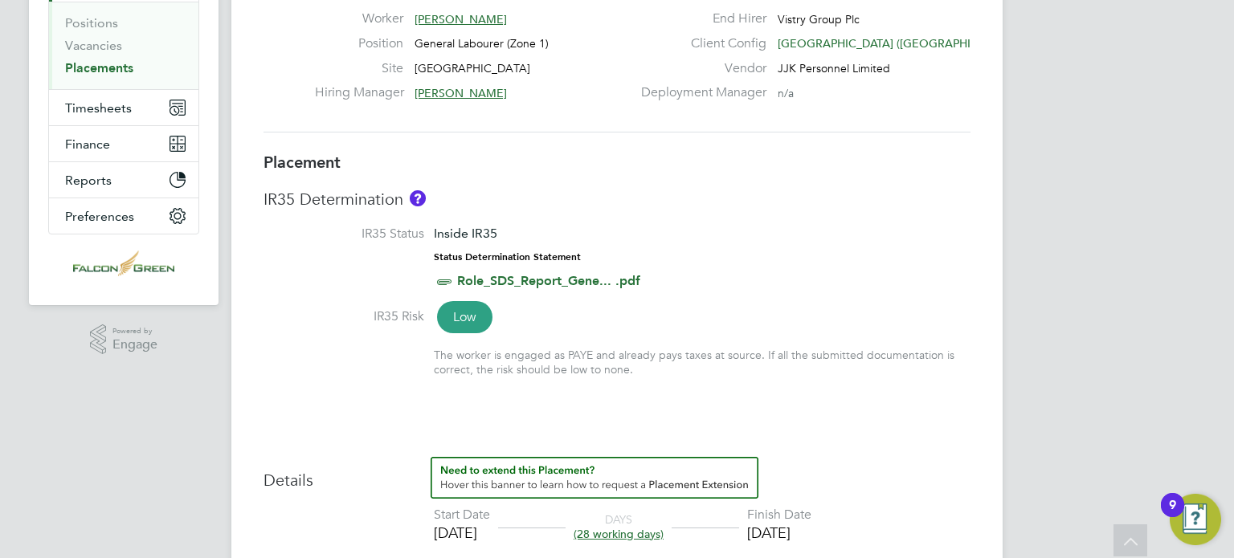
scroll to position [257, 0]
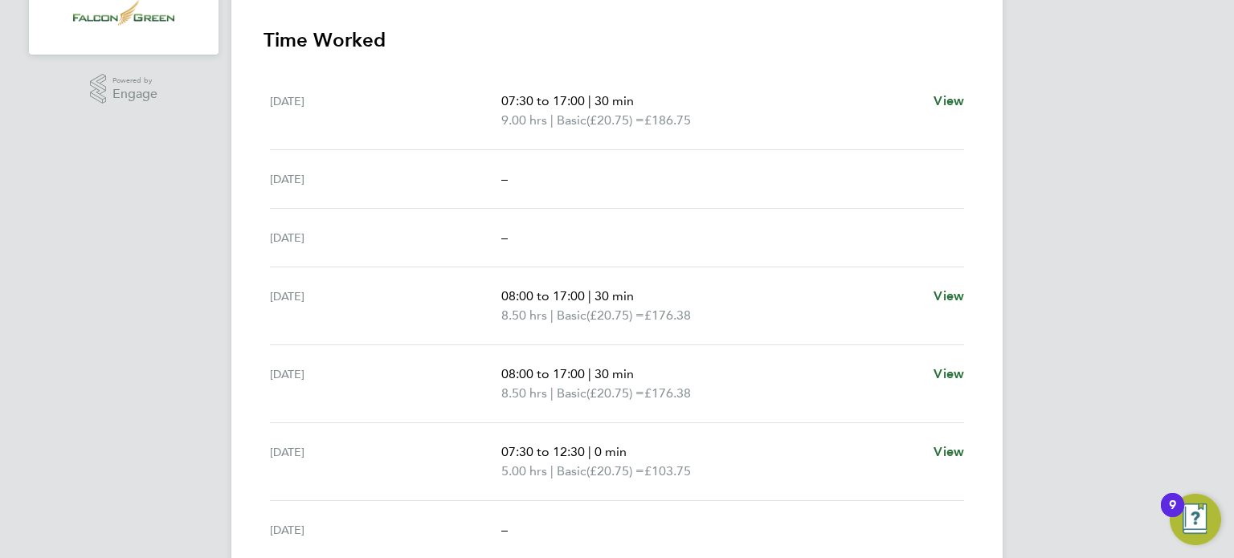
scroll to position [593, 0]
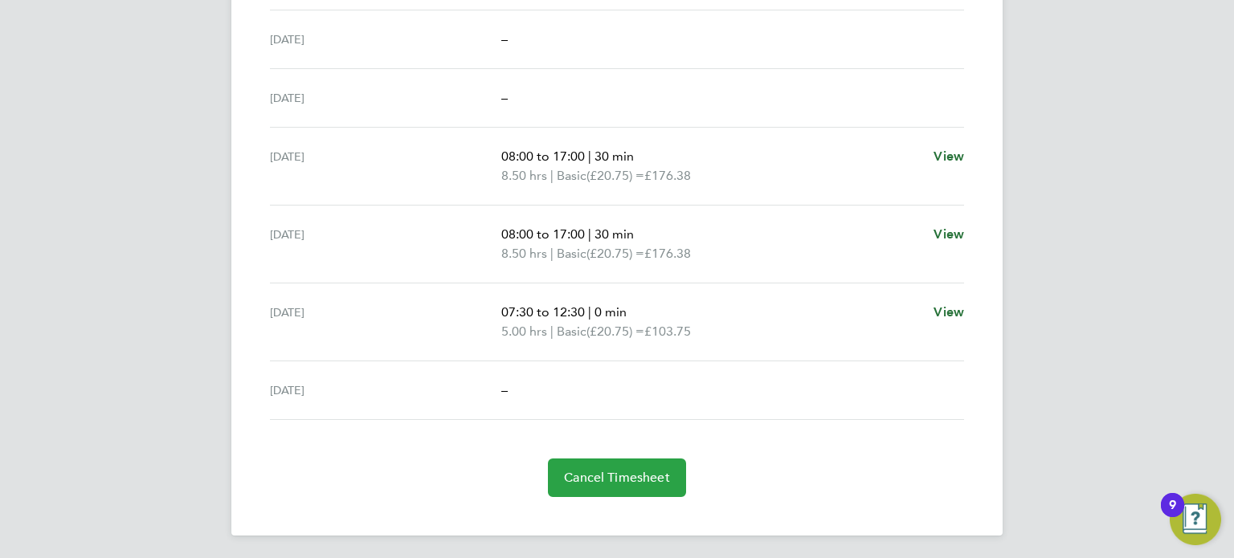
click at [600, 484] on button "Cancel Timesheet" at bounding box center [617, 478] width 138 height 39
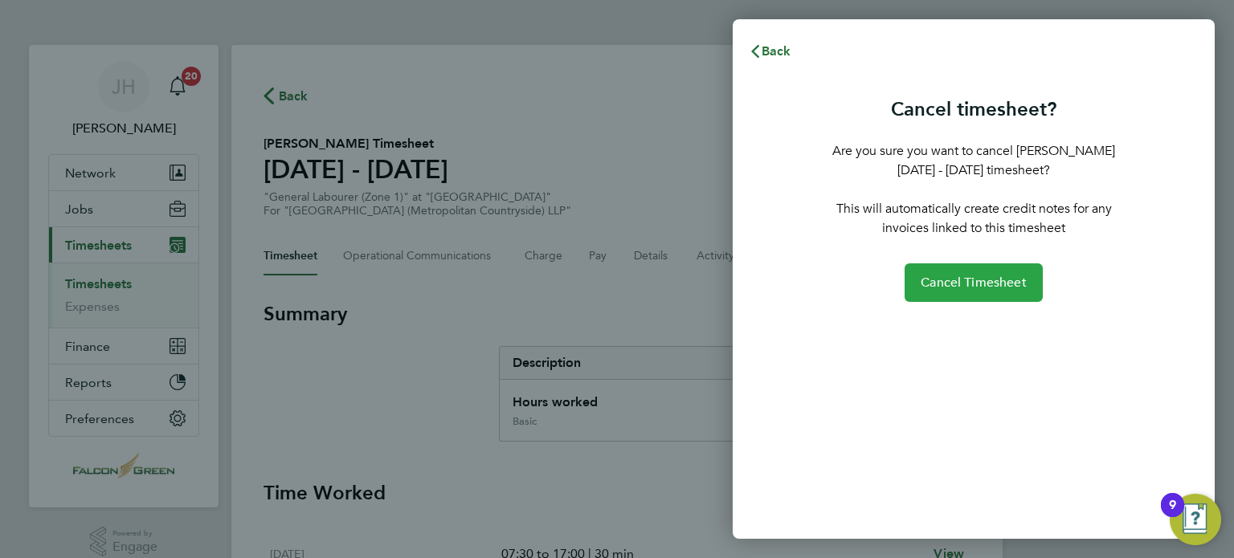
click at [959, 292] on button "Cancel Timesheet" at bounding box center [973, 282] width 138 height 39
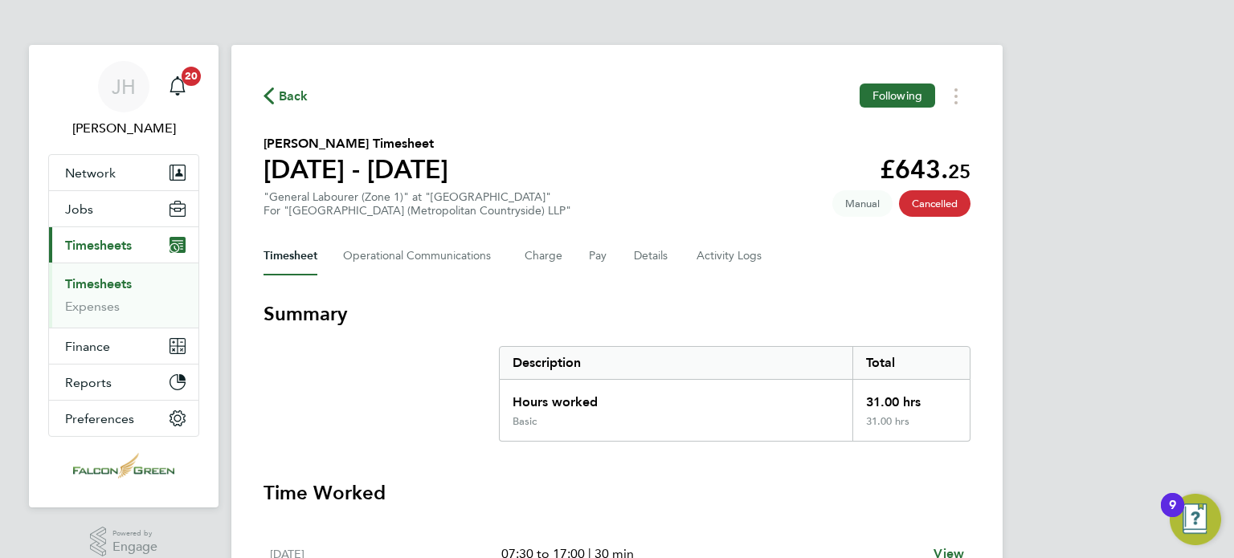
click at [695, 134] on div "Back Following Denzel Yeboah's Timesheet 22 - 28 Sept 2025 £643. 25 "General La…" at bounding box center [616, 548] width 771 height 1006
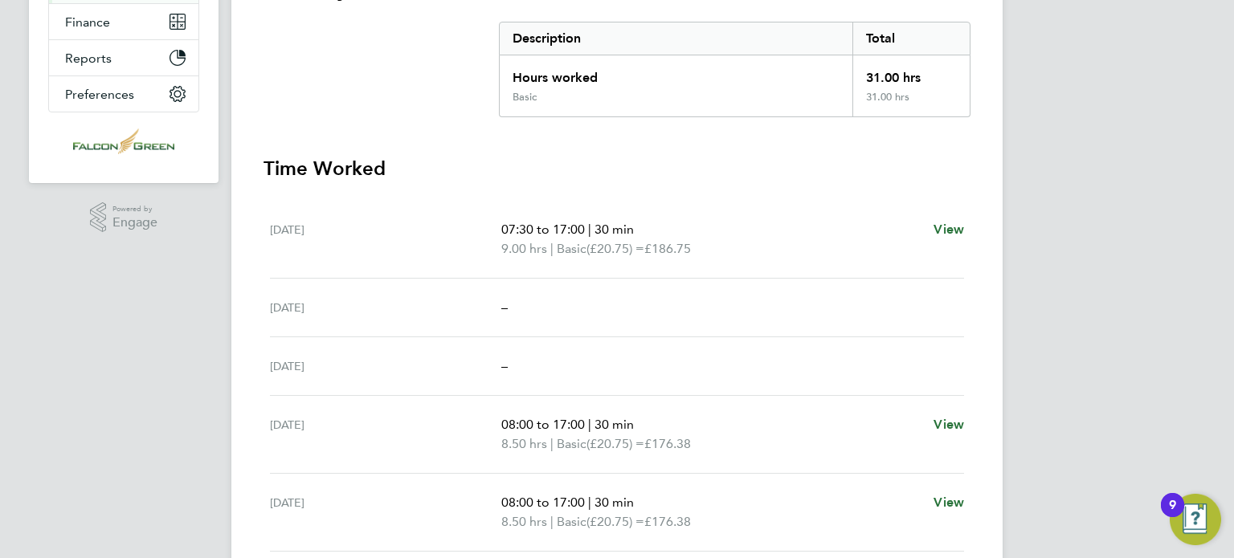
scroll to position [450, 0]
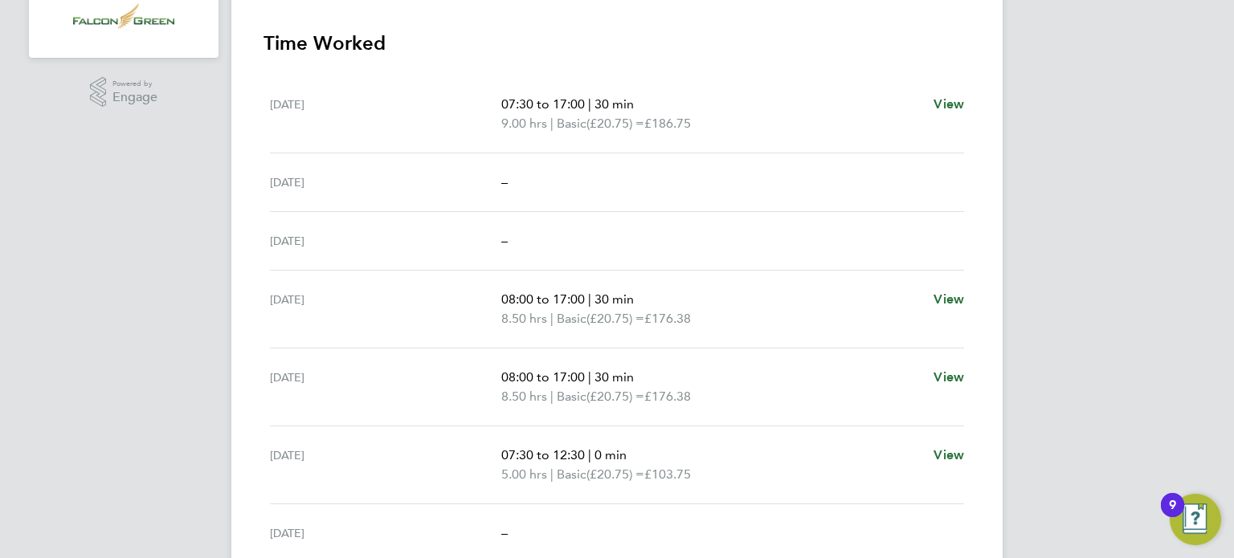
click at [506, 183] on span "–" at bounding box center [504, 181] width 6 height 15
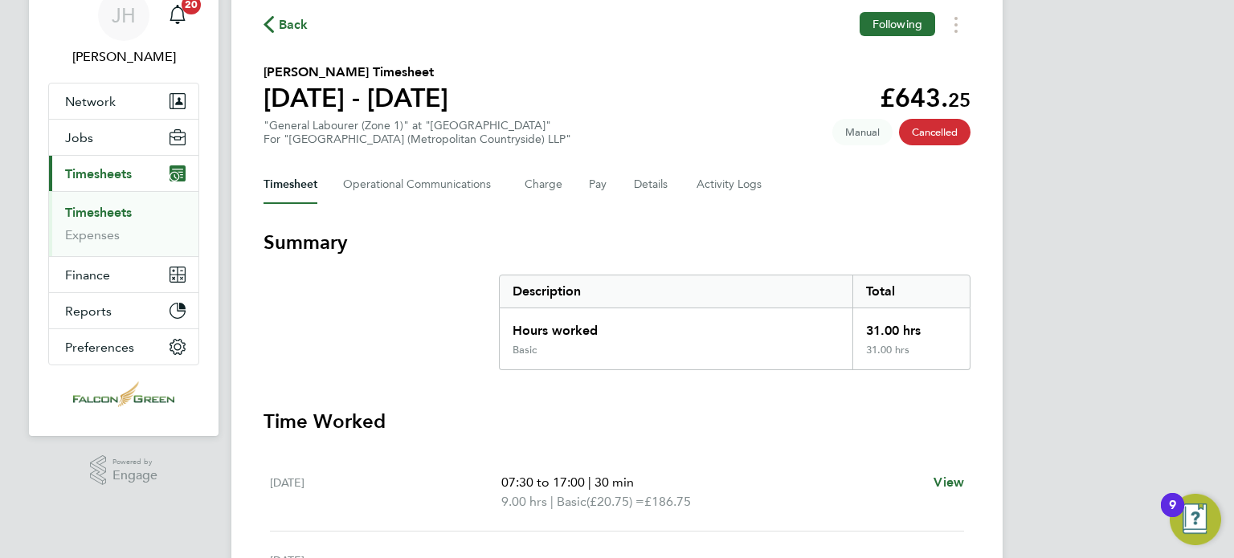
scroll to position [0, 0]
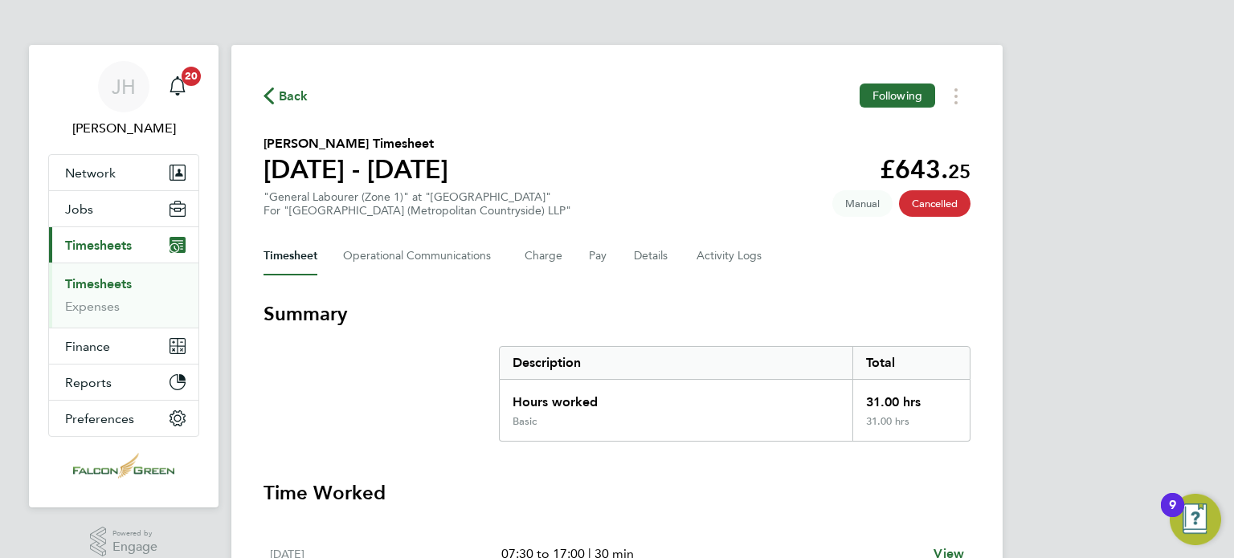
click at [283, 97] on span "Back" at bounding box center [294, 96] width 30 height 19
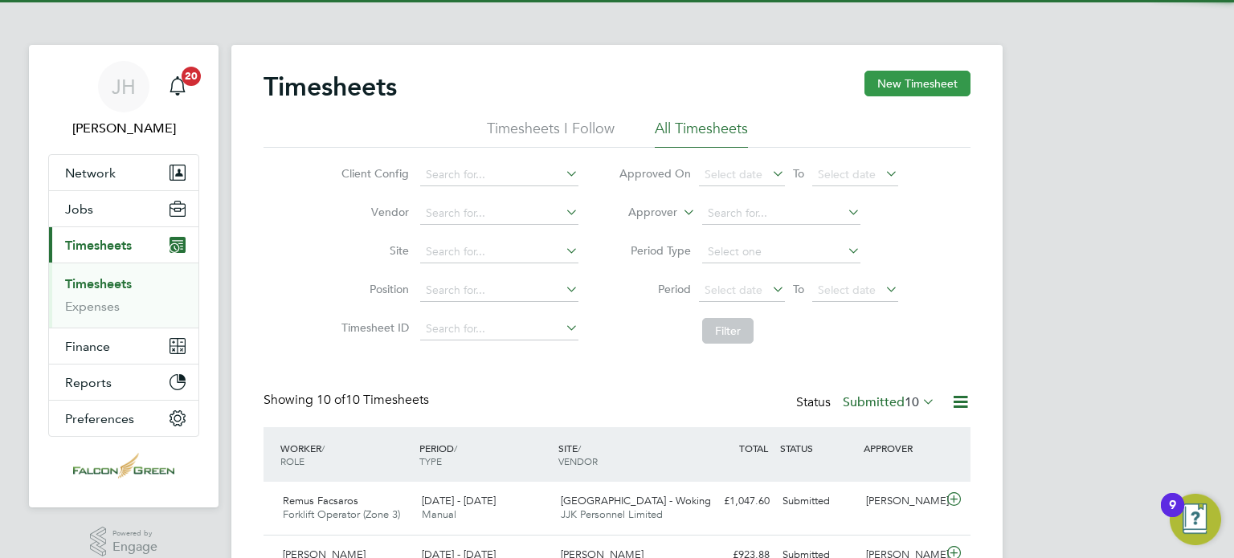
click at [903, 77] on button "New Timesheet" at bounding box center [917, 84] width 106 height 26
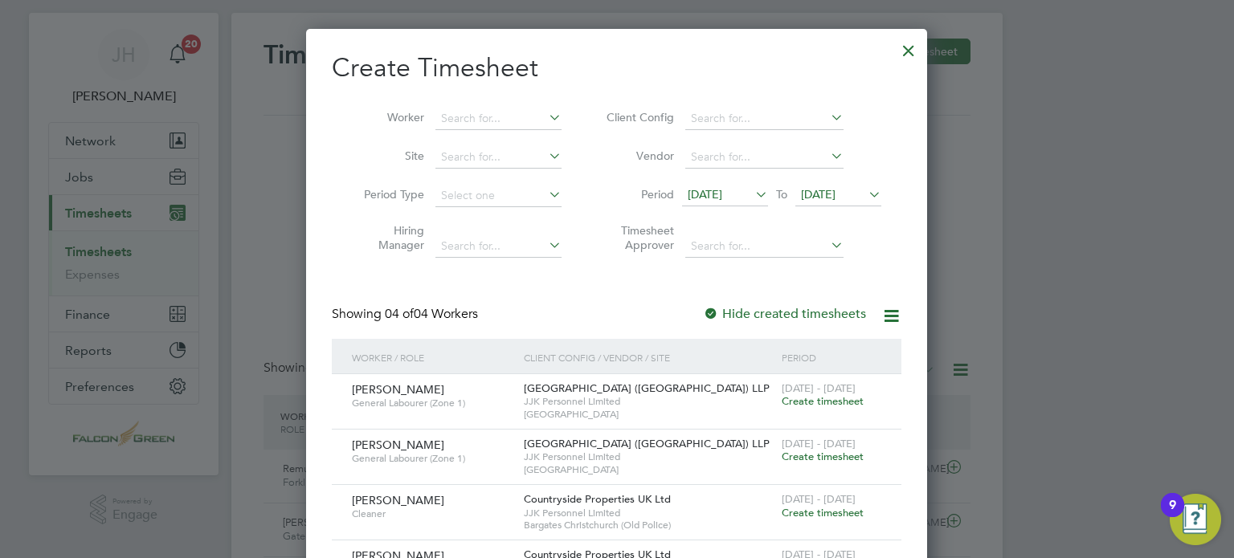
click at [810, 401] on span "Create timesheet" at bounding box center [822, 401] width 82 height 14
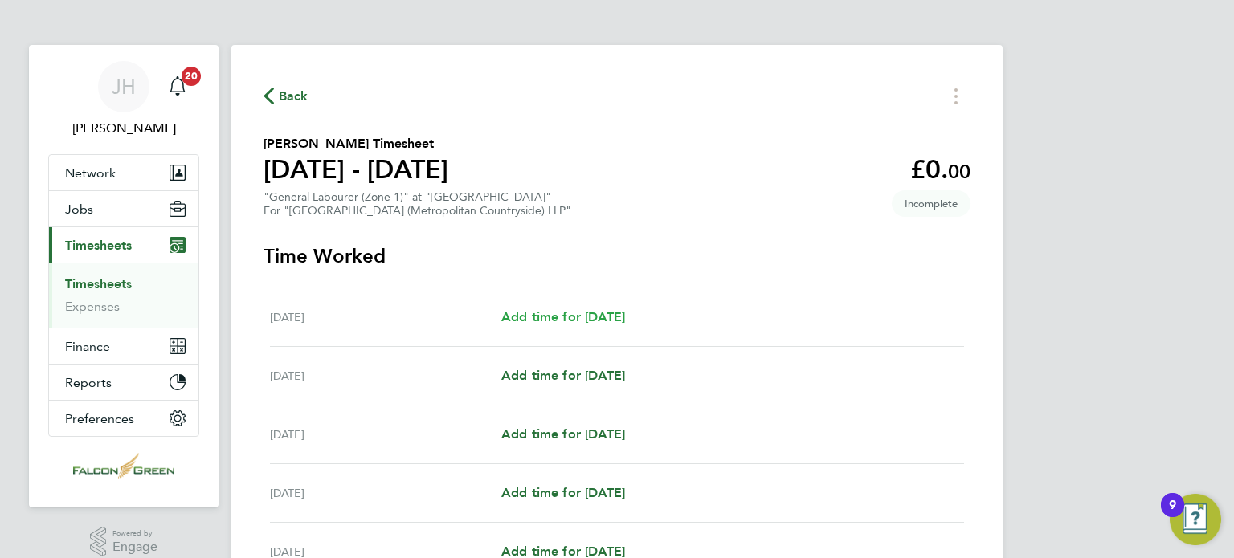
click at [585, 320] on span "Add time for Mon 22 Sep" at bounding box center [563, 316] width 124 height 15
select select "30"
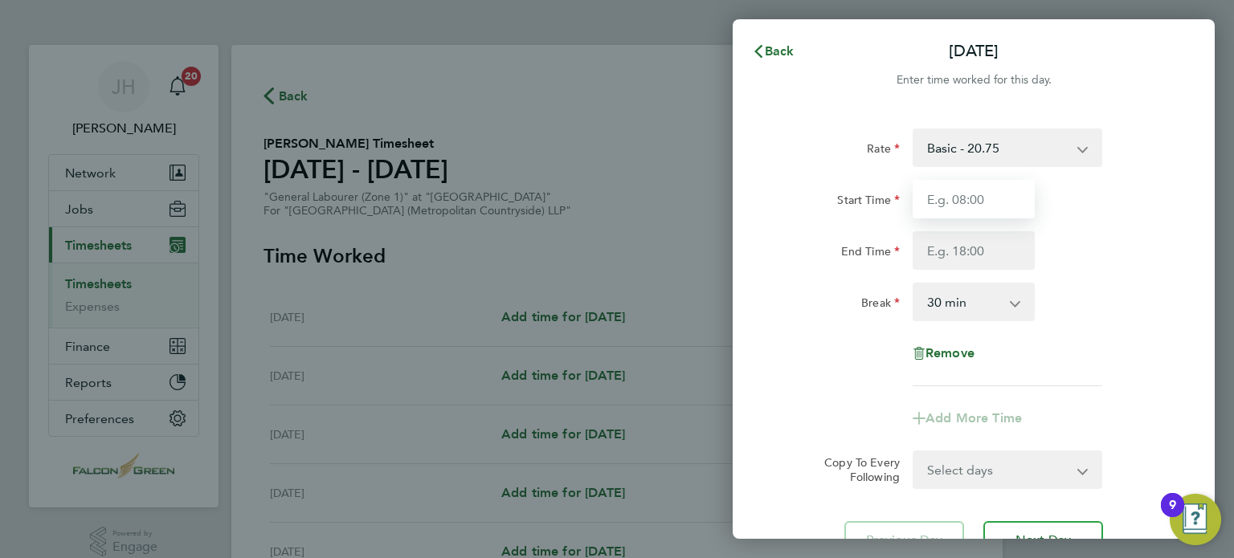
click at [964, 190] on input "Start Time" at bounding box center [973, 199] width 122 height 39
type input "07:30"
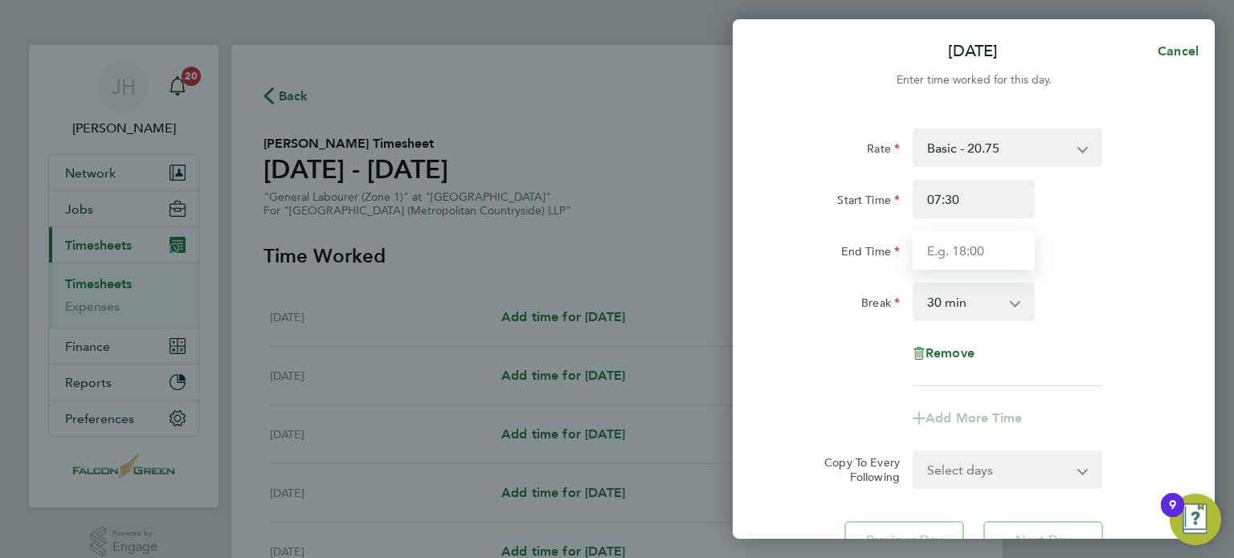
click at [962, 247] on input "End Time" at bounding box center [973, 250] width 122 height 39
type input "17:00"
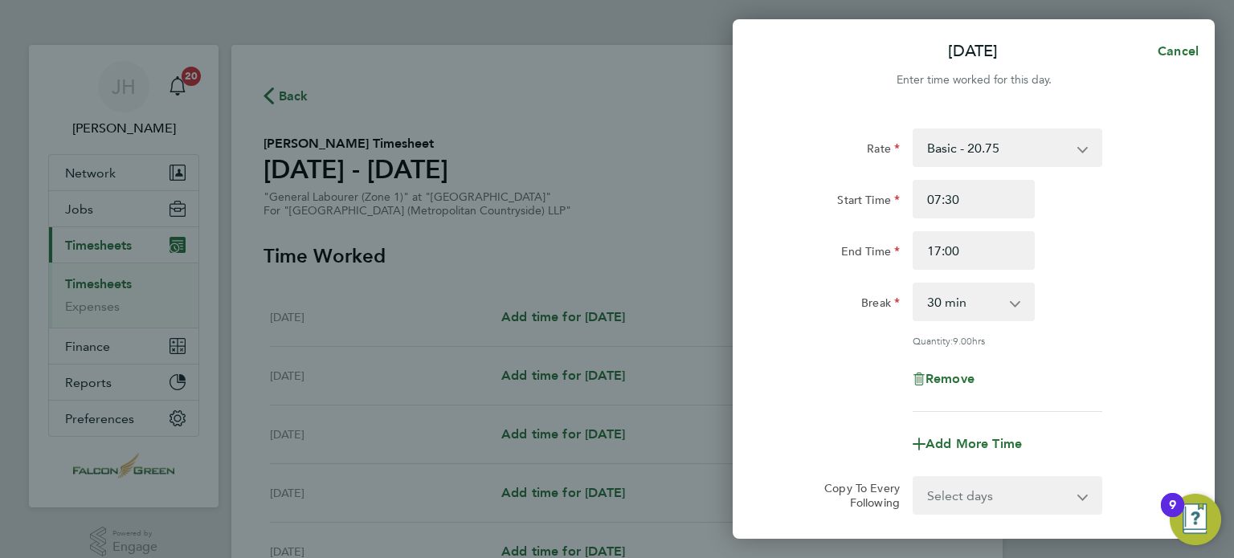
click at [779, 324] on div "Rate Basic - 20.75 Start Time 07:30 End Time 17:00 Break 0 min 15 min 30 min 45…" at bounding box center [973, 269] width 392 height 283
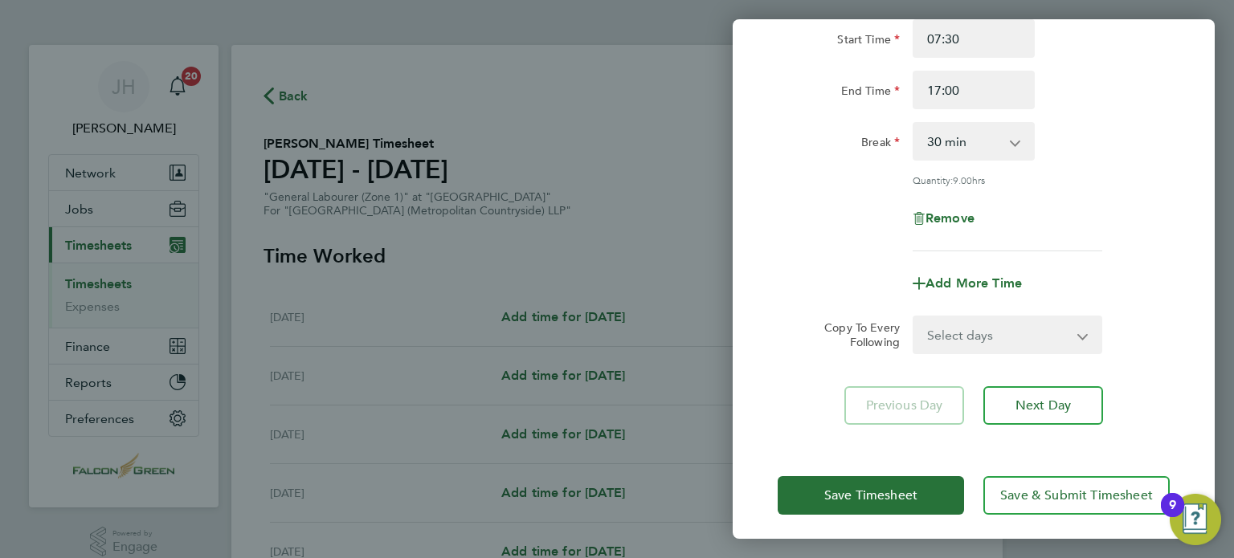
scroll to position [166, 0]
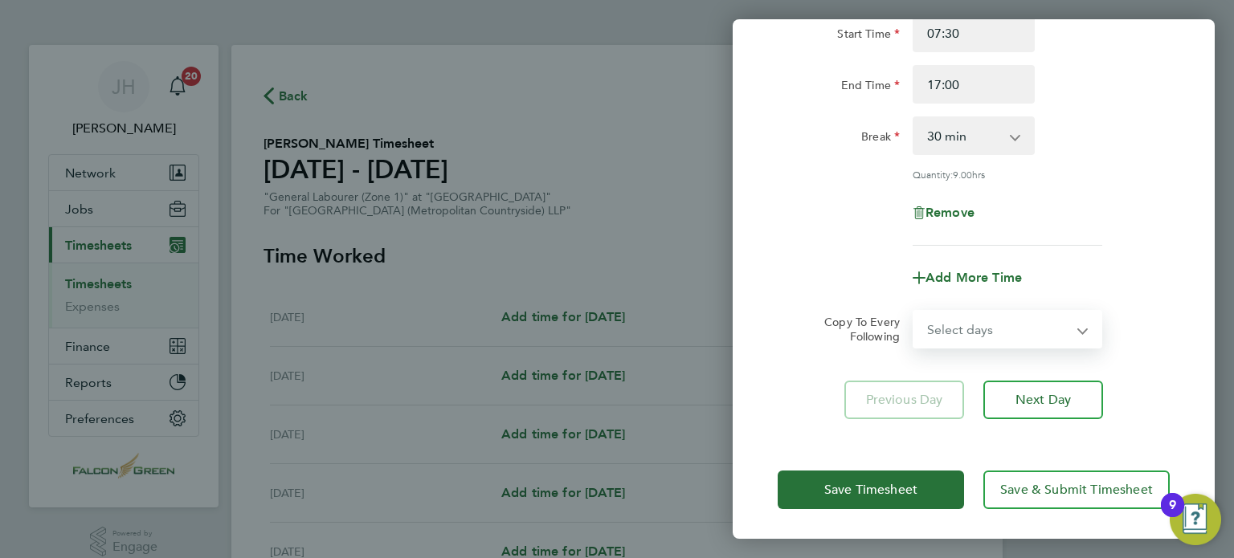
click at [960, 327] on select "Select days Day Weekday (Mon-Fri) Weekend (Sat-Sun) Tuesday Wednesday Thursday …" at bounding box center [998, 329] width 169 height 35
select select "WEEKDAY"
click at [914, 312] on select "Select days Day Weekday (Mon-Fri) Weekend (Sat-Sun) Tuesday Wednesday Thursday …" at bounding box center [998, 329] width 169 height 35
select select "2025-09-28"
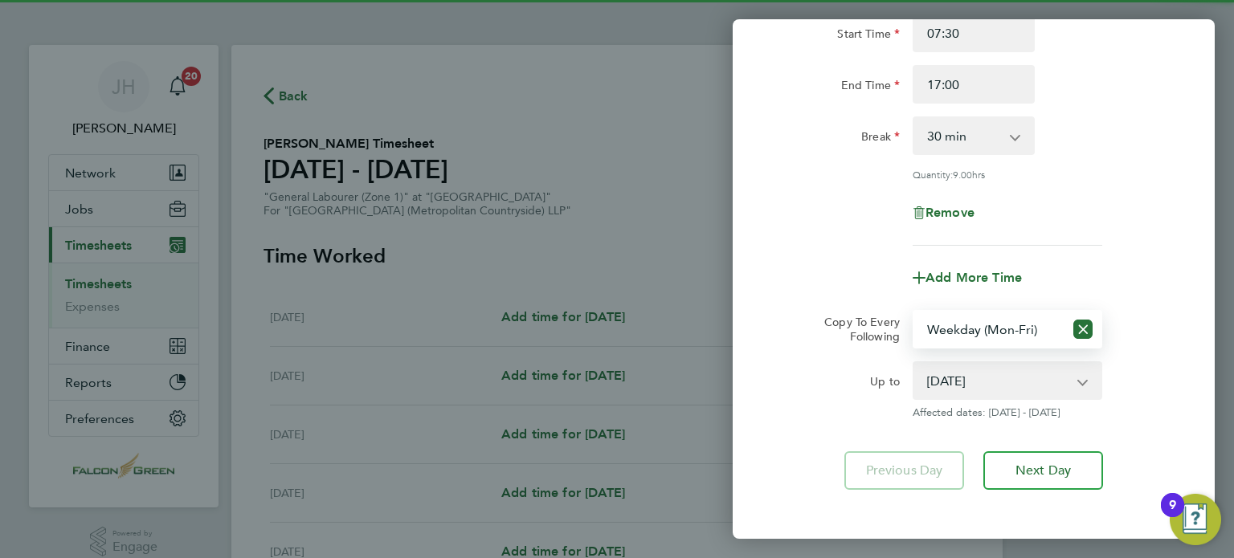
click at [783, 410] on div "Up to" at bounding box center [838, 390] width 135 height 58
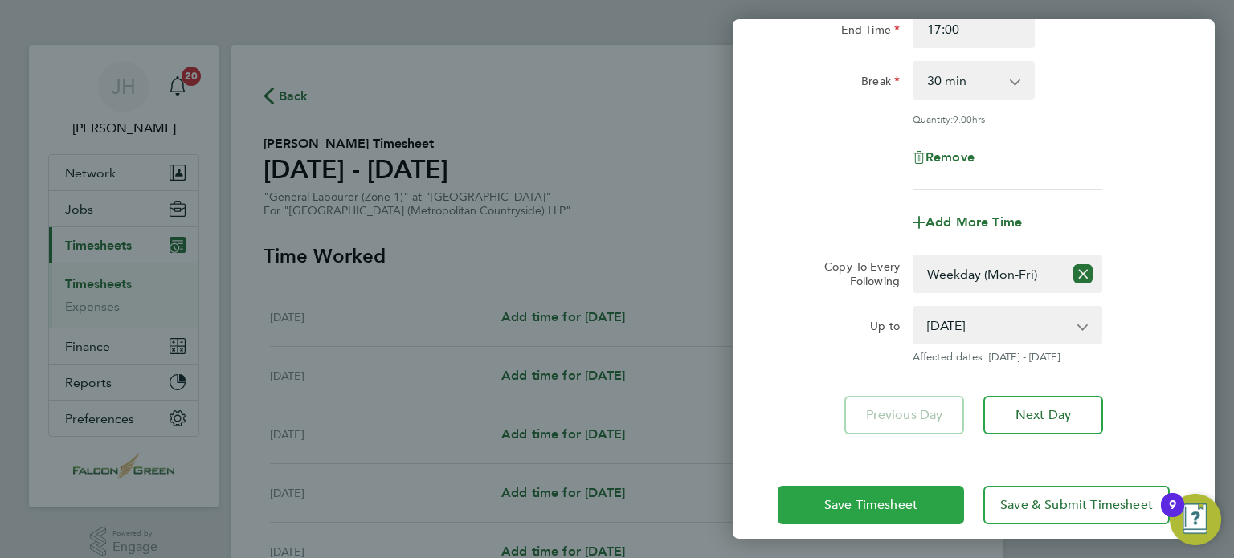
scroll to position [230, 0]
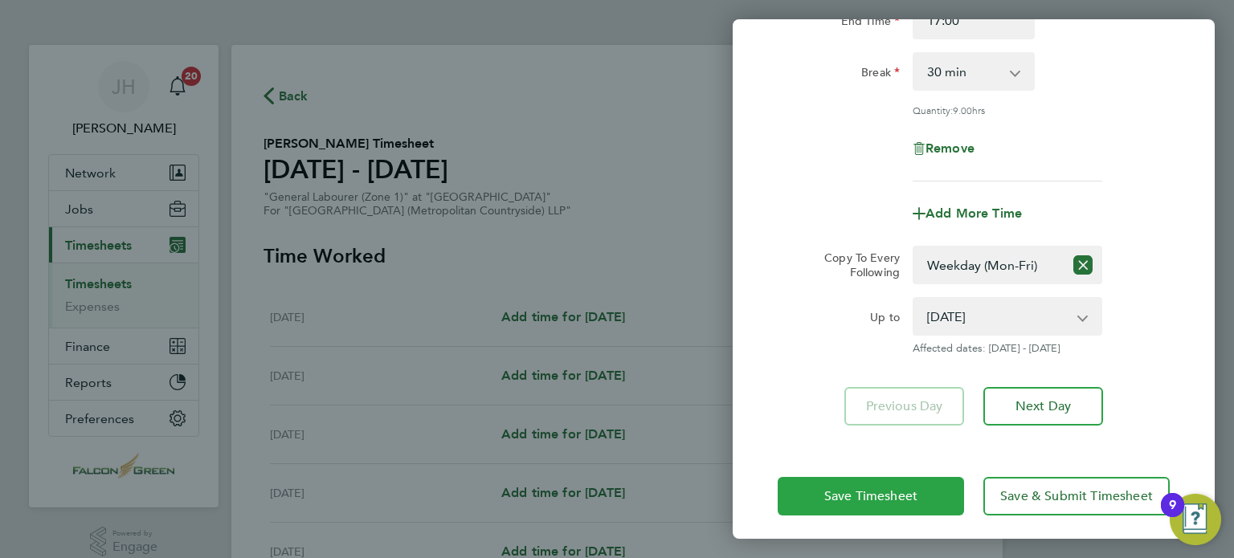
click at [826, 511] on button "Save Timesheet" at bounding box center [870, 496] width 186 height 39
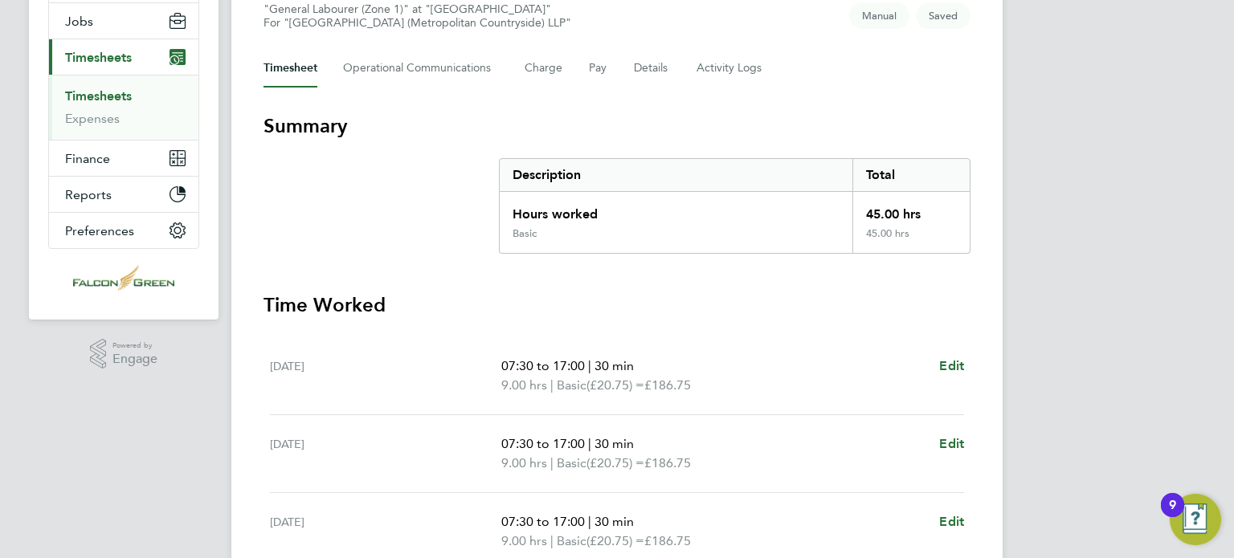
scroll to position [385, 0]
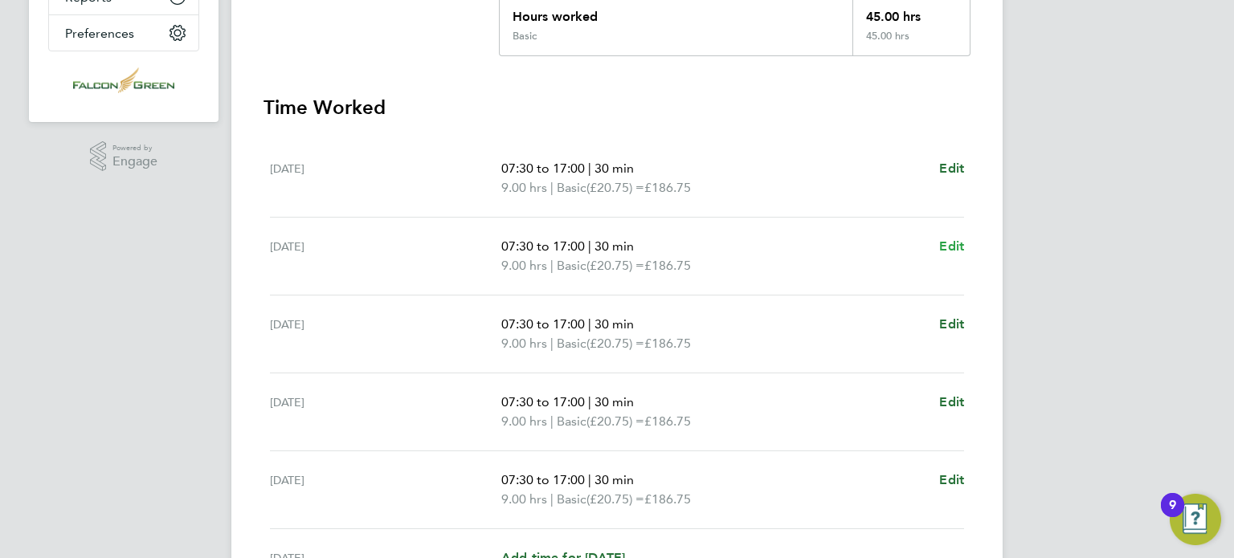
click at [959, 253] on span "Edit" at bounding box center [951, 246] width 25 height 15
select select "30"
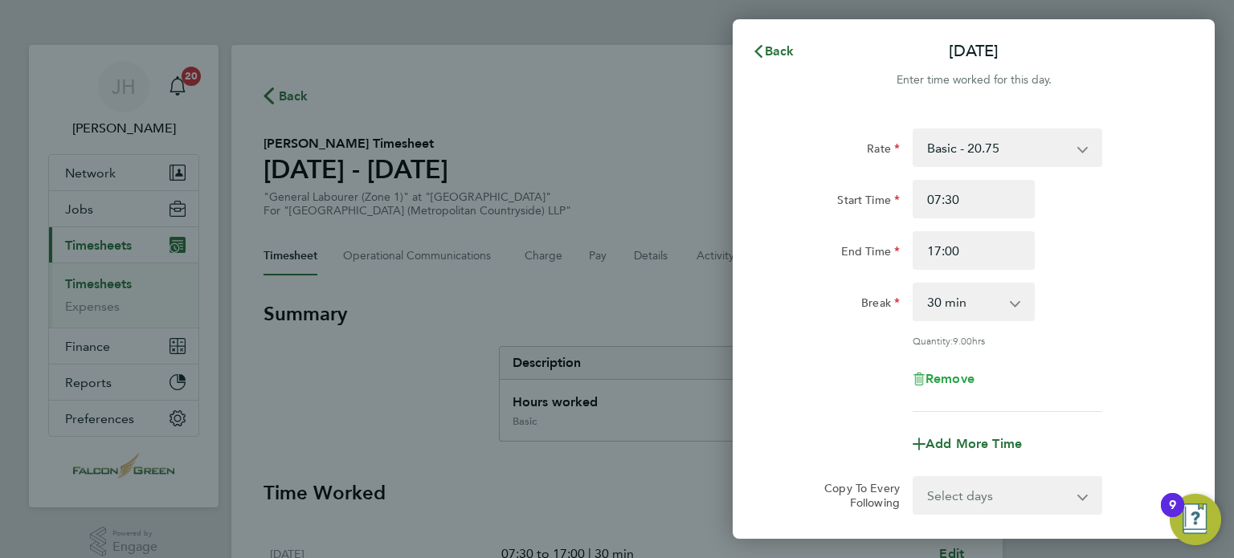
click at [956, 383] on span "Remove" at bounding box center [949, 378] width 49 height 15
select select "null"
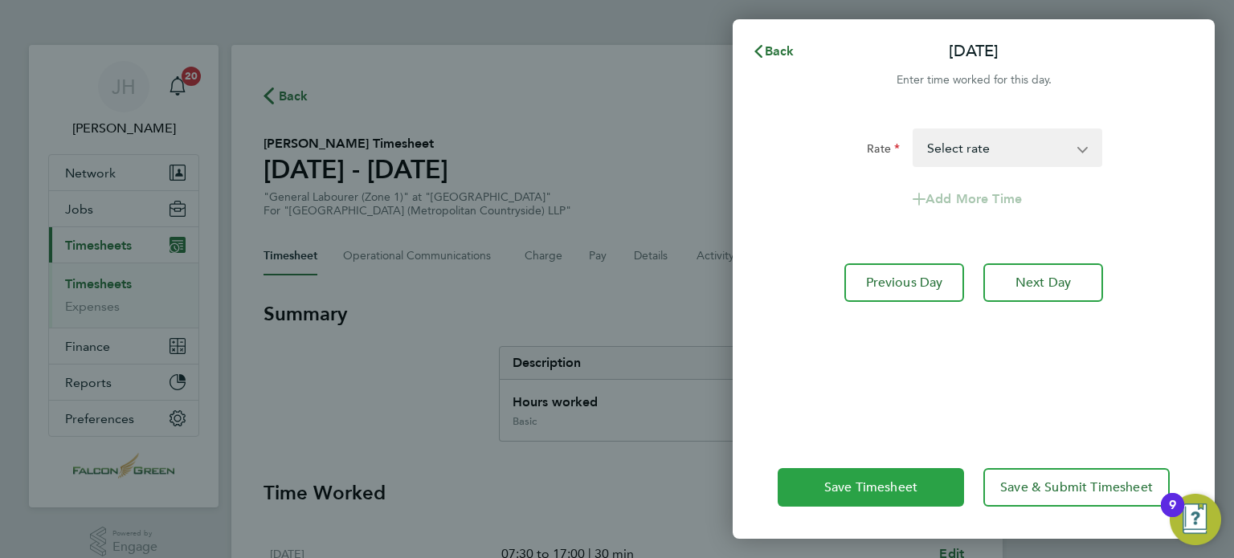
click at [849, 500] on button "Save Timesheet" at bounding box center [870, 487] width 186 height 39
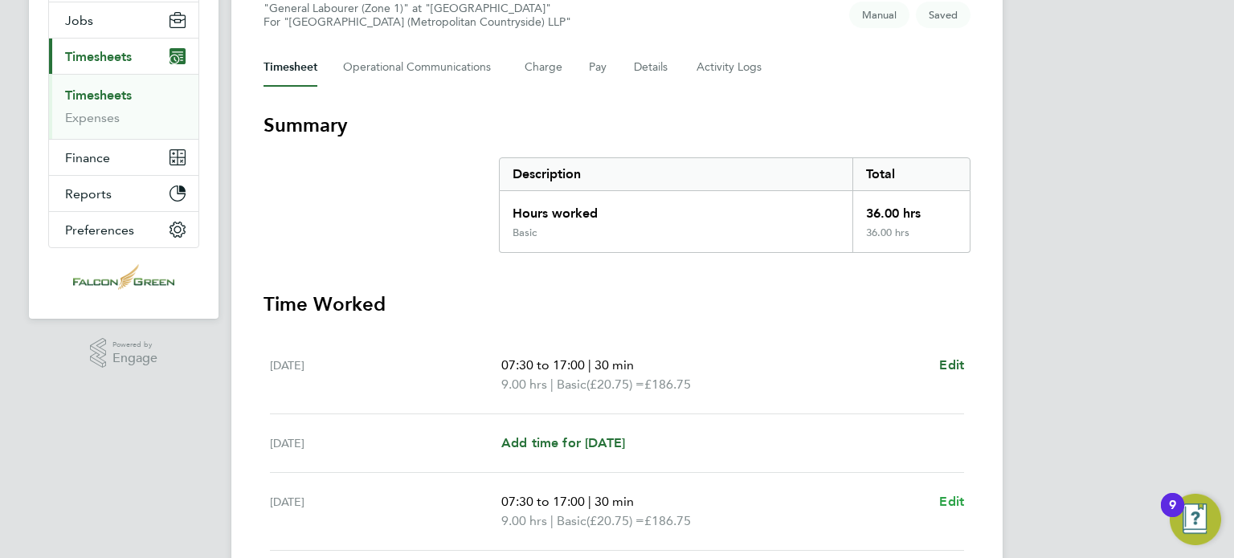
scroll to position [193, 0]
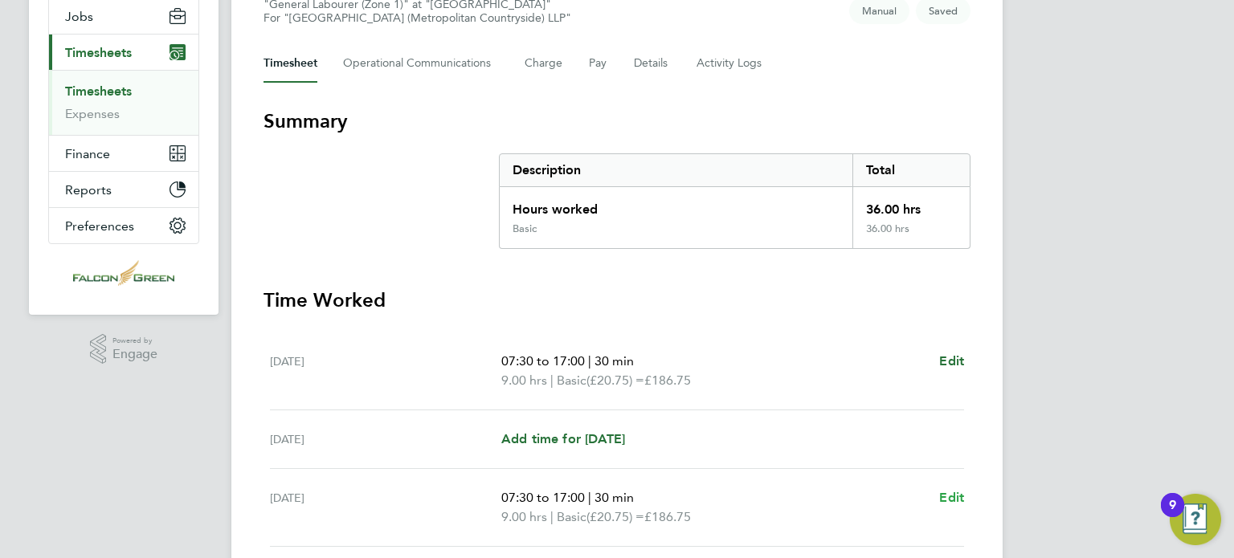
click at [953, 498] on span "Edit" at bounding box center [951, 497] width 25 height 15
select select "30"
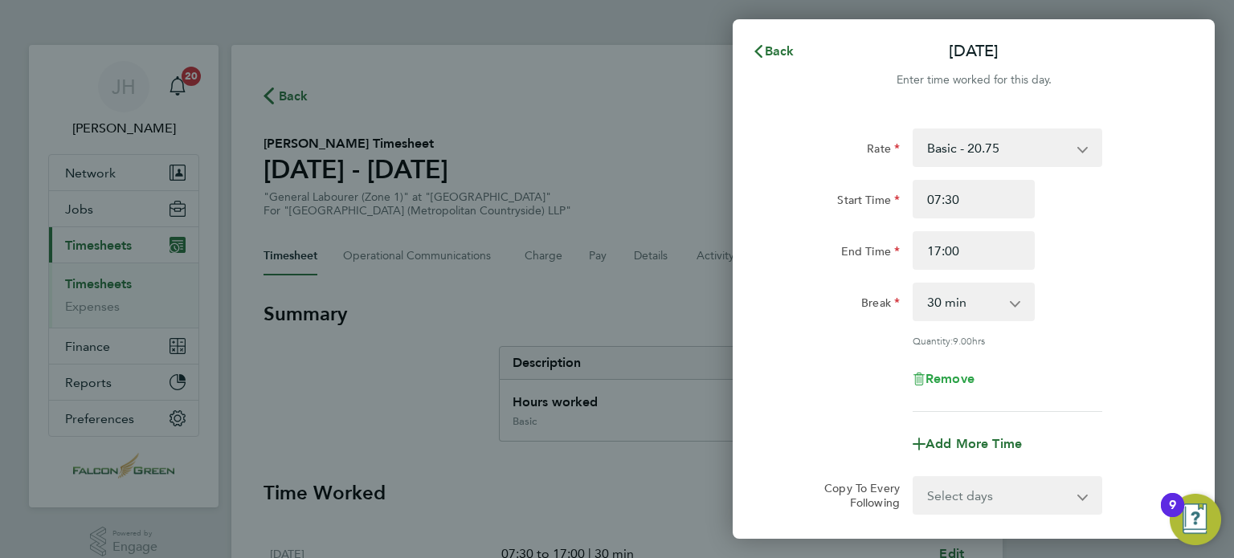
click at [928, 375] on span "Remove" at bounding box center [949, 378] width 49 height 15
select select "null"
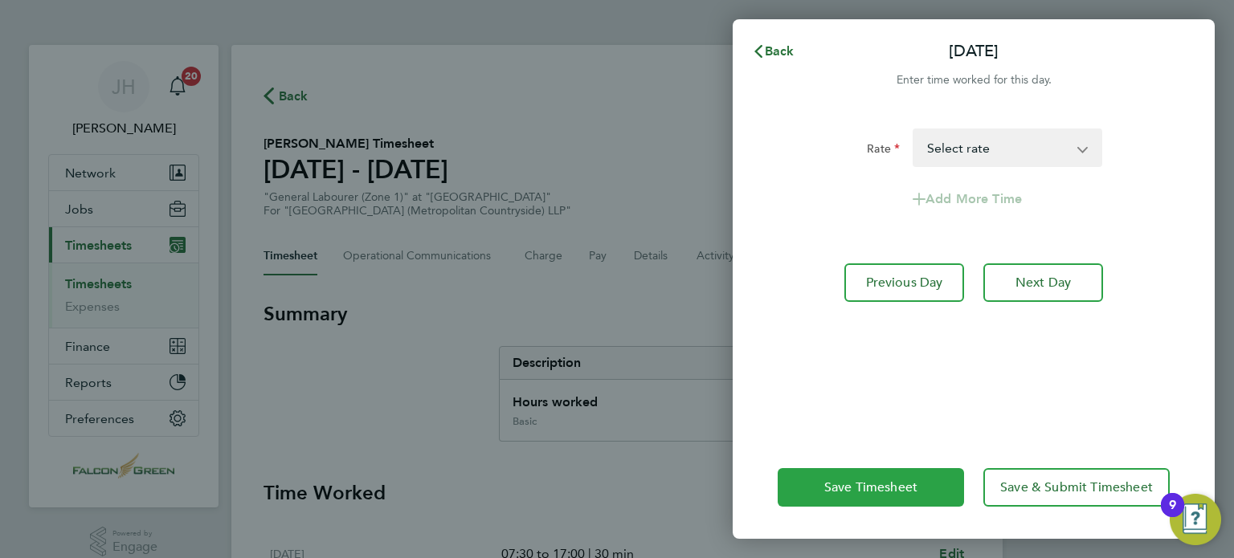
click at [856, 495] on button "Save Timesheet" at bounding box center [870, 487] width 186 height 39
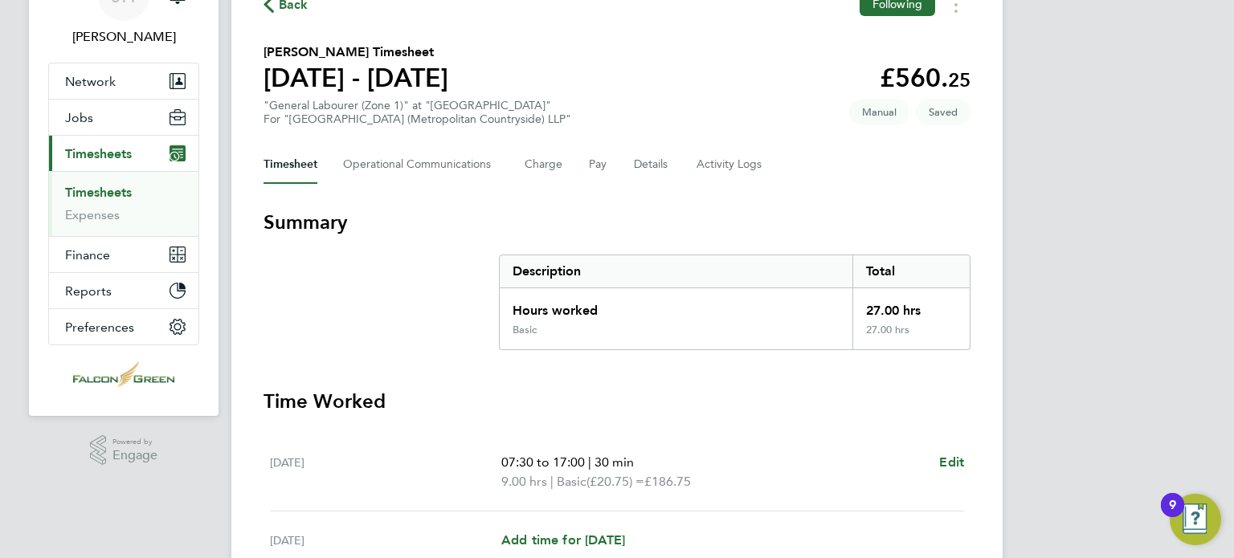
scroll to position [289, 0]
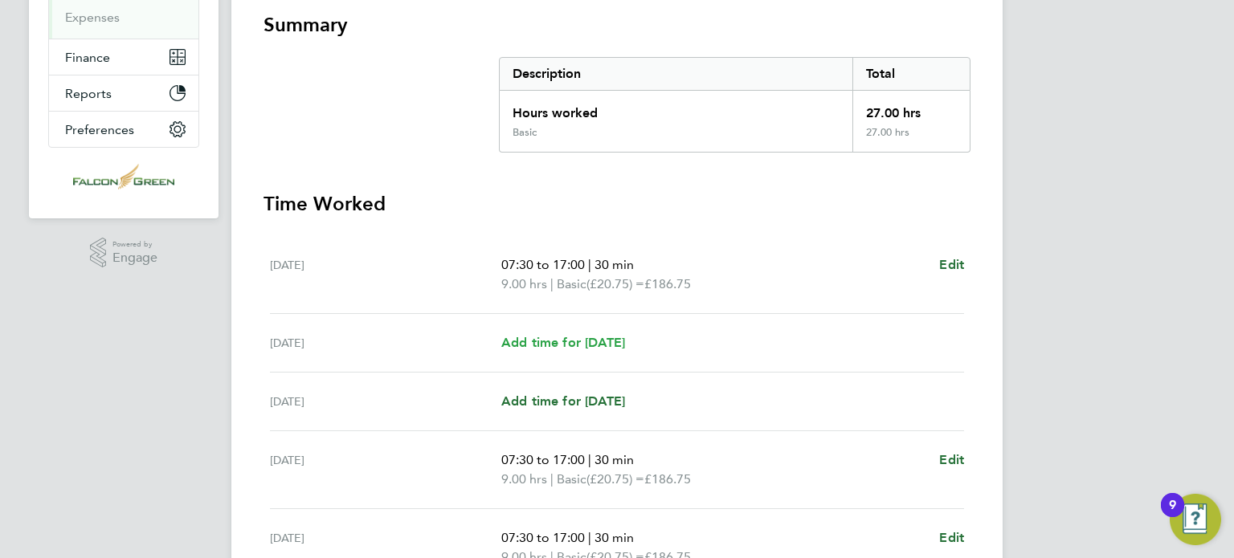
click at [543, 345] on span "Add time for Tue 23 Sep" at bounding box center [563, 342] width 124 height 15
select select "30"
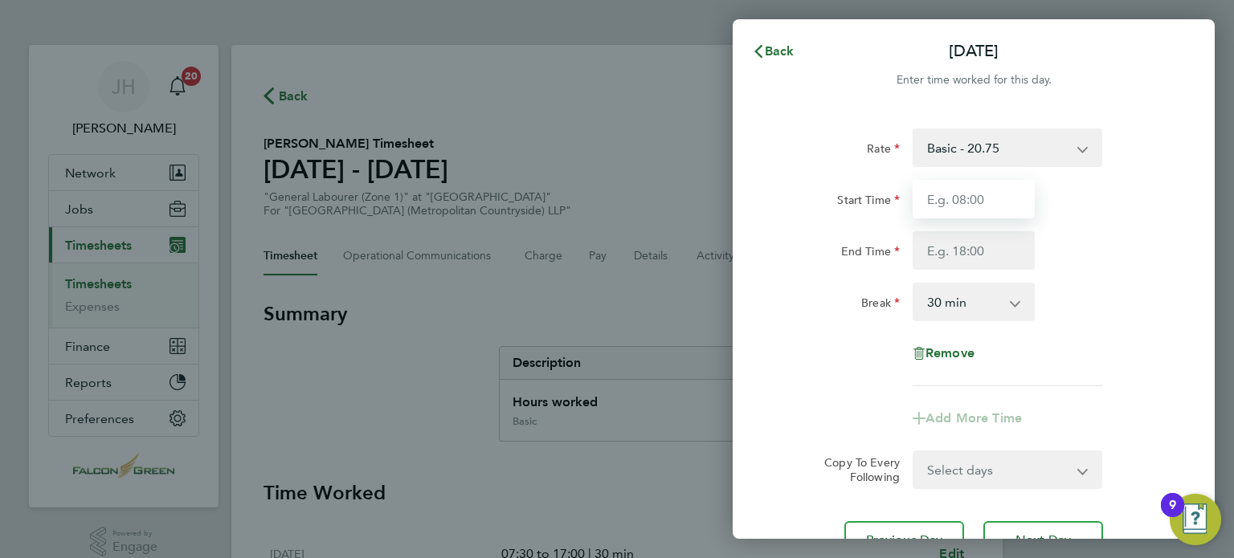
click at [954, 209] on input "Start Time" at bounding box center [973, 199] width 122 height 39
type input "17:00"
click at [941, 246] on input "End Time" at bounding box center [973, 250] width 122 height 39
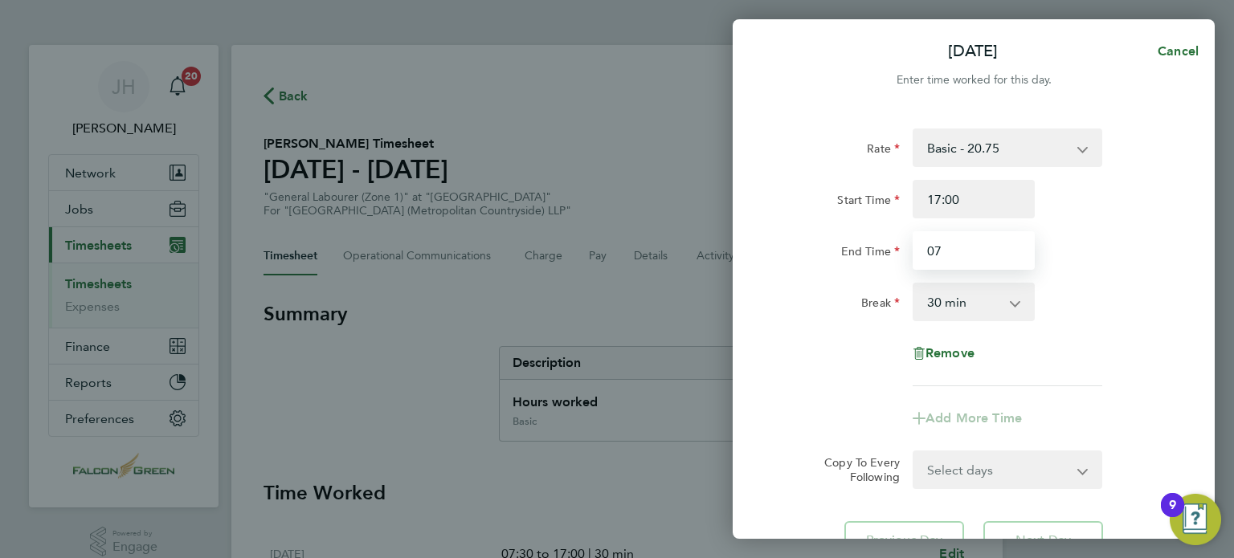
type input "07:00"
click at [962, 302] on select "0 min 15 min 30 min 45 min 60 min 75 min 90 min" at bounding box center [964, 301] width 100 height 35
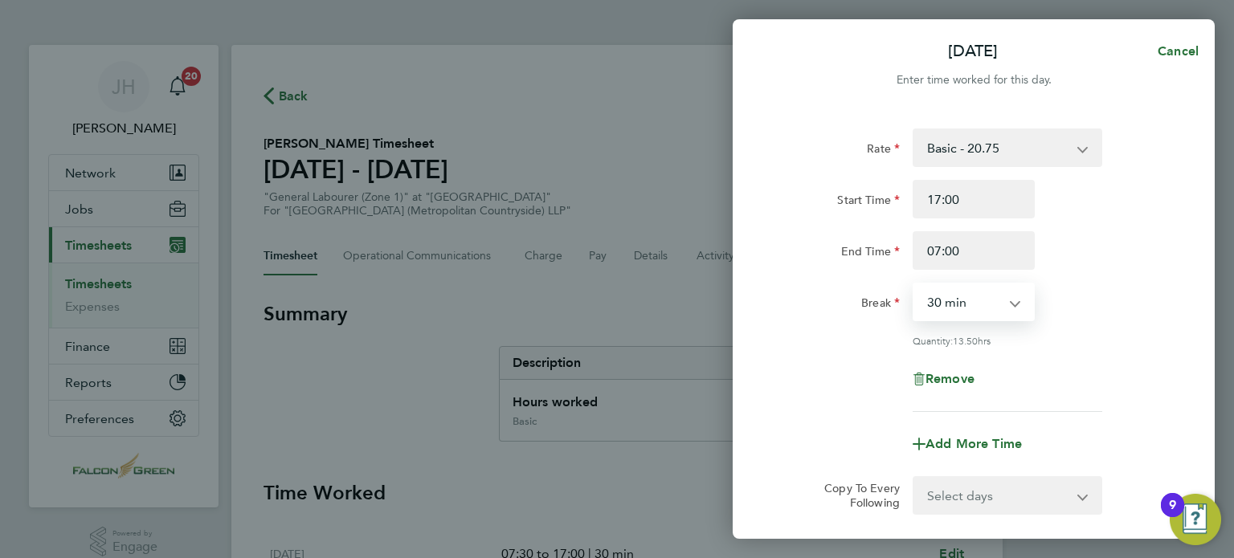
select select "0"
click at [914, 284] on select "0 min 15 min 30 min 45 min 60 min 75 min 90 min" at bounding box center [964, 301] width 100 height 35
click at [838, 353] on div "Rate Basic - 20.75 Start Time 17:00 End Time 07:00 Break 0 min 15 min 30 min 45…" at bounding box center [973, 269] width 392 height 283
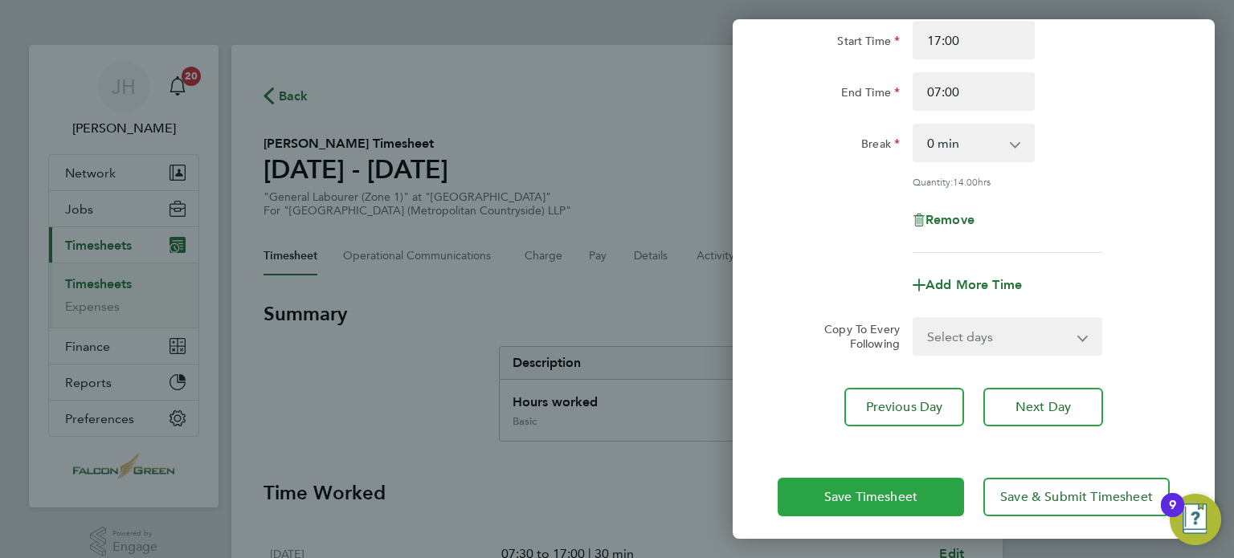
scroll to position [166, 0]
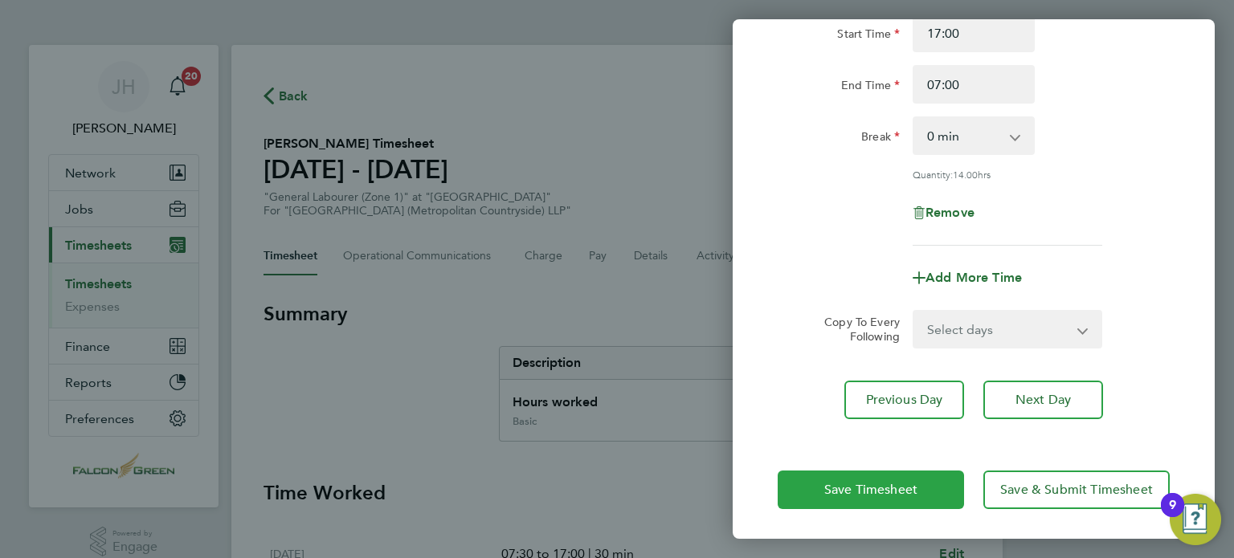
click at [826, 487] on span "Save Timesheet" at bounding box center [870, 490] width 93 height 16
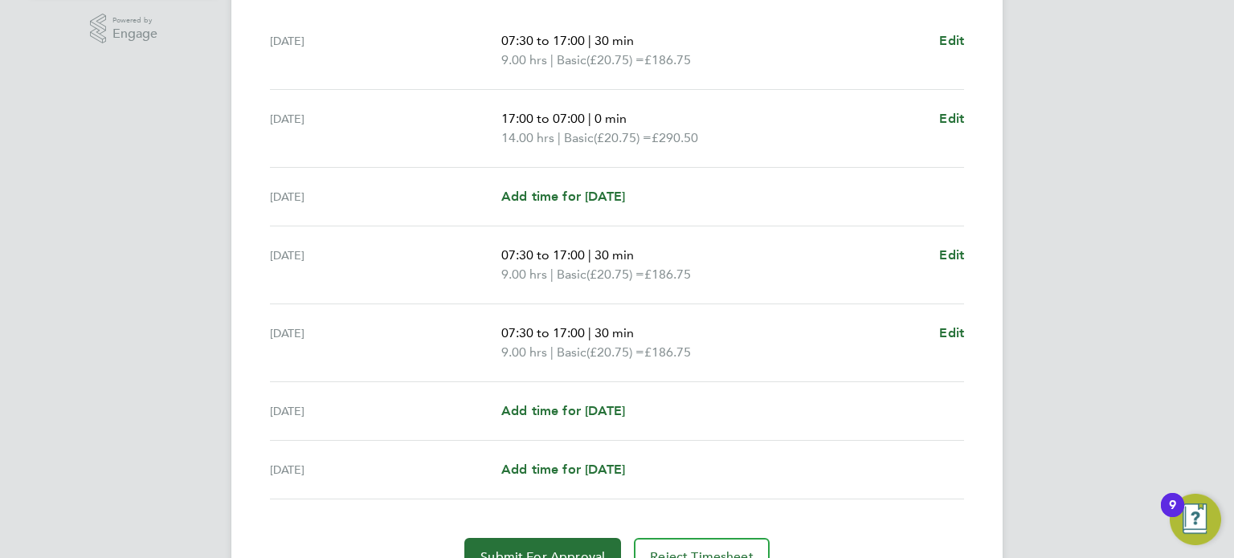
scroll to position [578, 0]
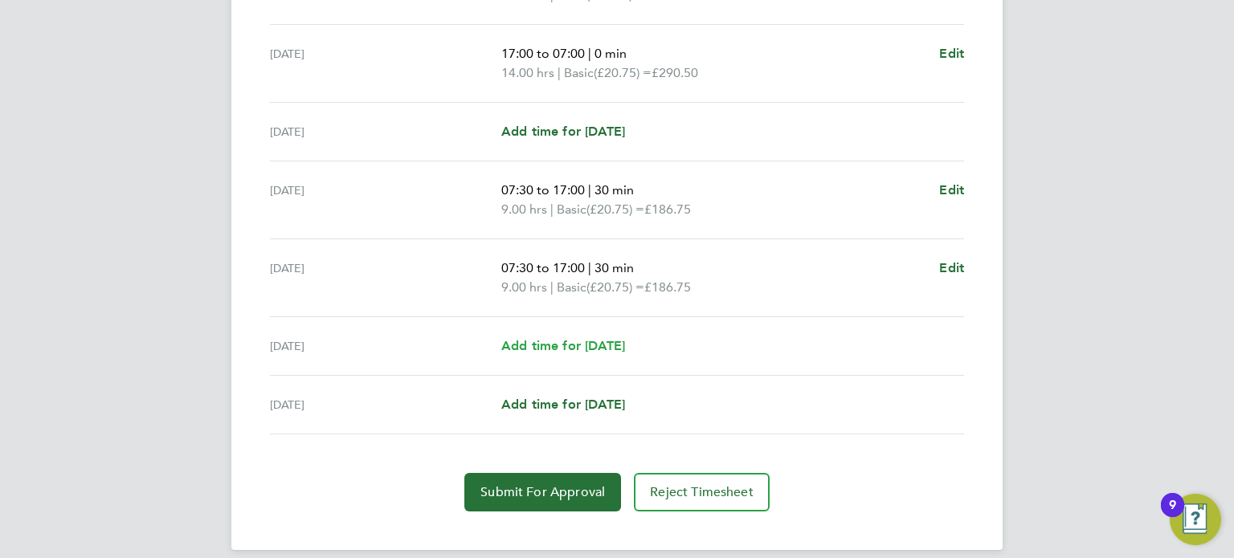
click at [554, 345] on span "Add time for Sat 27 Sep" at bounding box center [563, 345] width 124 height 15
select select "30"
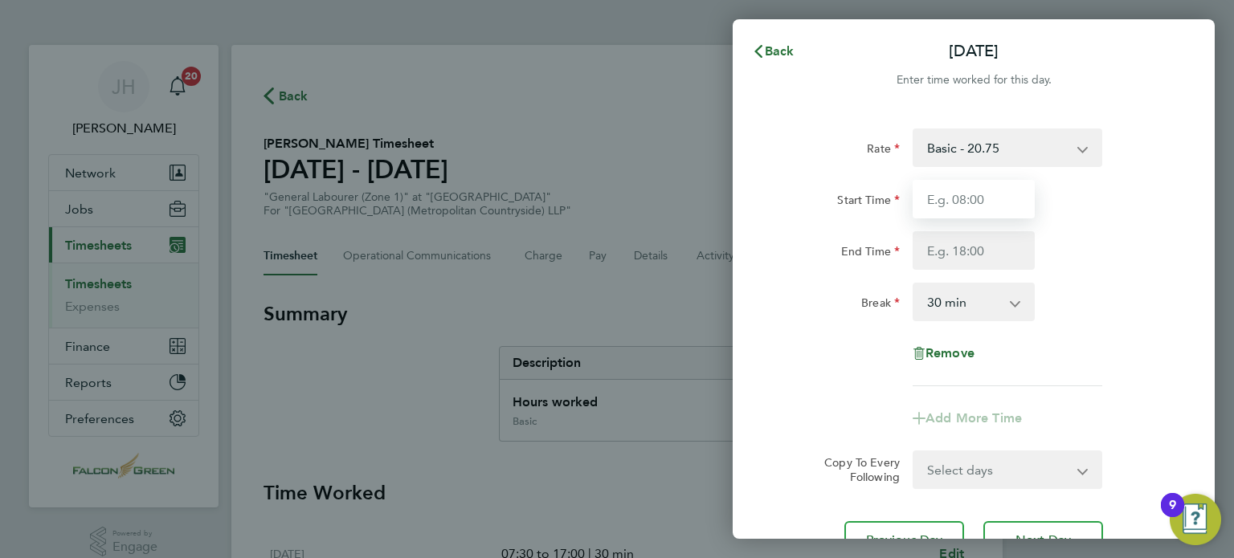
click at [947, 205] on input "Start Time" at bounding box center [973, 199] width 122 height 39
type input "07:30"
click at [949, 266] on input "End Time" at bounding box center [973, 250] width 122 height 39
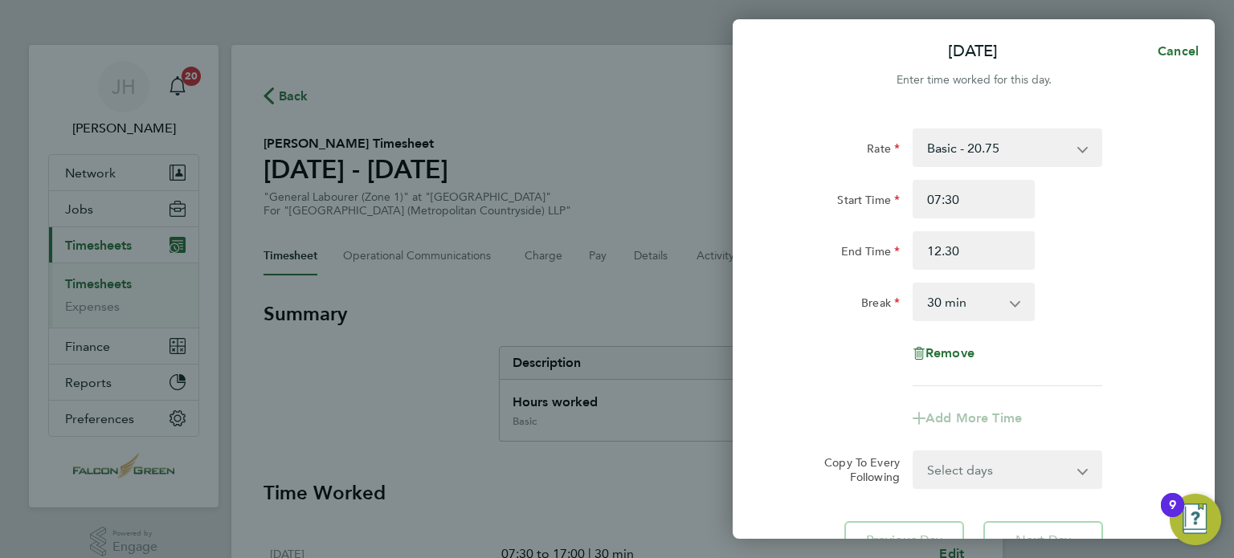
type input "12:30"
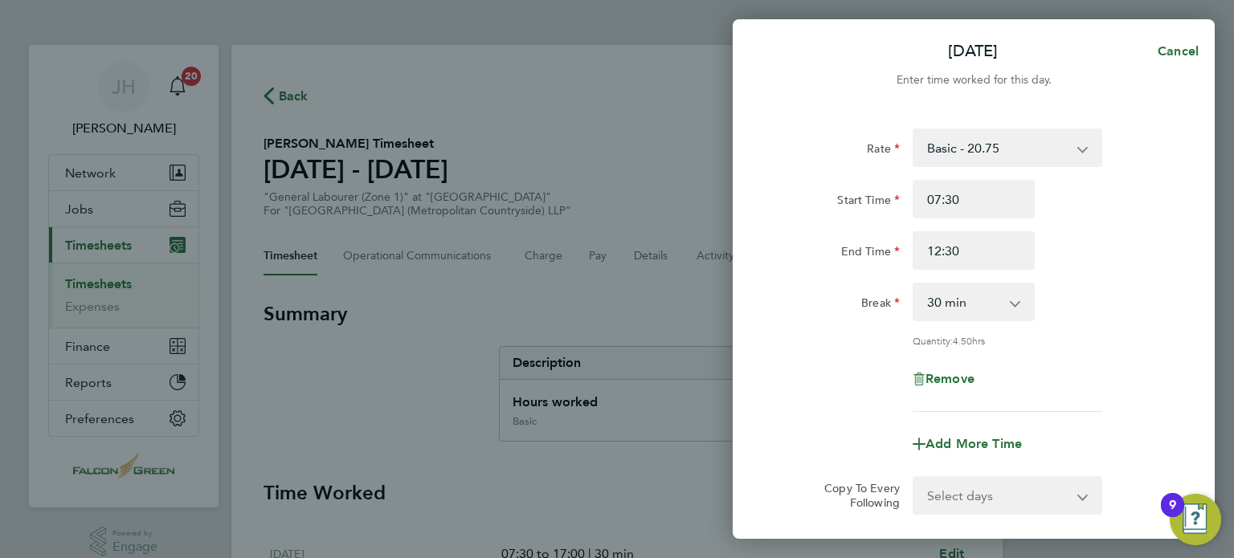
click at [797, 314] on div "Break" at bounding box center [838, 299] width 122 height 32
click at [943, 307] on select "0 min 15 min 30 min 45 min 60 min 75 min 90 min" at bounding box center [964, 301] width 100 height 35
select select "0"
click at [914, 284] on select "0 min 15 min 30 min 45 min 60 min 75 min 90 min" at bounding box center [964, 301] width 100 height 35
click at [756, 381] on div "Rate Basic - 20.75 Start Time 07:30 End Time 12:30 Break 0 min 15 min 30 min 45…" at bounding box center [973, 356] width 482 height 495
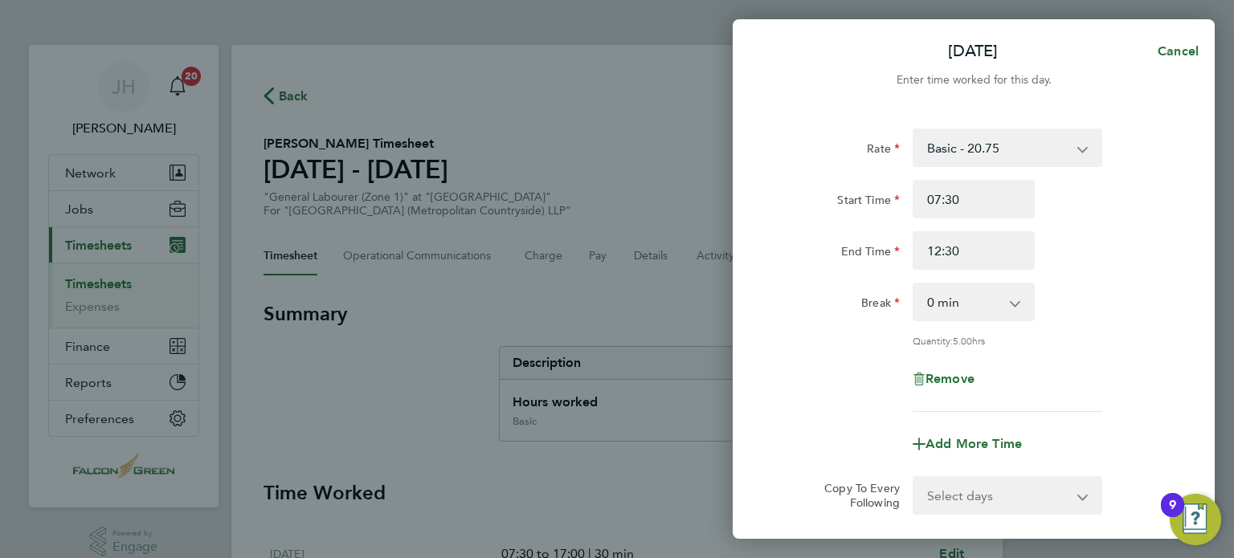
click at [797, 380] on div "Remove" at bounding box center [973, 379] width 405 height 39
click at [795, 369] on div "Remove" at bounding box center [973, 379] width 405 height 39
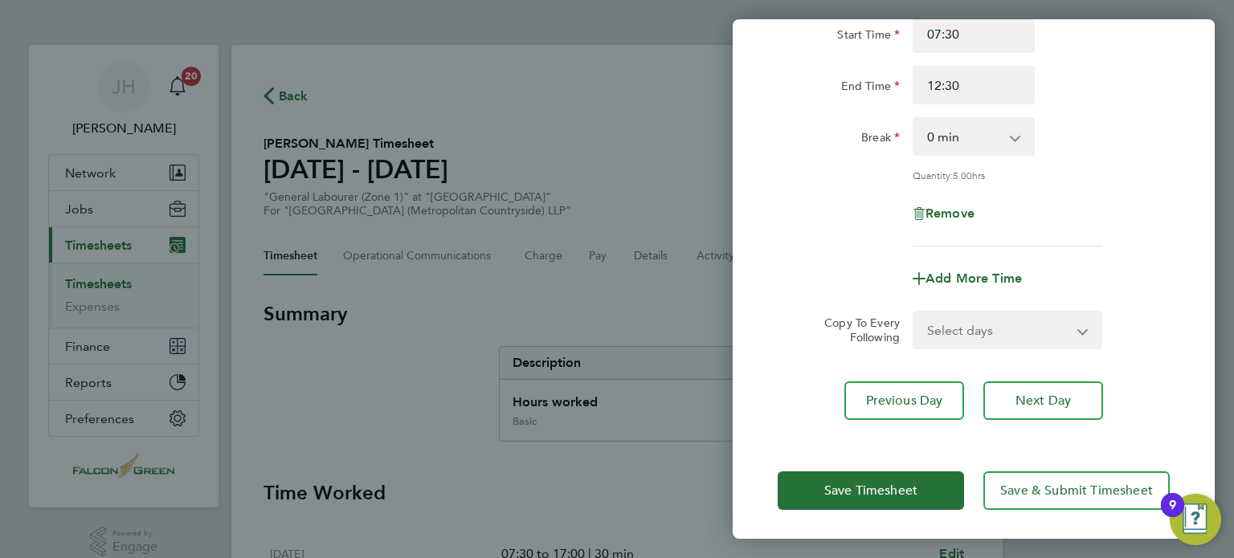
scroll to position [166, 0]
click at [775, 227] on div "Remove" at bounding box center [973, 213] width 405 height 39
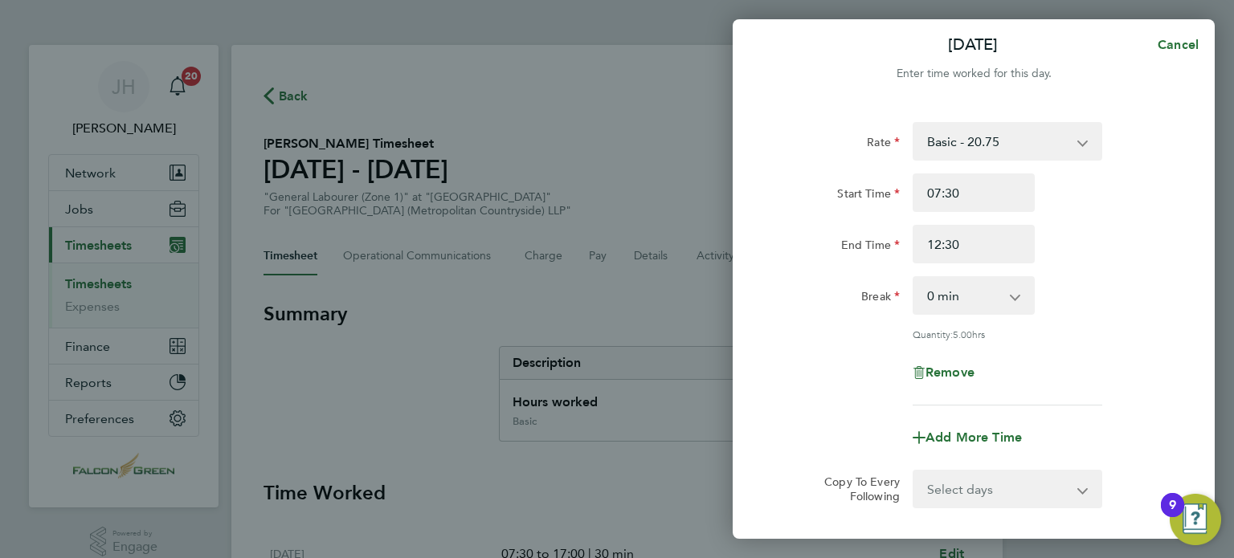
scroll to position [0, 0]
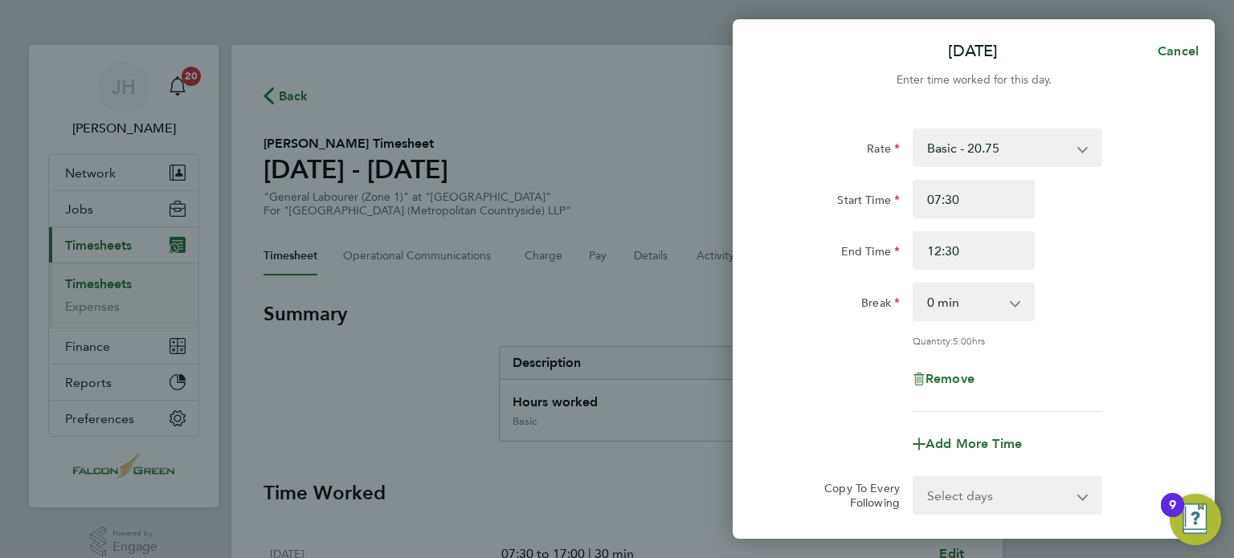
click at [793, 256] on div "End Time" at bounding box center [838, 247] width 122 height 32
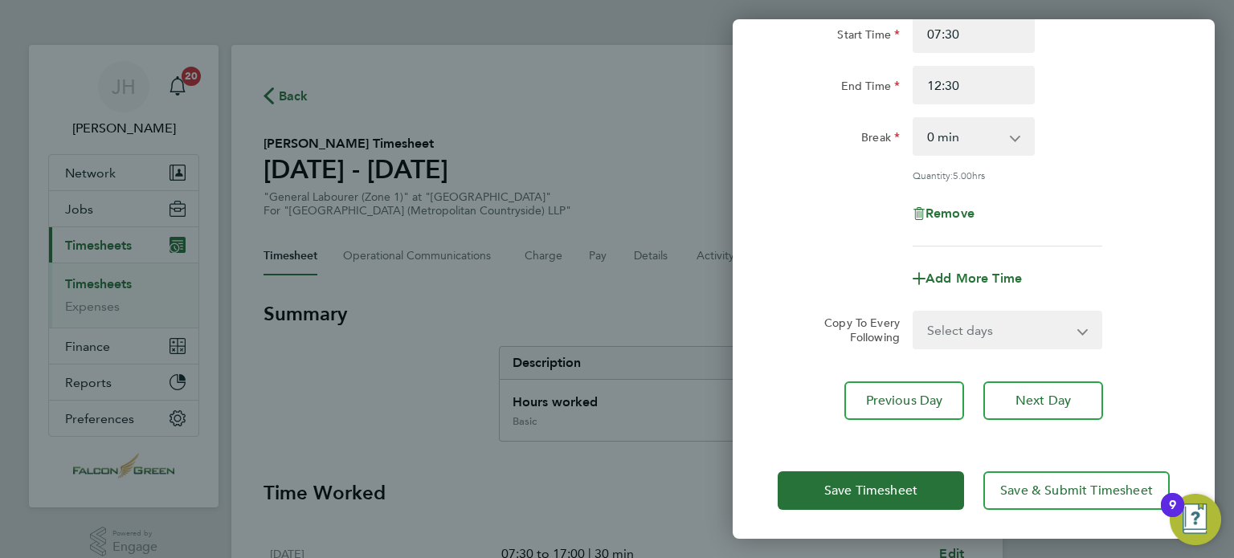
scroll to position [166, 0]
click at [845, 486] on span "Save Timesheet" at bounding box center [870, 490] width 93 height 16
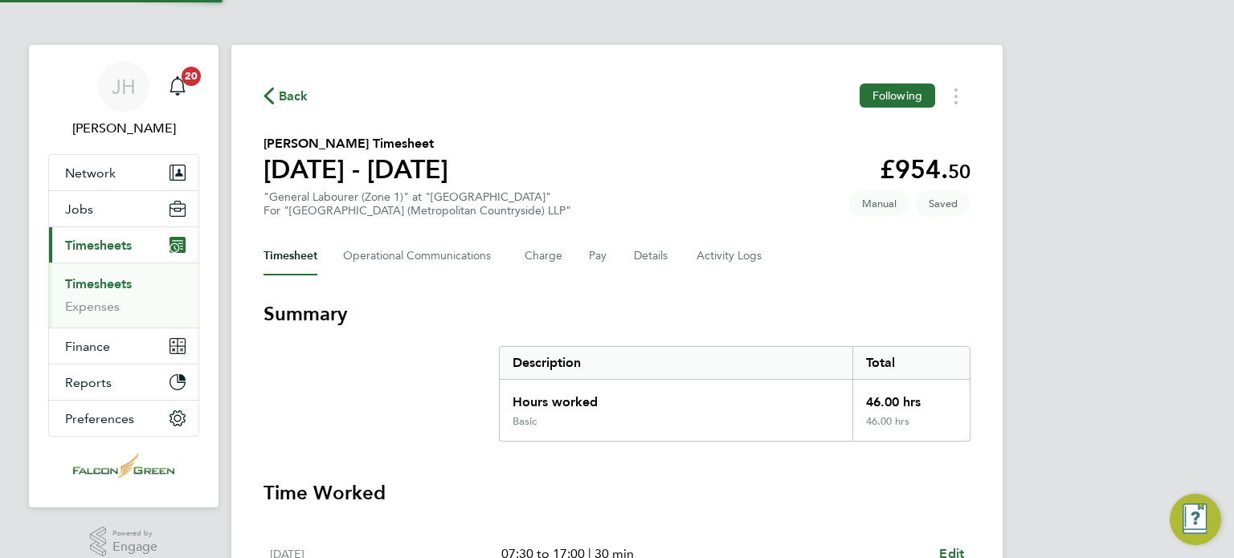
click at [629, 88] on div "Back Following" at bounding box center [616, 96] width 707 height 25
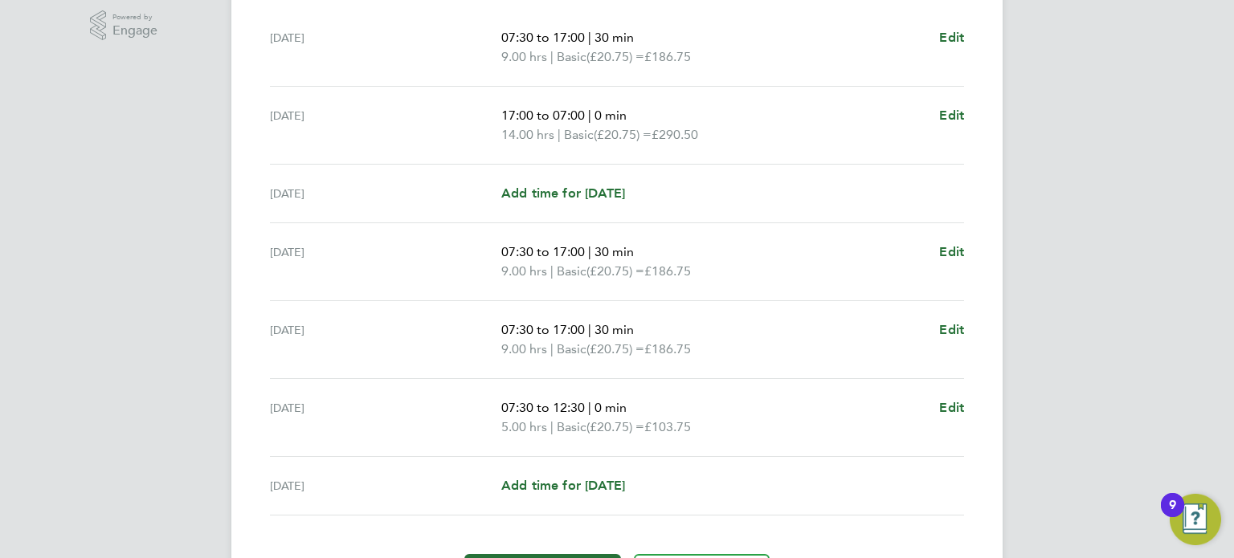
scroll to position [484, 0]
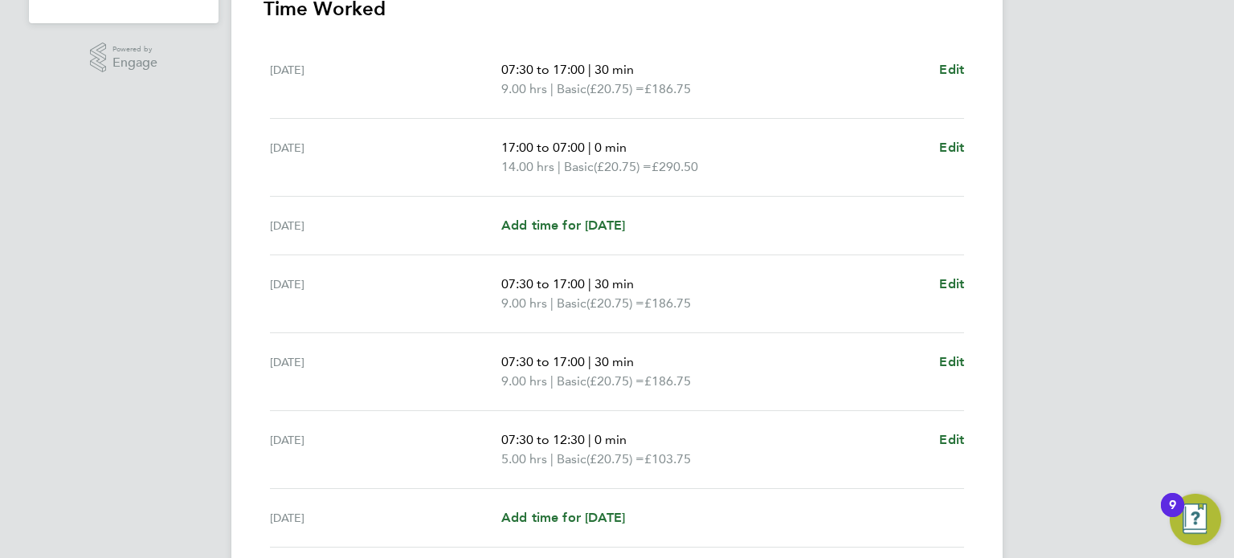
click at [778, 523] on div "Add time for Sun 28 Sep Add time for Sun 28 Sep" at bounding box center [732, 517] width 463 height 19
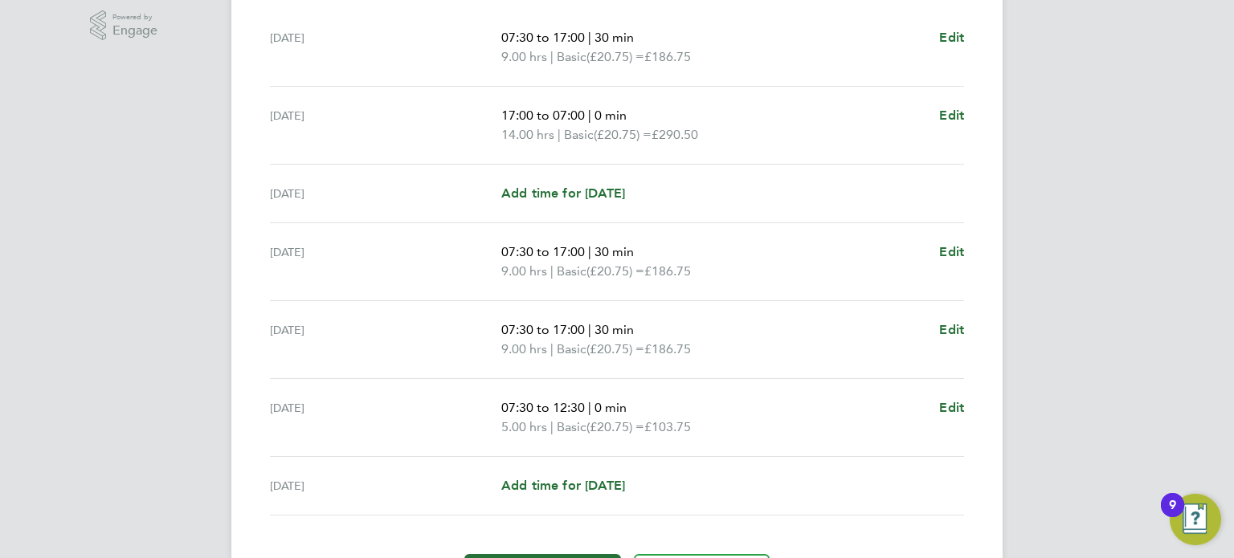
click at [822, 481] on div "Add time for Sun 28 Sep Add time for Sun 28 Sep" at bounding box center [732, 485] width 463 height 19
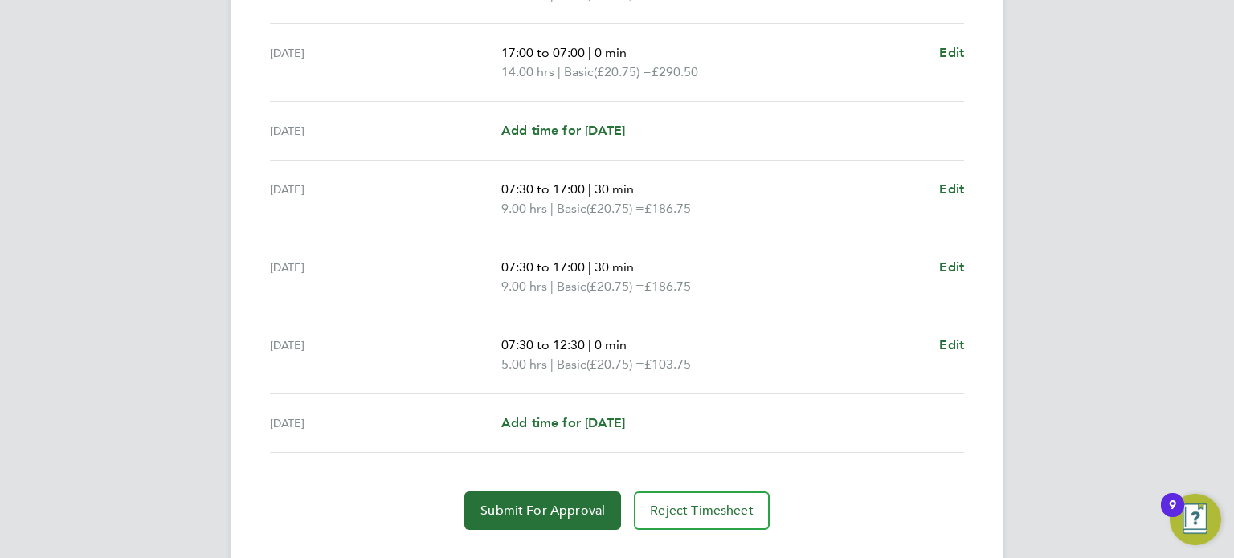
scroll to position [581, 0]
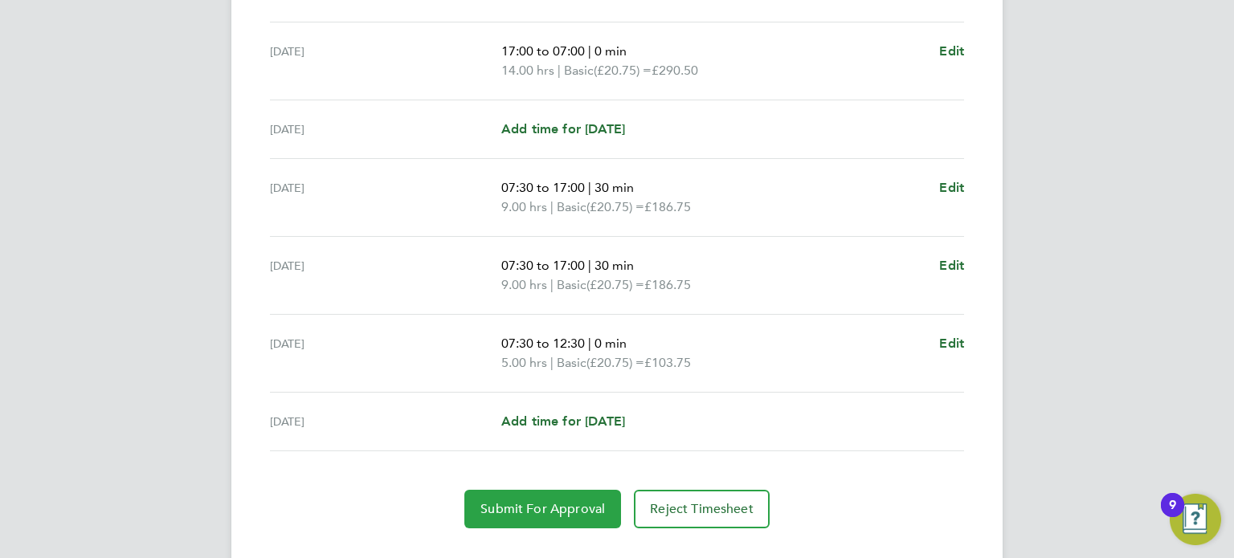
click at [496, 519] on button "Submit For Approval" at bounding box center [542, 509] width 157 height 39
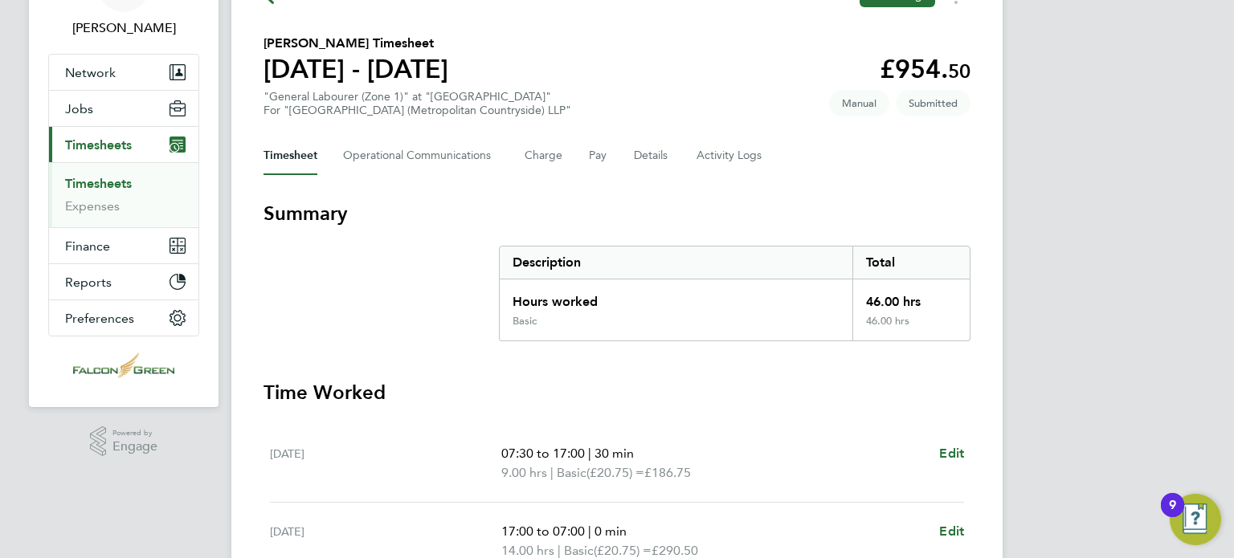
scroll to position [0, 0]
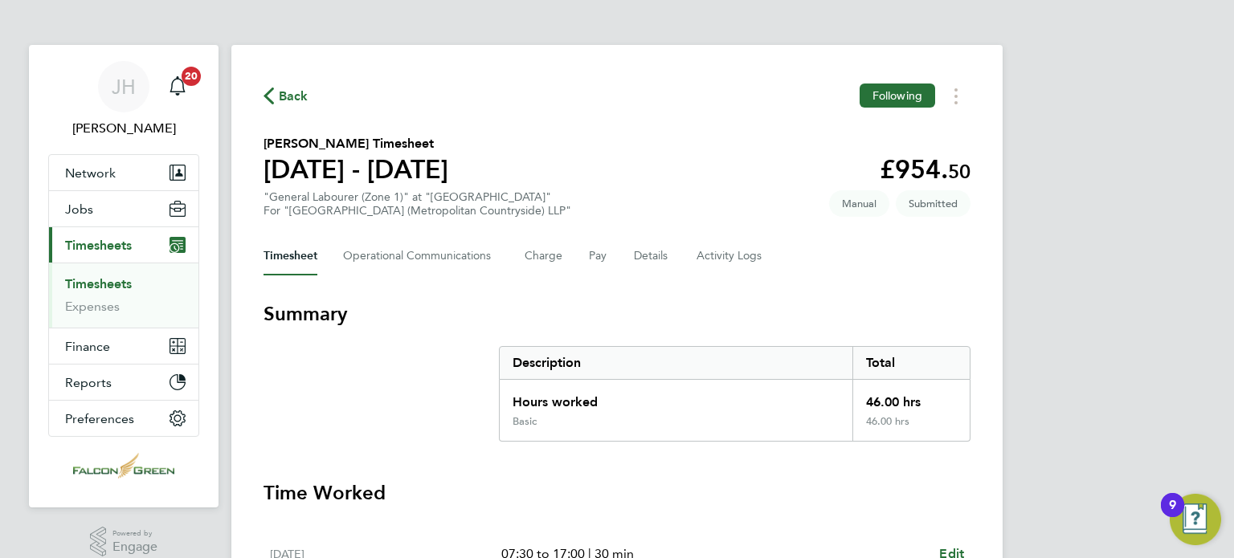
click at [271, 99] on icon "button" at bounding box center [268, 96] width 10 height 17
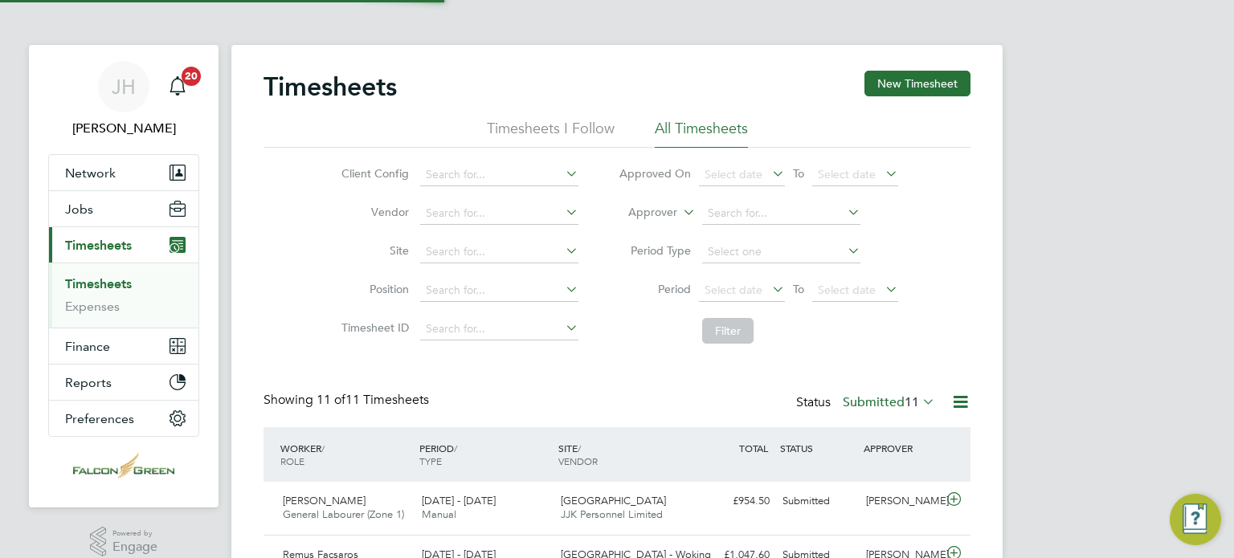
scroll to position [40, 140]
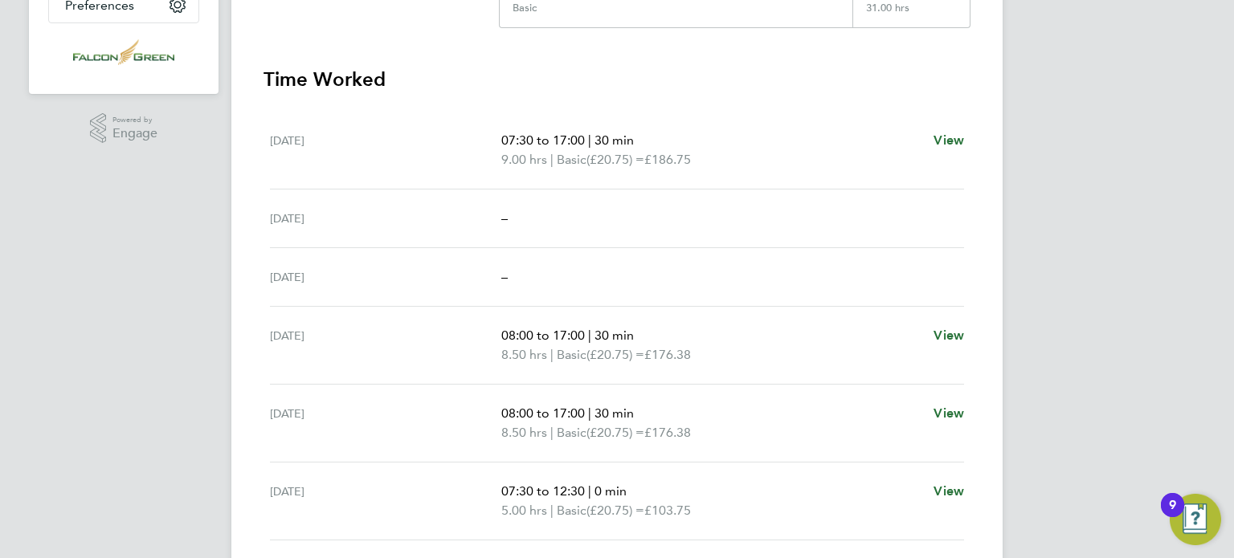
scroll to position [418, 0]
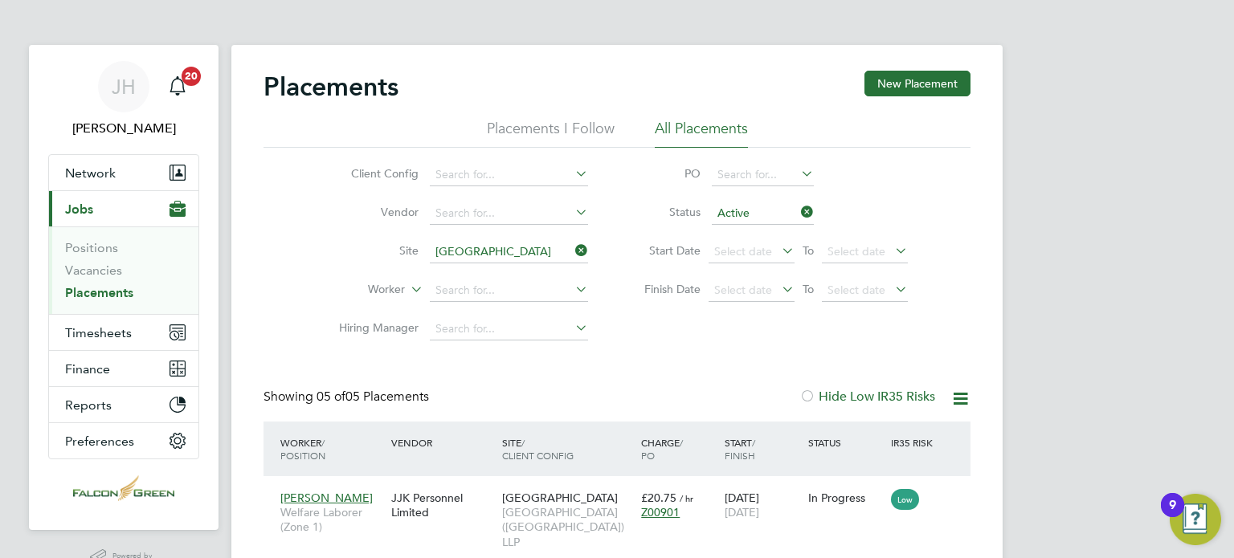
click at [797, 214] on icon at bounding box center [797, 212] width 0 height 22
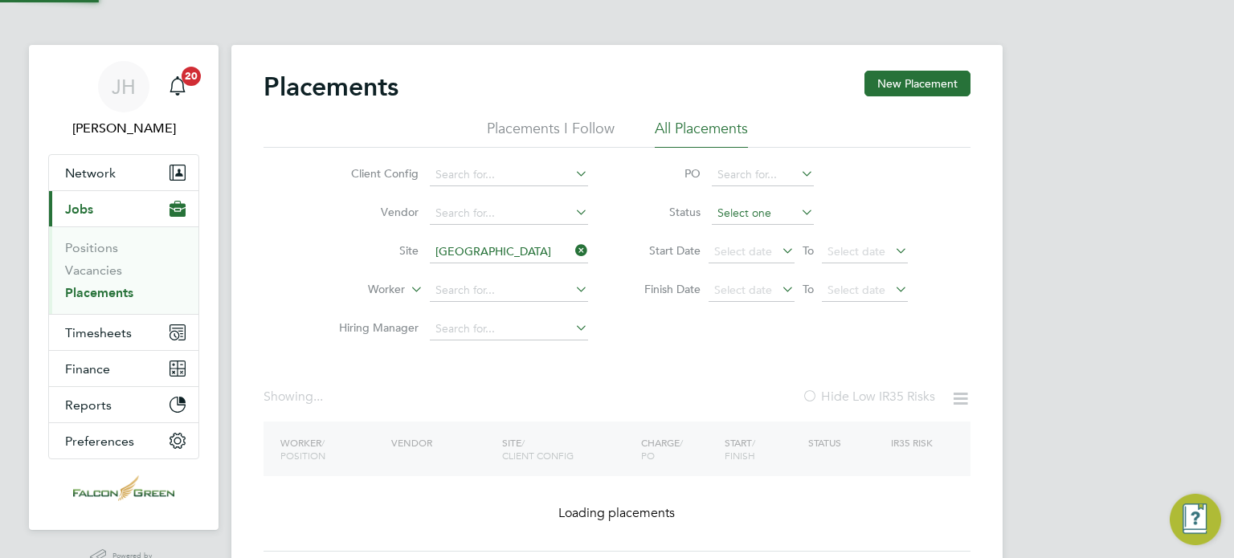
click at [733, 202] on input at bounding box center [763, 213] width 102 height 22
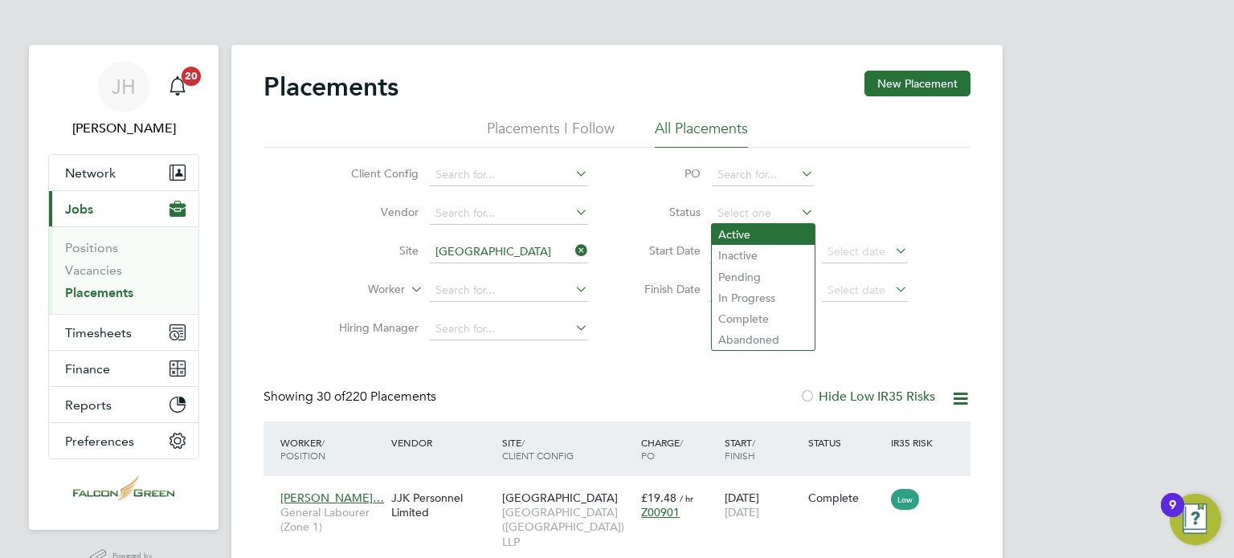
click at [751, 239] on li "Active" at bounding box center [763, 234] width 103 height 21
type input "Active"
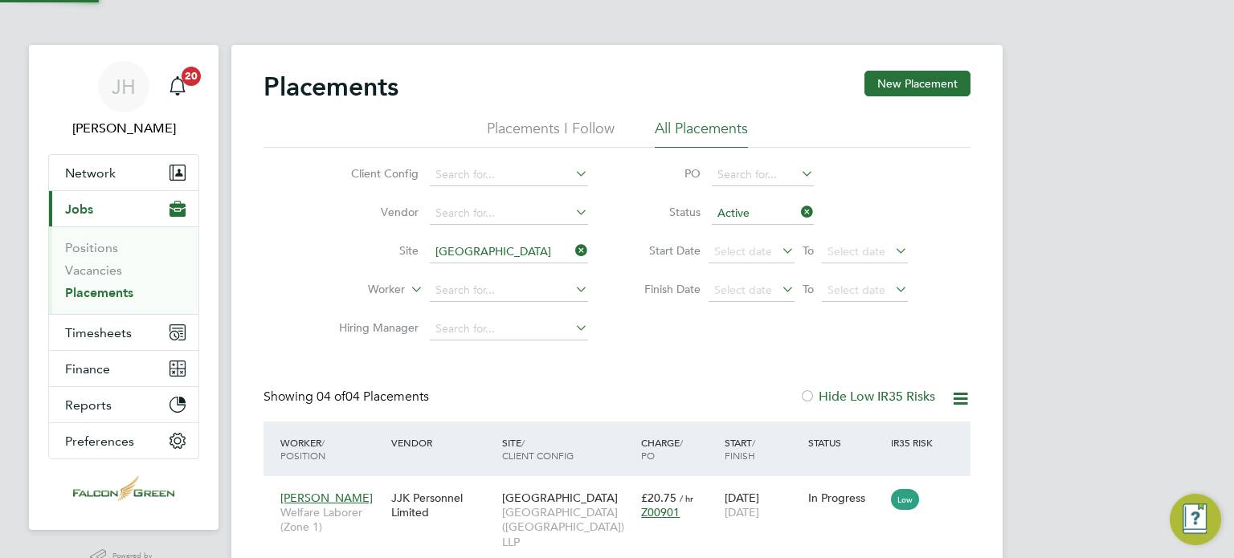
click at [671, 350] on div "Placements New Placement Placements I Follow All Placements Client Config Vendo…" at bounding box center [616, 450] width 707 height 758
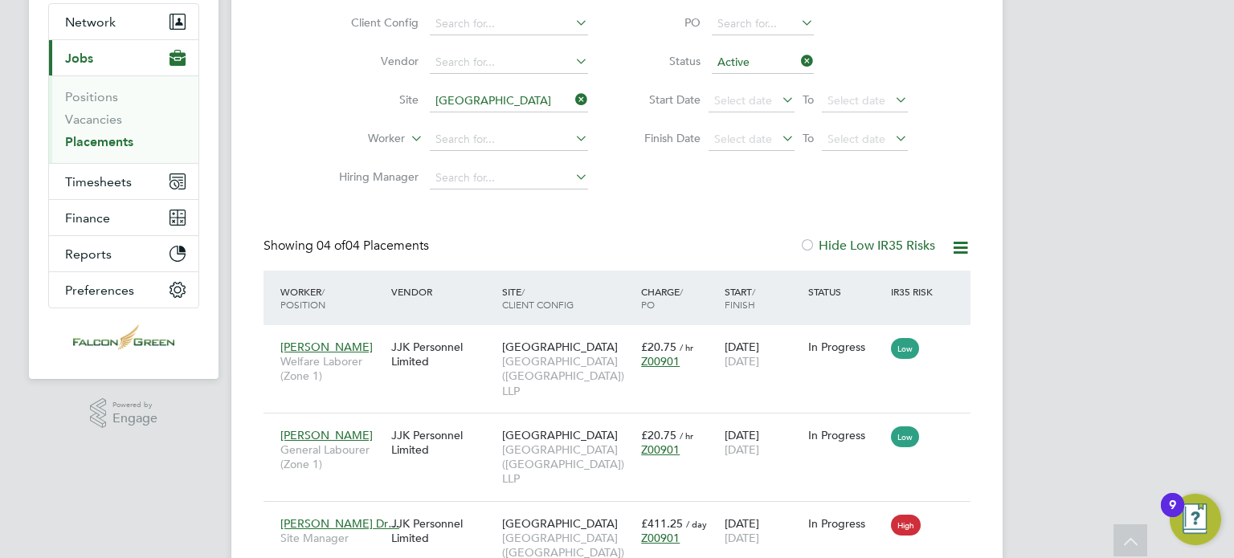
click at [572, 92] on icon at bounding box center [572, 99] width 0 height 22
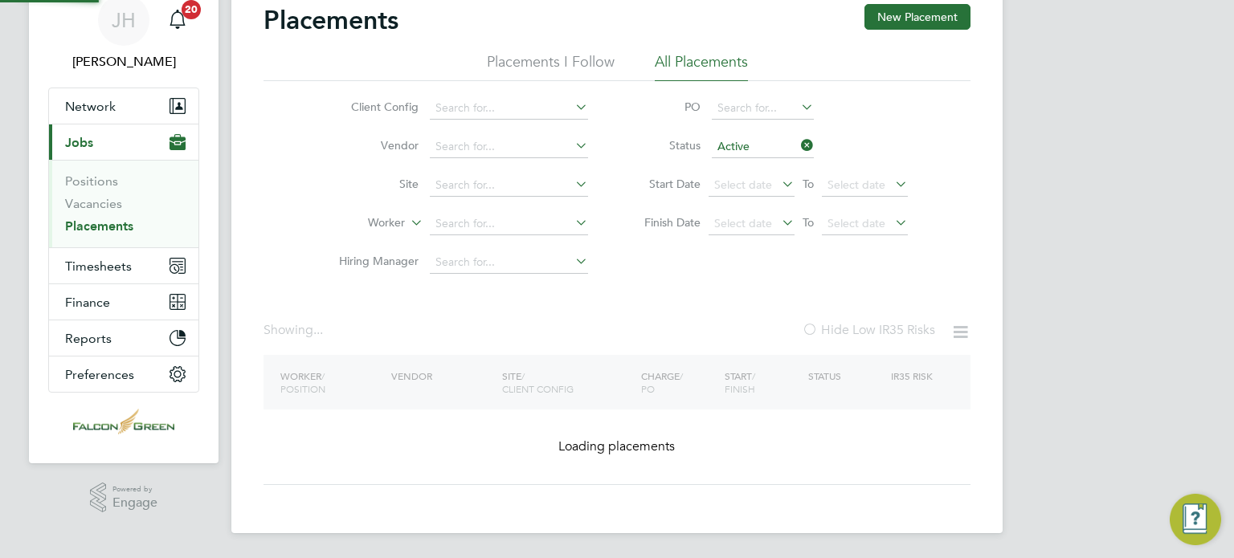
click at [445, 214] on div "Placements New Placement Placements I Follow All Placements Client Config Vendo…" at bounding box center [616, 244] width 707 height 481
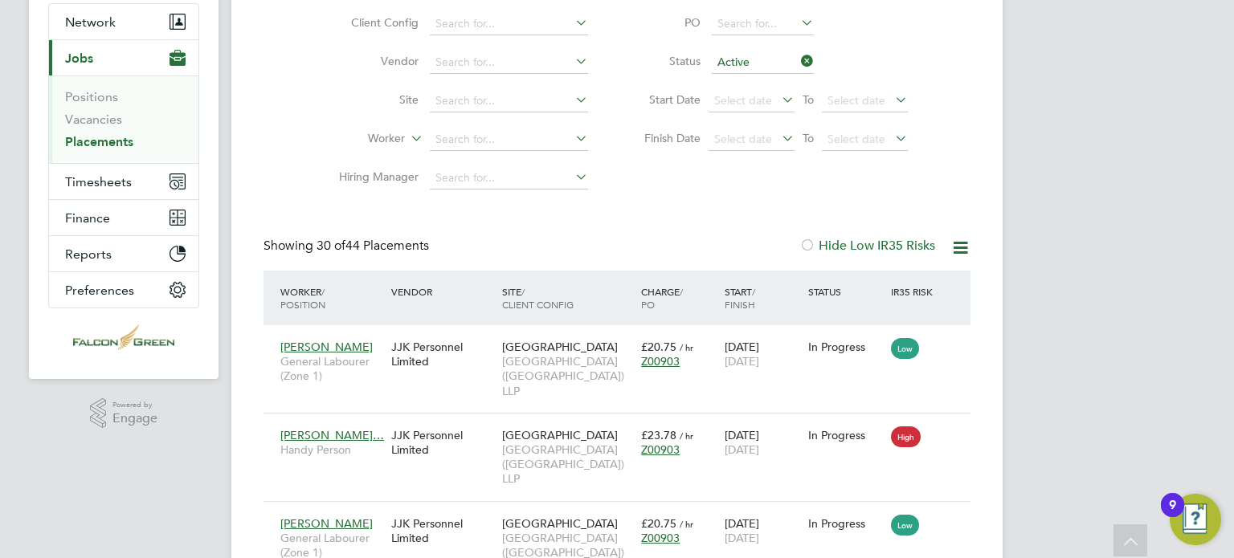
click at [472, 124] on li "Worker" at bounding box center [457, 139] width 302 height 39
click at [488, 131] on input at bounding box center [509, 139] width 158 height 22
type input "a"
click at [797, 55] on icon at bounding box center [797, 61] width 0 height 22
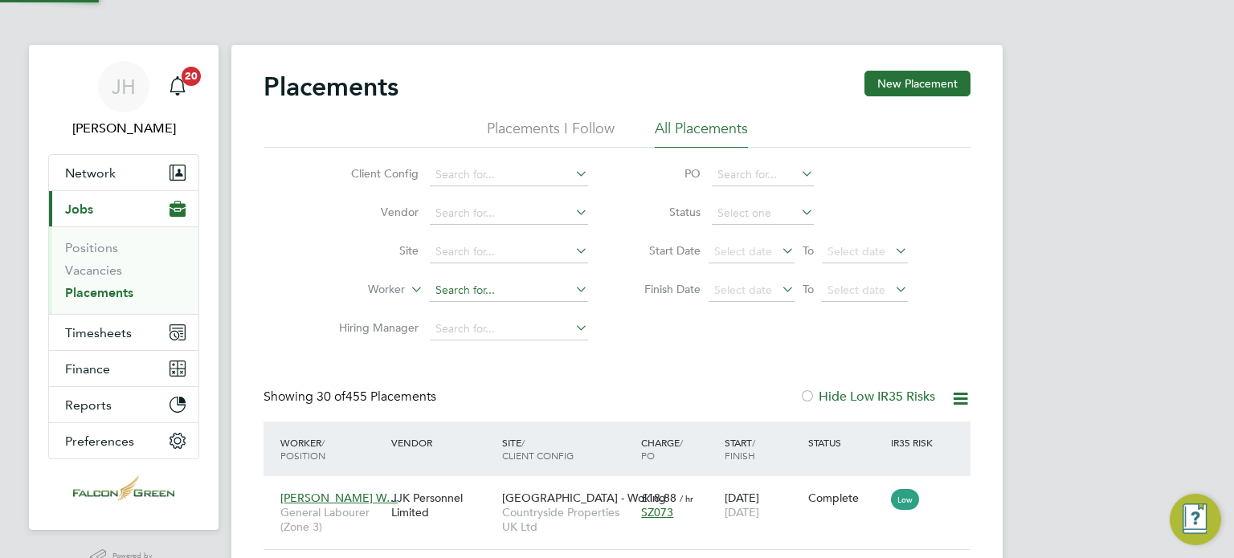
click at [460, 282] on input at bounding box center [509, 290] width 158 height 22
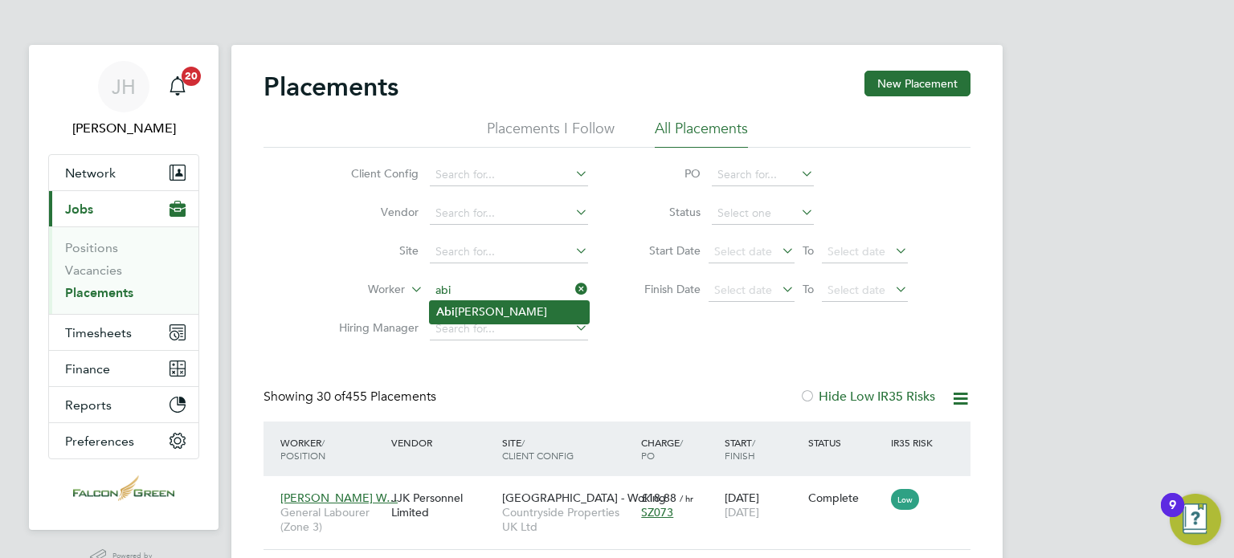
click at [475, 311] on li "[PERSON_NAME]" at bounding box center [509, 312] width 159 height 22
type input "[PERSON_NAME]"
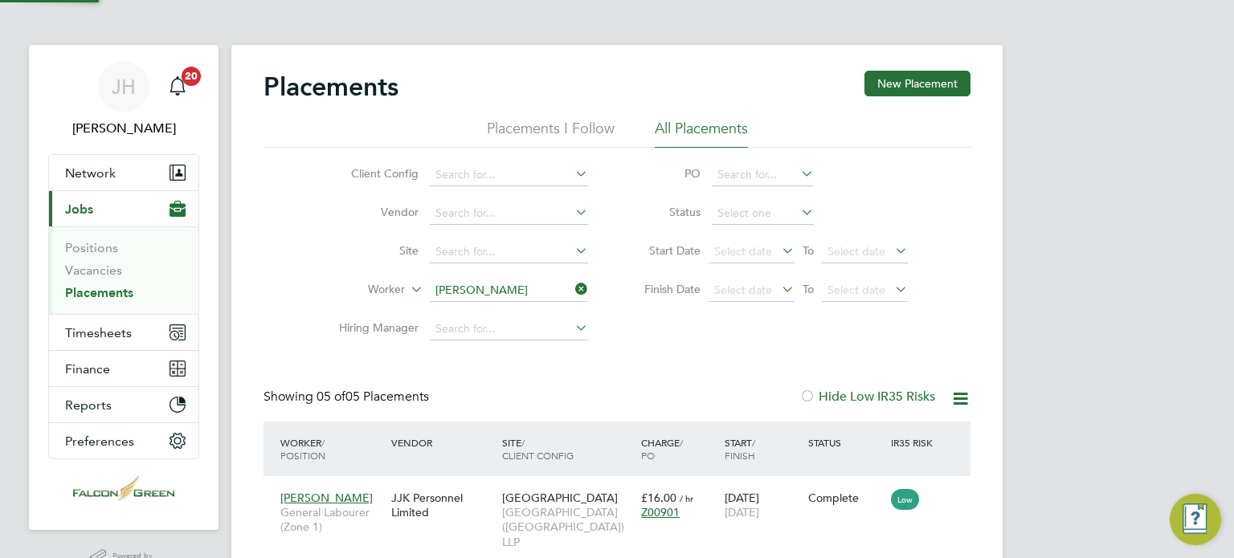
click at [677, 367] on div "Placements New Placement Placements I Follow All Placements Client Config Vendo…" at bounding box center [616, 494] width 707 height 846
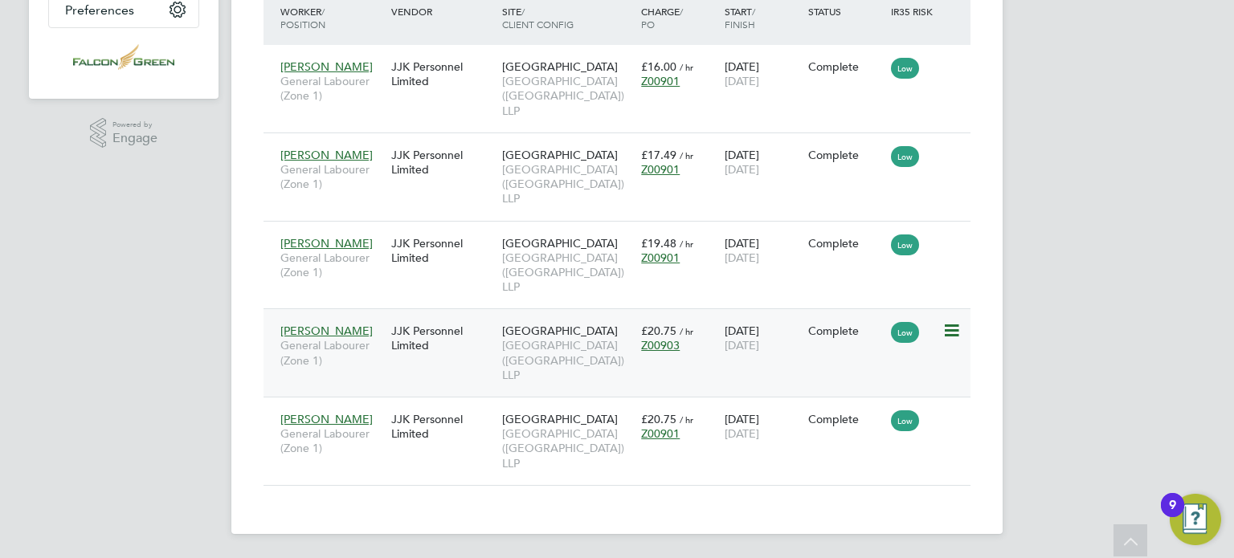
drag, startPoint x: 677, startPoint y: 367, endPoint x: 614, endPoint y: 309, distance: 85.8
click at [614, 309] on div "Worker / Position Vendor Site / Client Config Charge / PO Start / Finish Status…" at bounding box center [616, 237] width 707 height 495
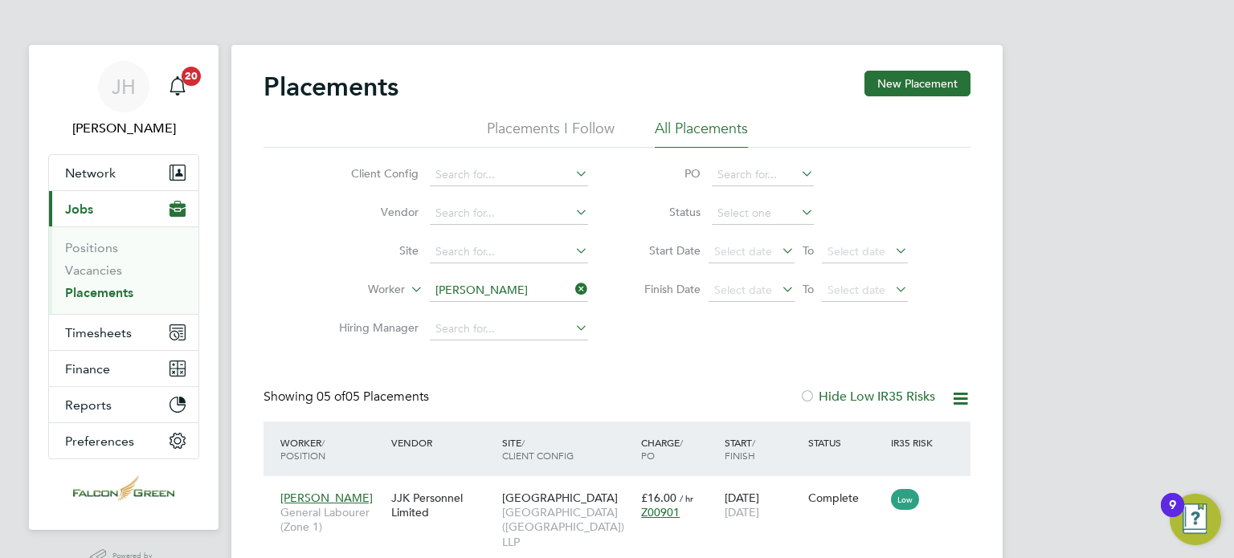
click at [263, 194] on div "Client Config Vendor Site Worker [PERSON_NAME] Hiring Manager PO Status Start D…" at bounding box center [616, 248] width 707 height 201
click at [91, 334] on span "Timesheets" at bounding box center [98, 332] width 67 height 15
click at [903, 96] on div "Placements New Placement" at bounding box center [616, 95] width 707 height 48
click at [897, 79] on button "New Placement" at bounding box center [917, 84] width 106 height 26
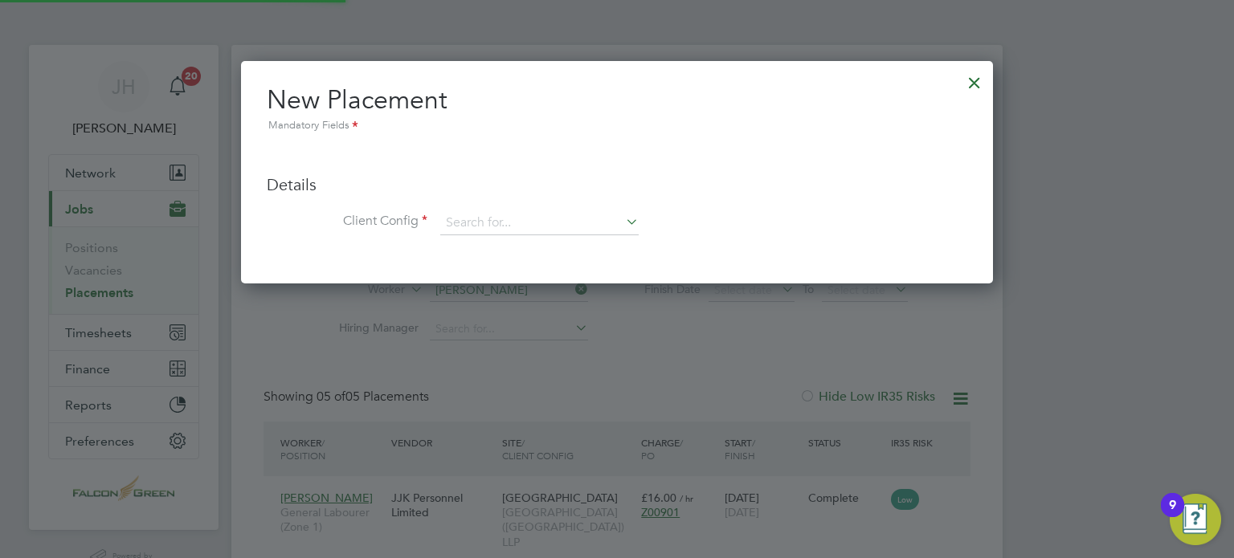
scroll to position [222, 752]
click at [967, 88] on div at bounding box center [974, 78] width 29 height 29
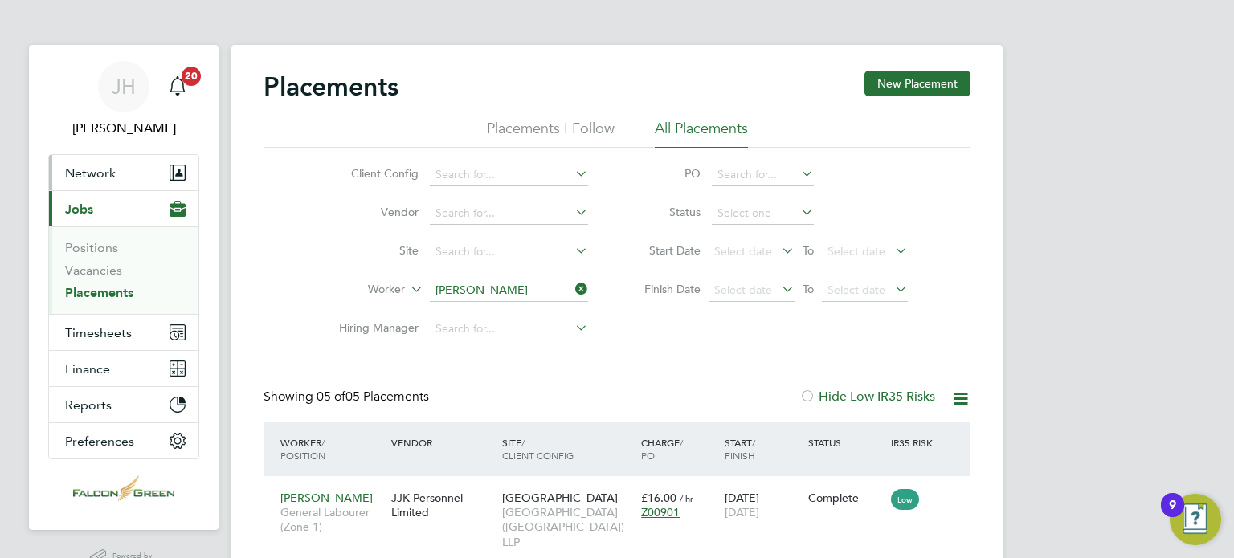
click at [71, 165] on span "Network" at bounding box center [90, 172] width 51 height 15
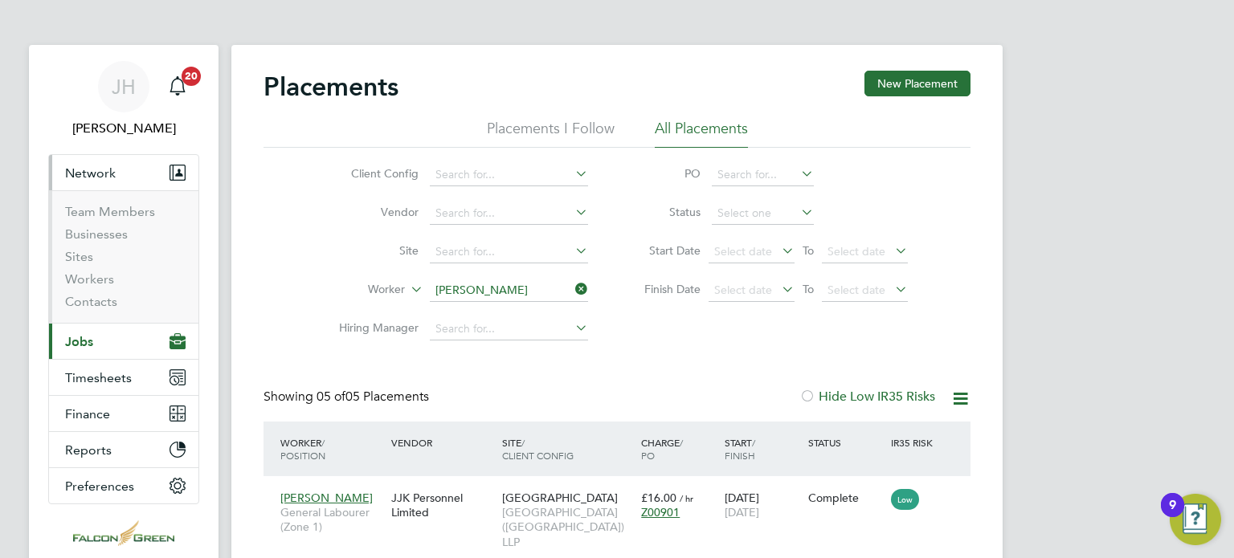
click at [67, 175] on span "Network" at bounding box center [90, 172] width 51 height 15
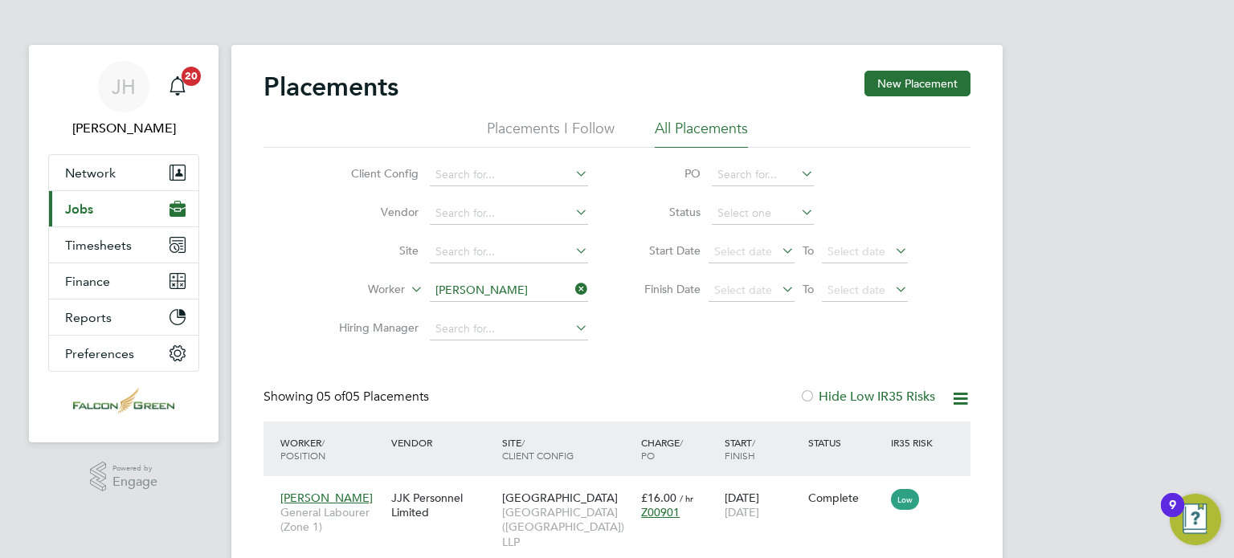
click at [69, 225] on button "Current page: Jobs" at bounding box center [123, 208] width 149 height 35
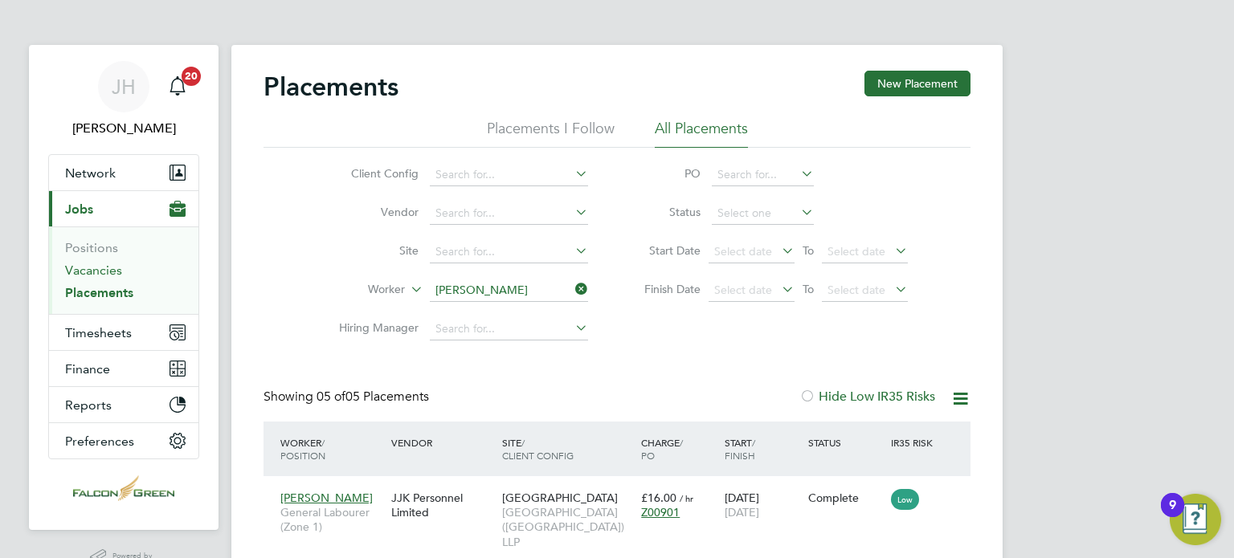
click at [75, 273] on link "Vacancies" at bounding box center [93, 270] width 57 height 15
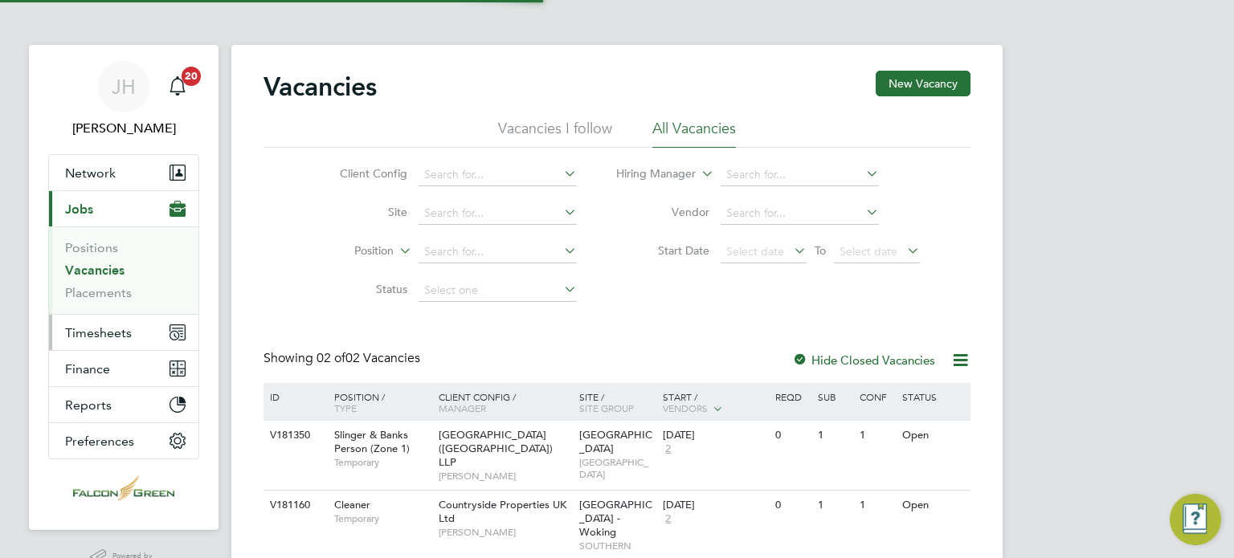
click at [84, 320] on button "Timesheets" at bounding box center [123, 332] width 149 height 35
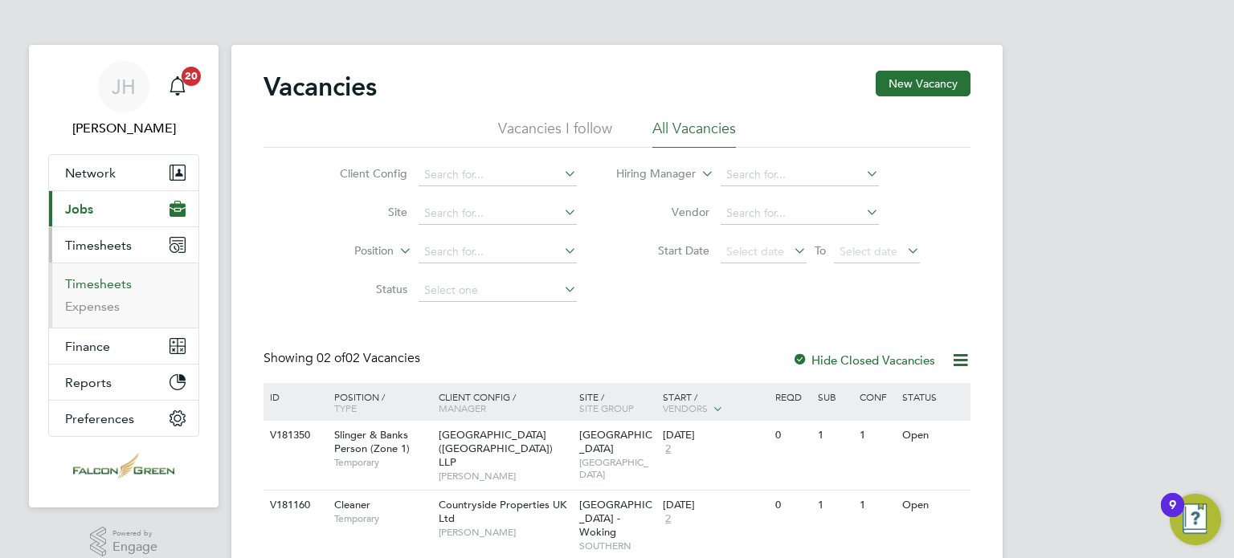
click at [95, 284] on link "Timesheets" at bounding box center [98, 283] width 67 height 15
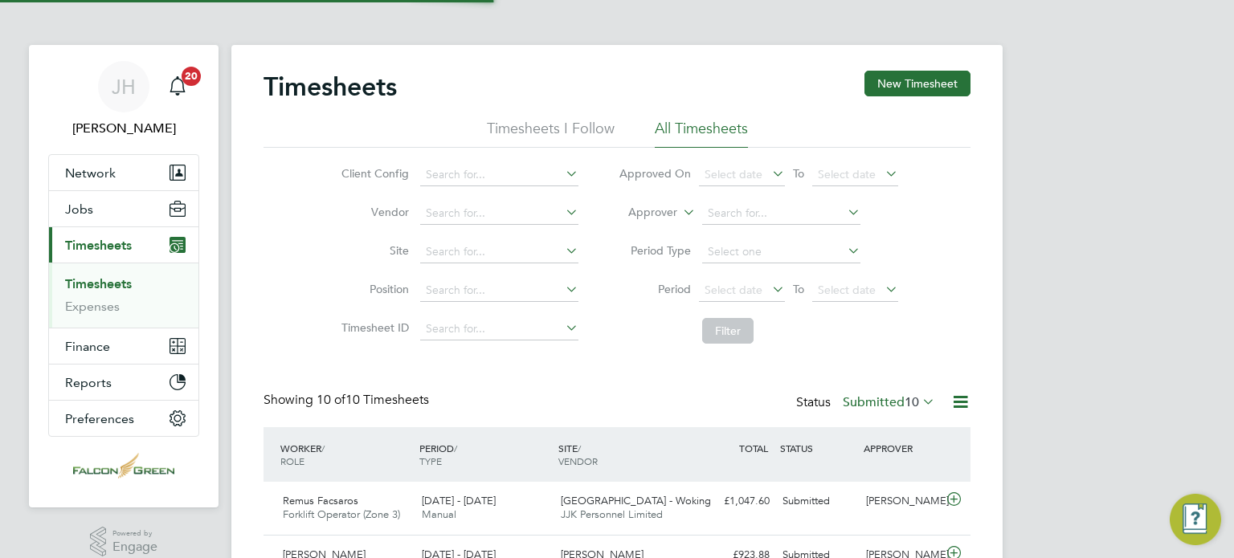
scroll to position [40, 140]
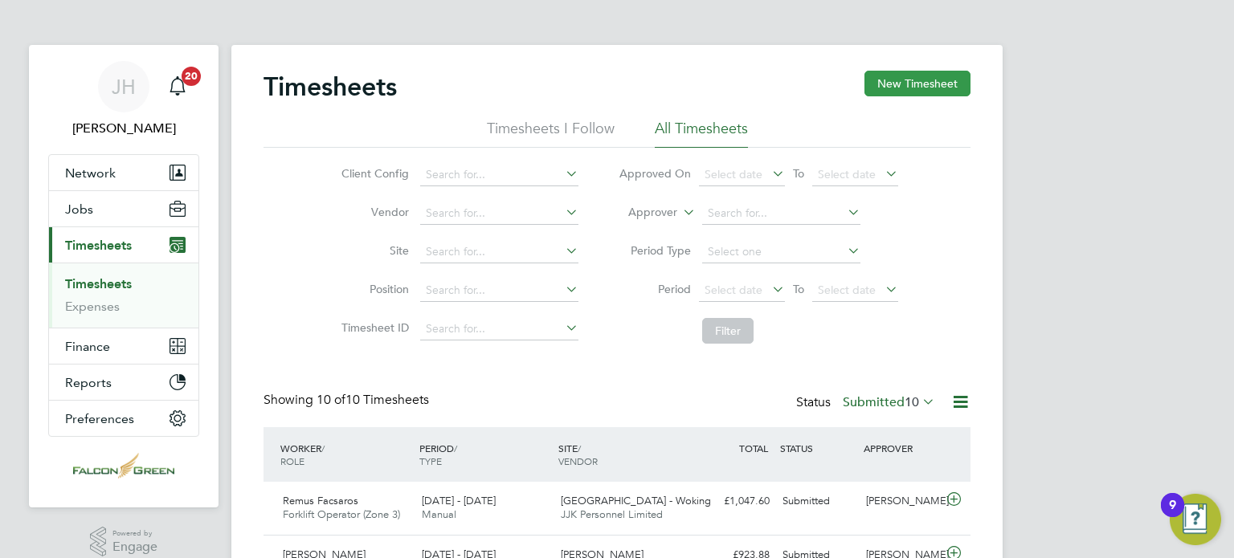
click at [916, 80] on button "New Timesheet" at bounding box center [917, 84] width 106 height 26
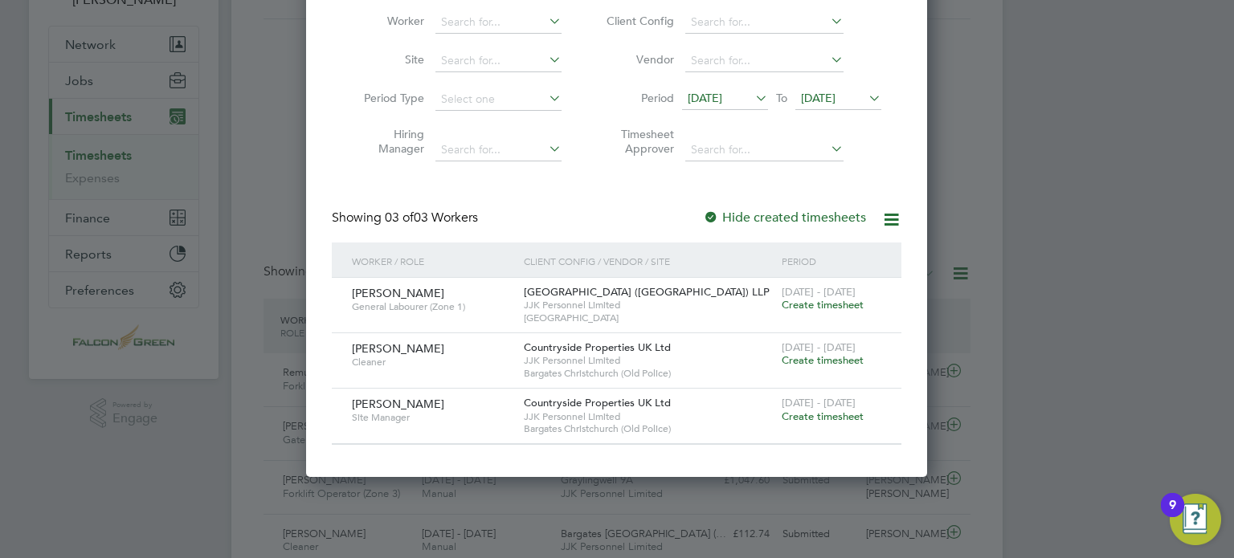
click at [909, 35] on div "Create Timesheet Worker Site Period Type Hiring Manager Client Config Vendor Pe…" at bounding box center [616, 205] width 621 height 544
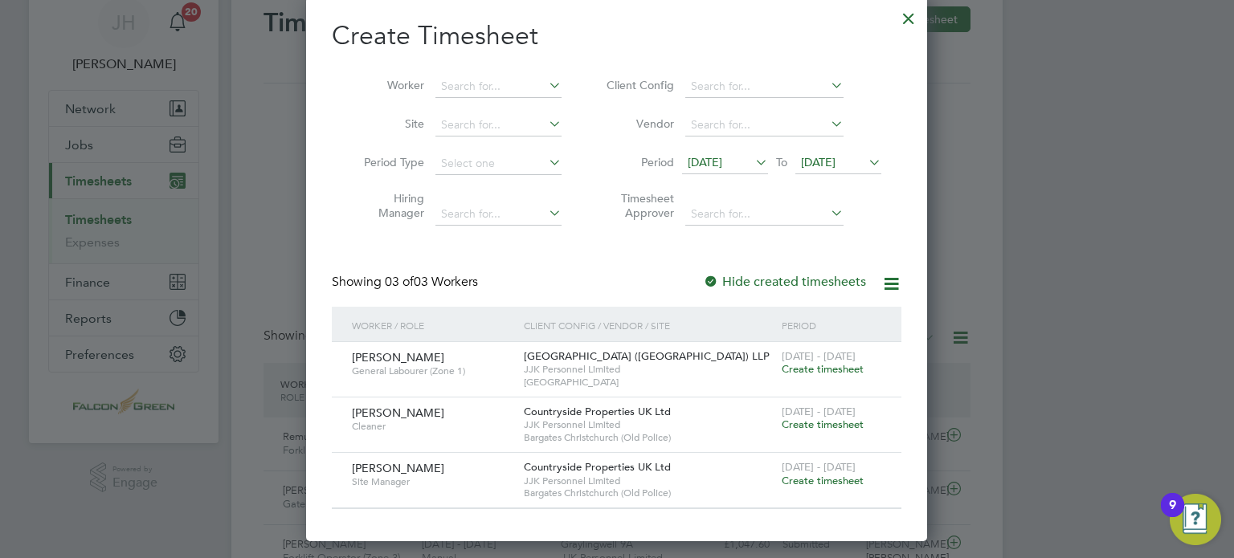
click at [905, 25] on div at bounding box center [908, 14] width 29 height 29
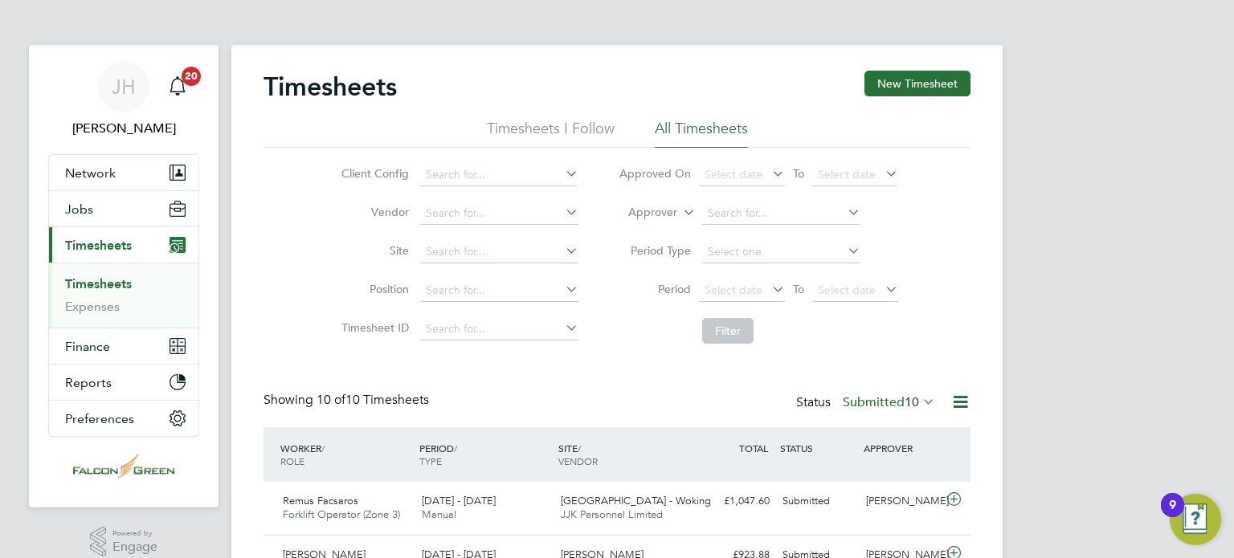
click at [928, 312] on div "Client Config Vendor Site Position Timesheet ID Approved On Select date To Sele…" at bounding box center [616, 250] width 707 height 204
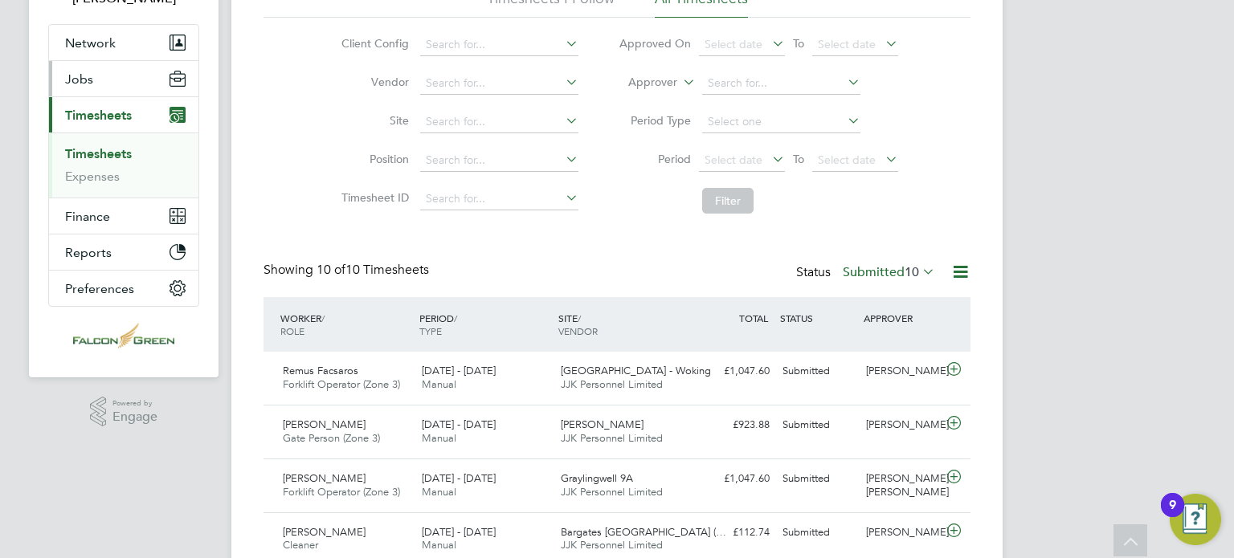
click at [77, 92] on button "Jobs" at bounding box center [123, 78] width 149 height 35
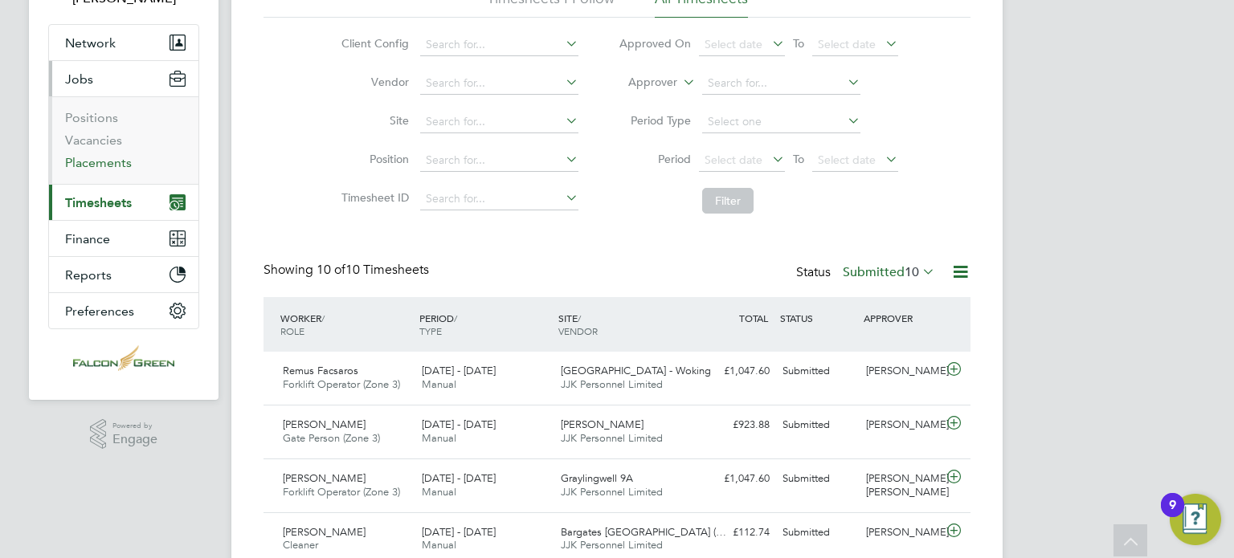
click at [79, 161] on link "Placements" at bounding box center [98, 162] width 67 height 15
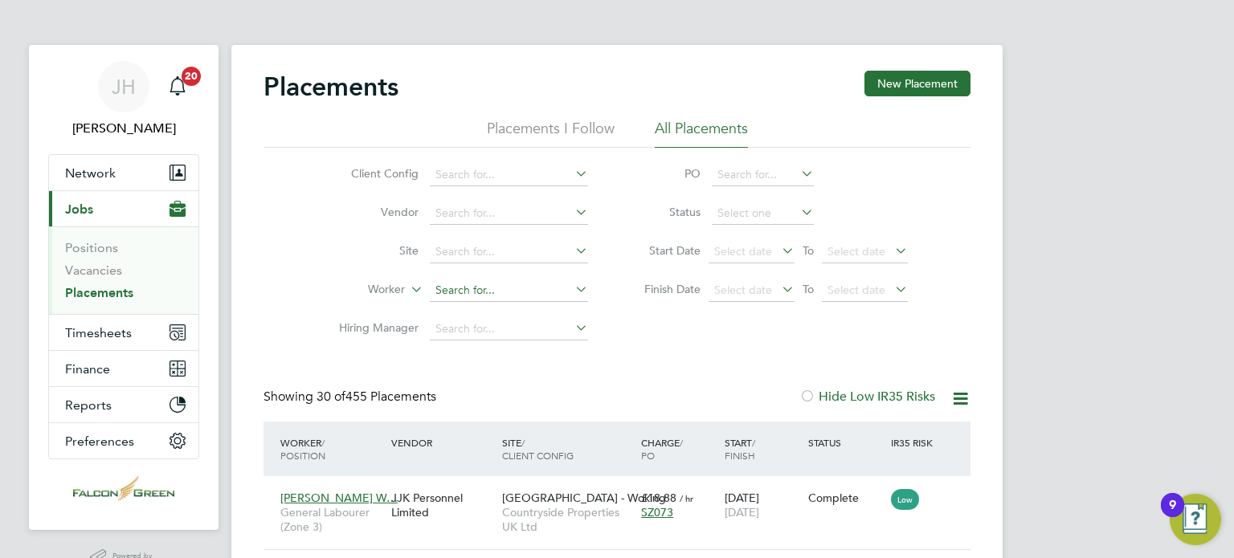
click at [456, 295] on input at bounding box center [509, 290] width 158 height 22
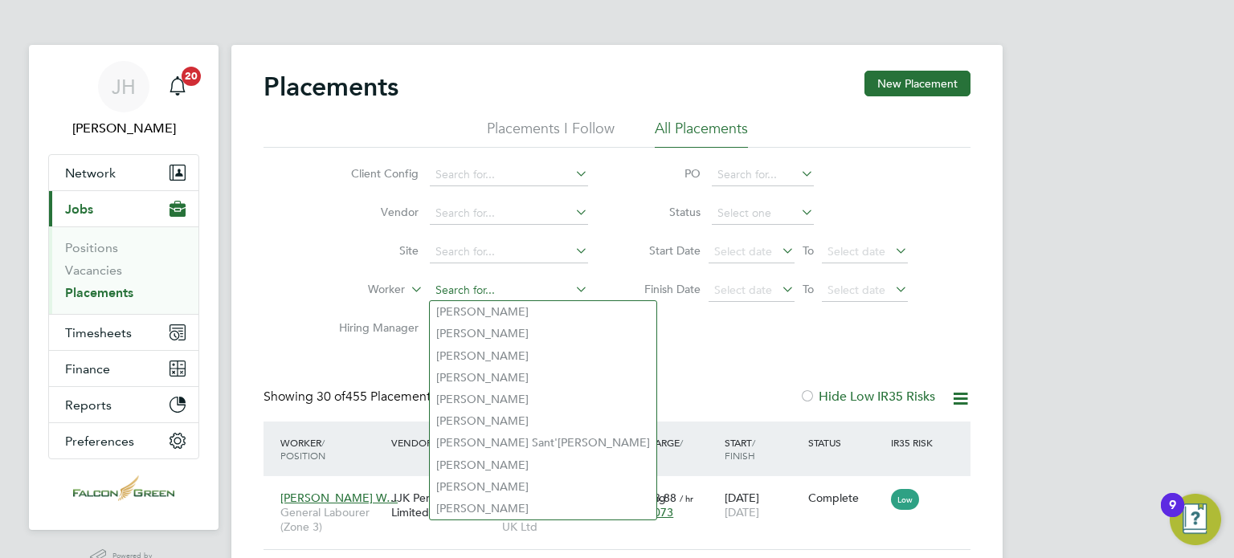
paste input "Mohamed Kedir Ahmed"
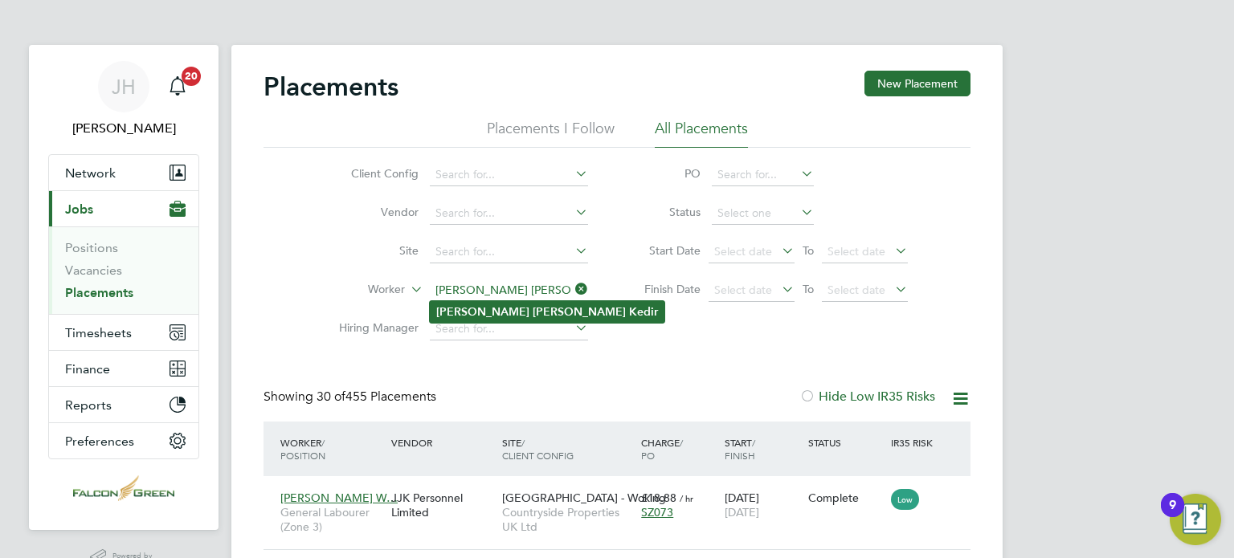
click at [466, 308] on b "Ahmed" at bounding box center [482, 312] width 93 height 14
type input "[PERSON_NAME] [PERSON_NAME]"
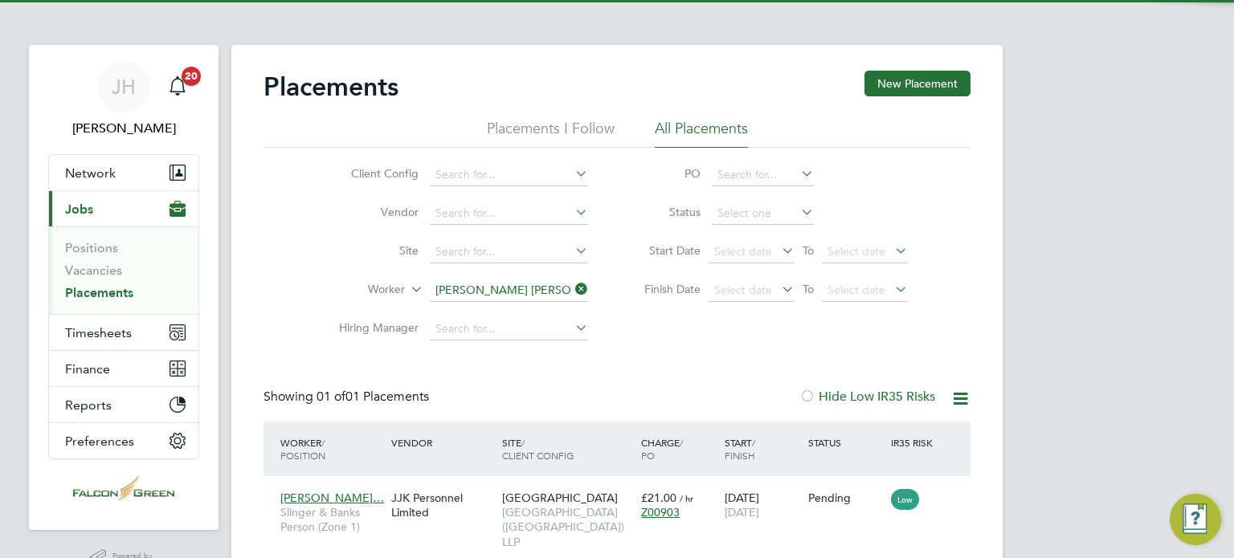
click at [697, 344] on div "Client Config Vendor Site Worker Ahmed Mohamed Kedir Hiring Manager PO Status S…" at bounding box center [616, 248] width 707 height 201
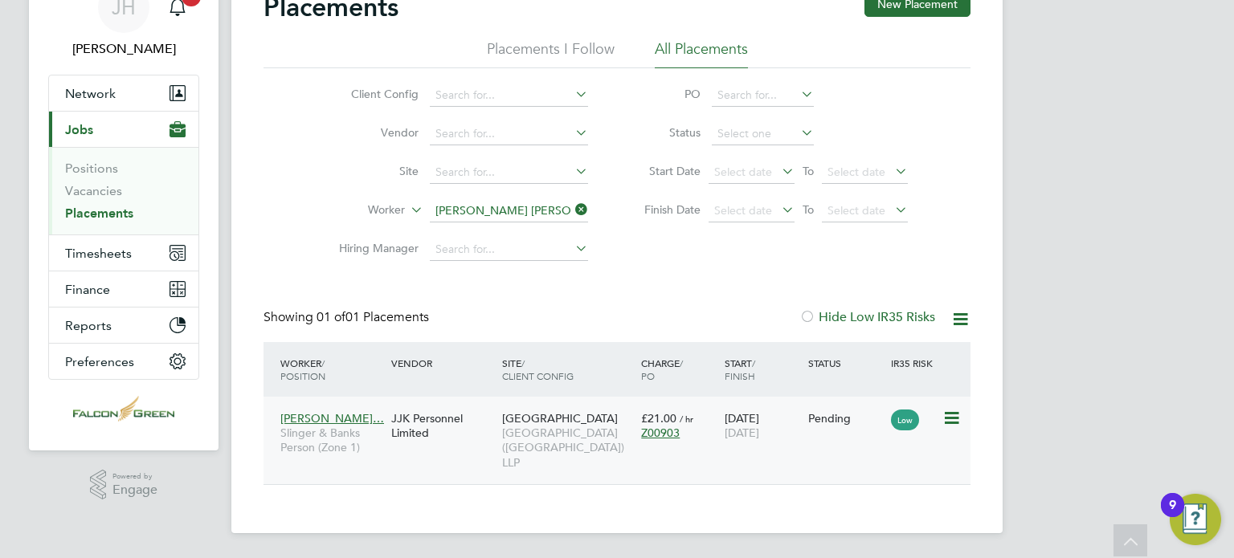
click at [932, 427] on div "Low" at bounding box center [914, 418] width 55 height 31
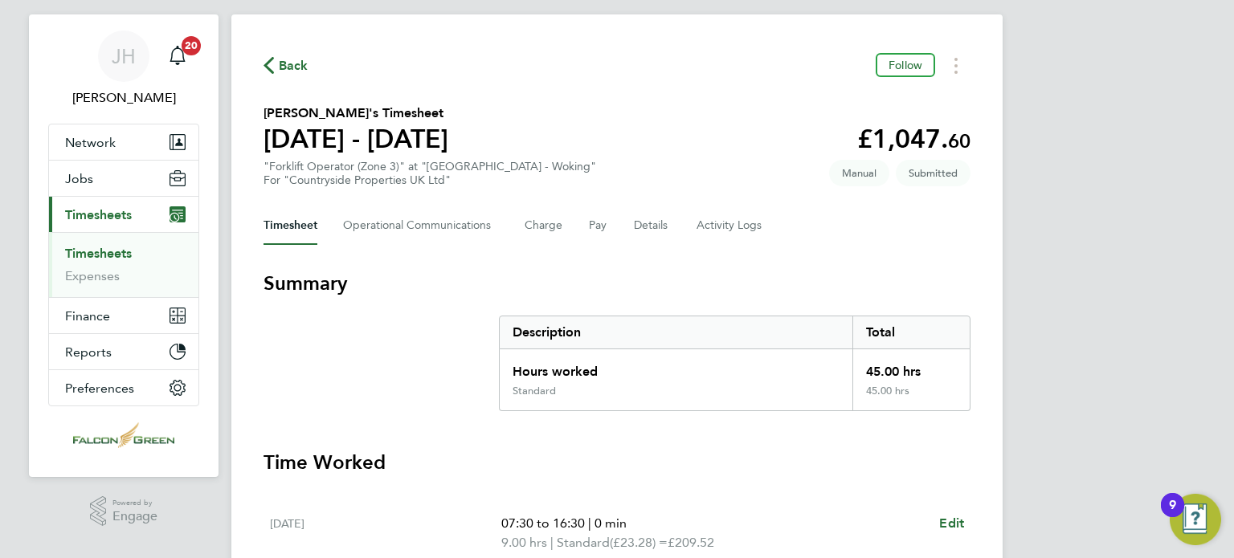
scroll to position [32, 0]
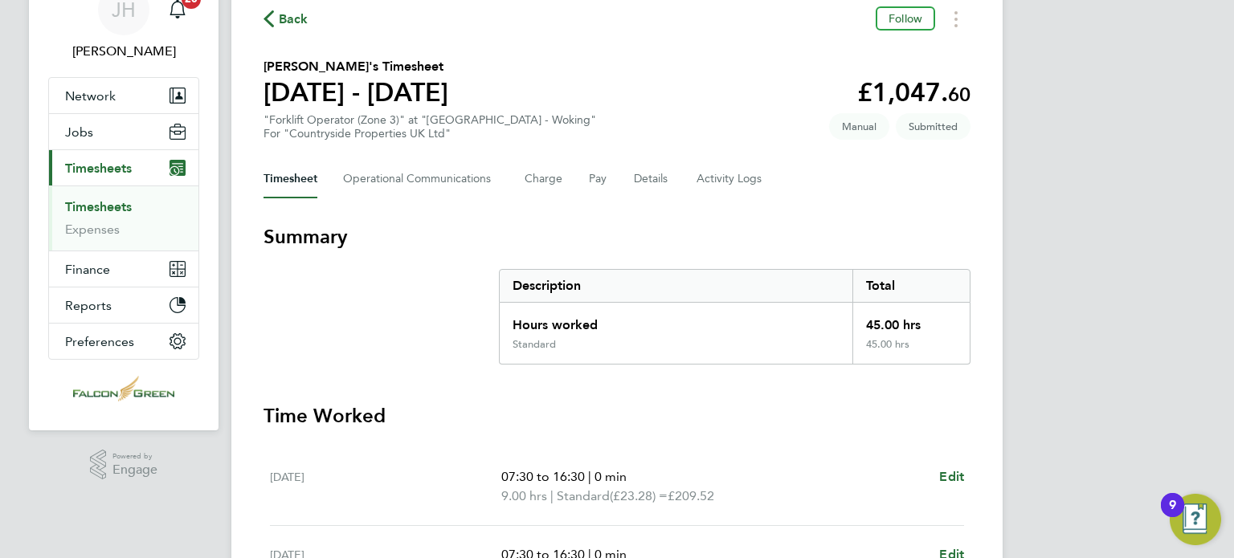
scroll to position [32, 0]
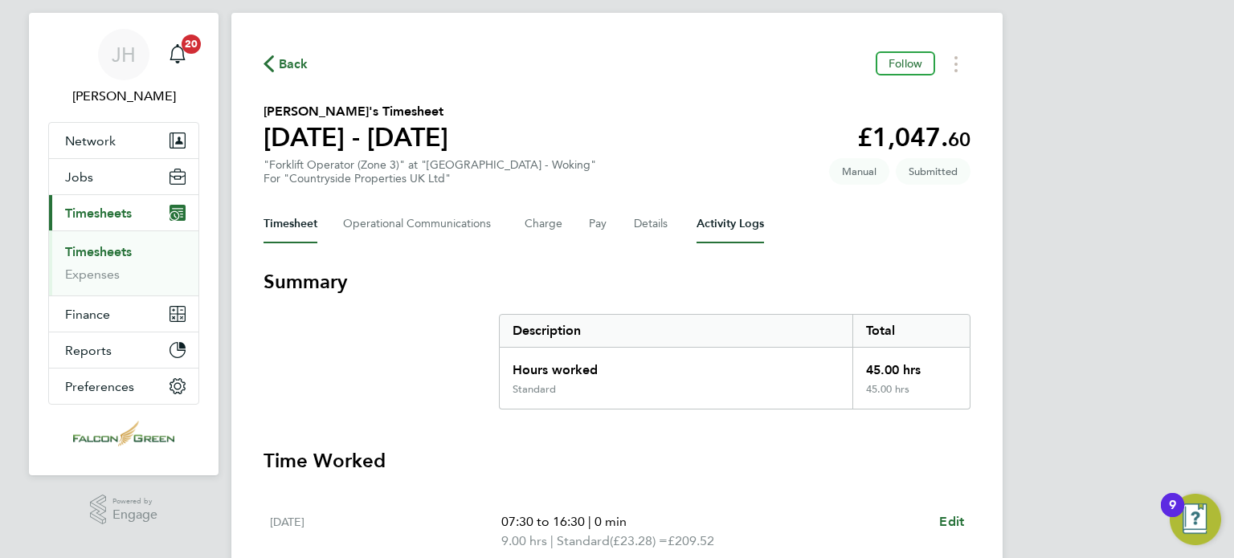
click at [728, 221] on Logs-tab "Activity Logs" at bounding box center [729, 224] width 67 height 39
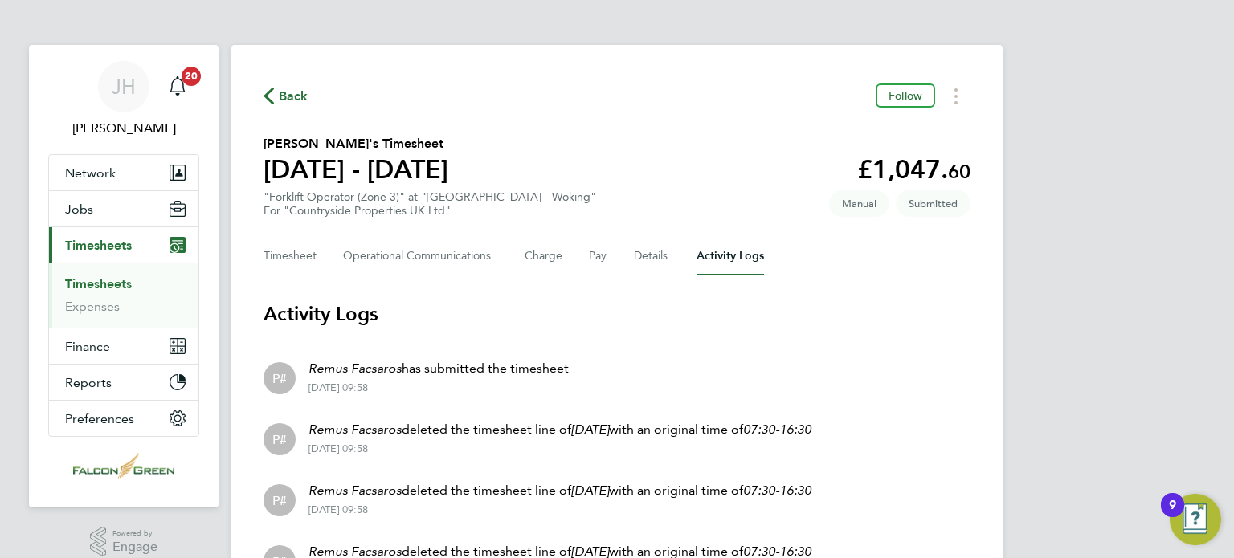
click at [289, 102] on span "Back" at bounding box center [294, 96] width 30 height 19
